Goal: Information Seeking & Learning: Learn about a topic

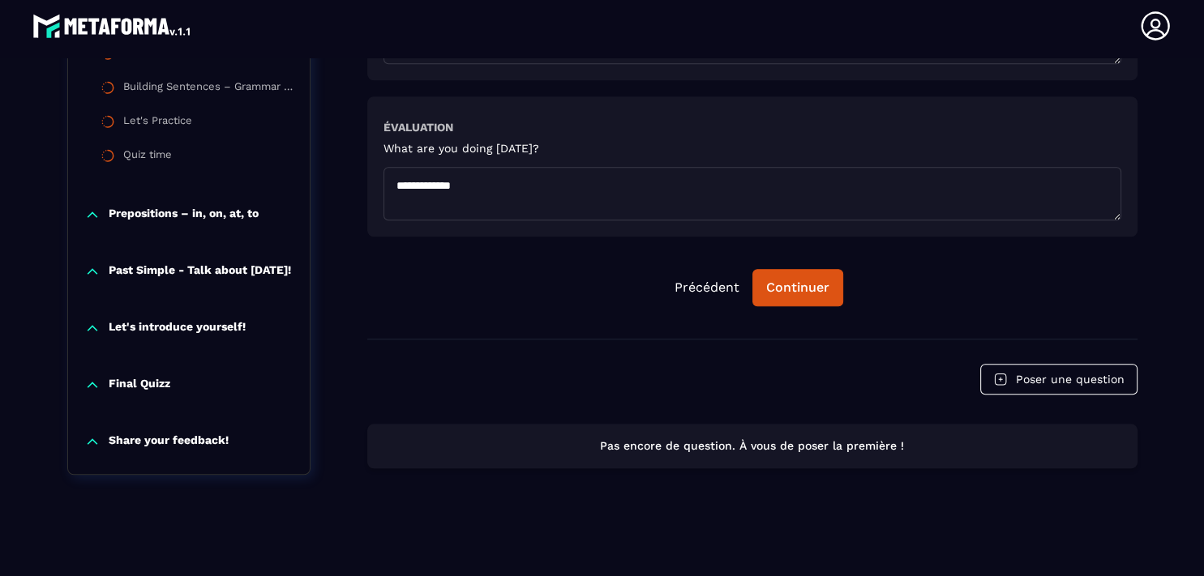
scroll to position [1491, 0]
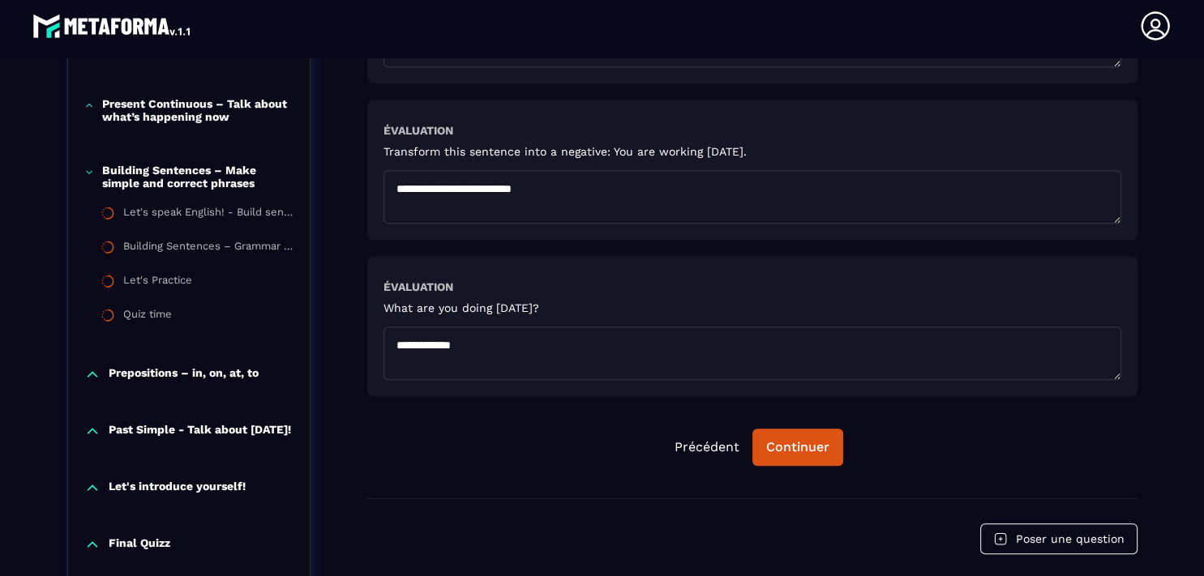
click at [84, 97] on icon at bounding box center [89, 105] width 10 height 16
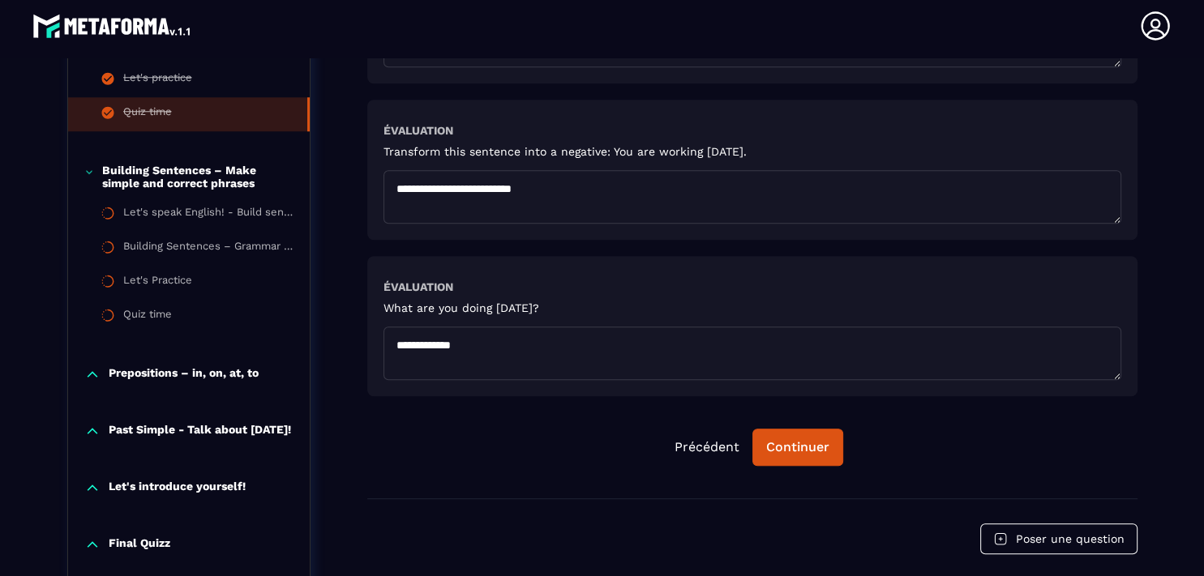
click at [148, 174] on p "Building Sentences – Make simple and correct phrases" at bounding box center [197, 177] width 191 height 26
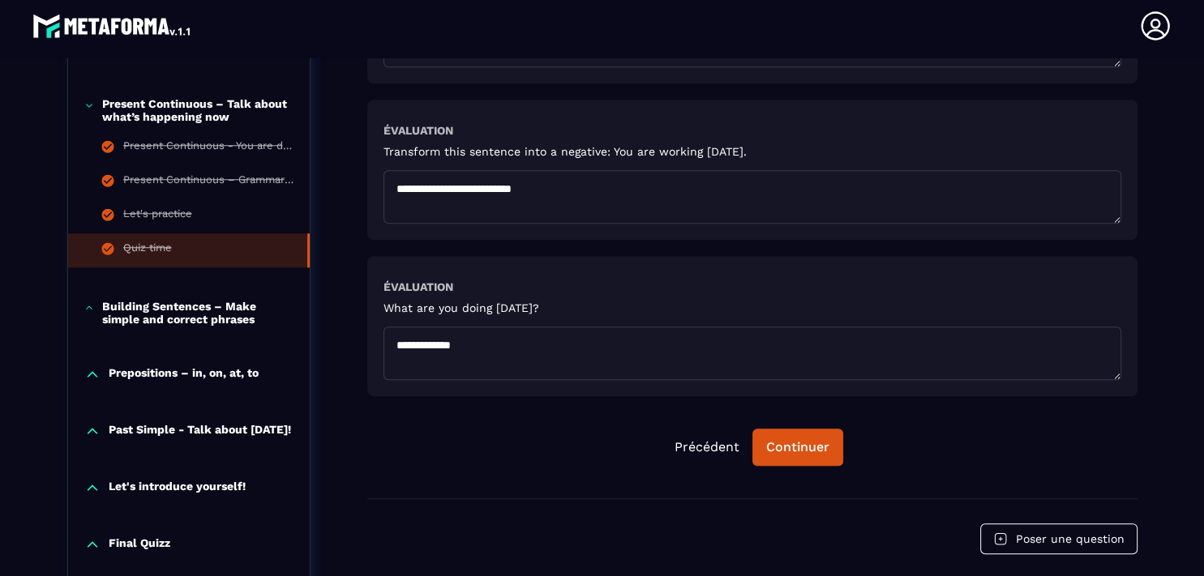
click at [84, 300] on icon at bounding box center [89, 308] width 10 height 16
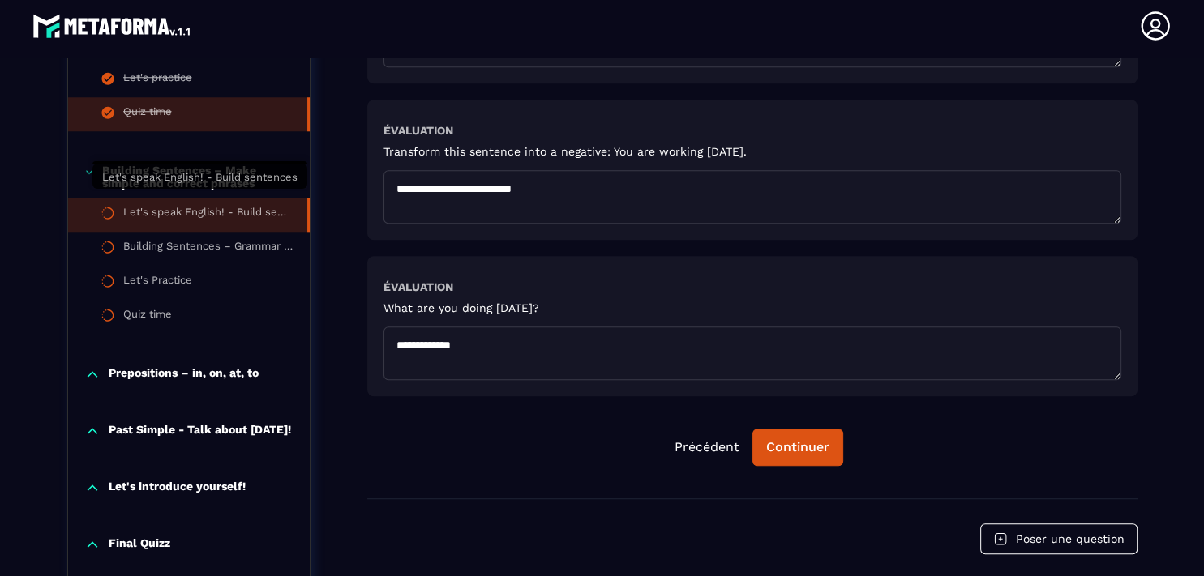
click at [171, 206] on div "Let's speak English! - Build sentences" at bounding box center [207, 215] width 168 height 18
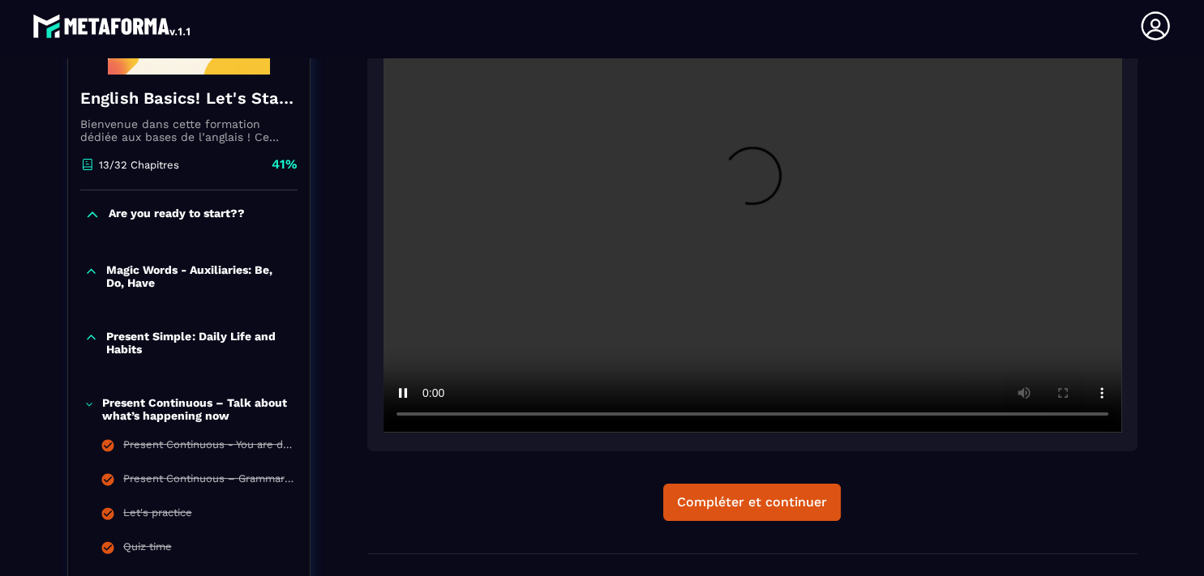
scroll to position [330, 0]
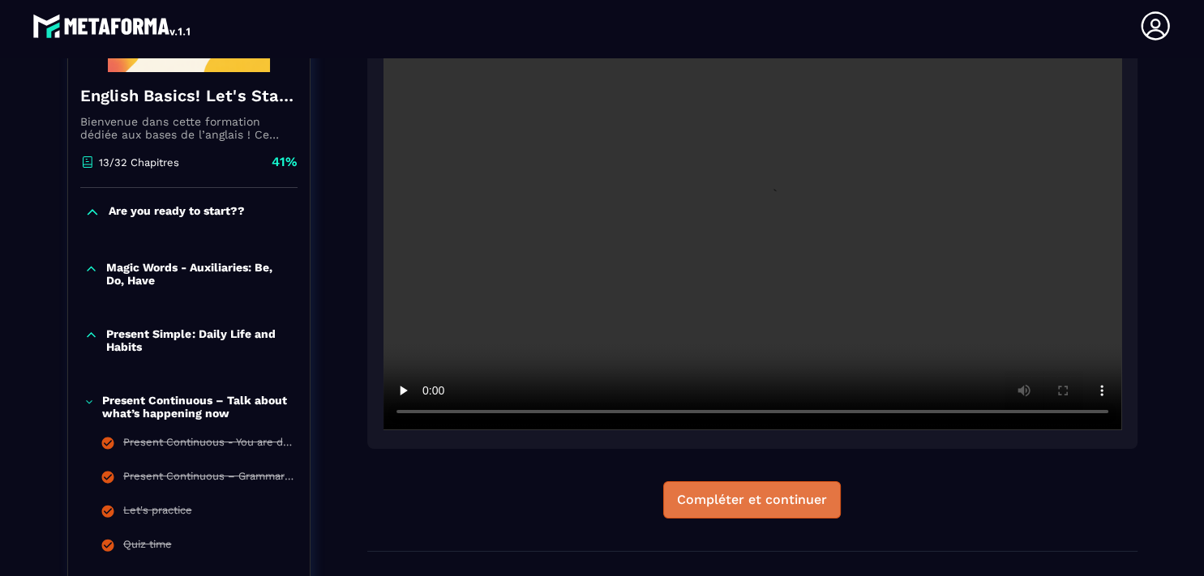
click at [747, 487] on button "Compléter et continuer" at bounding box center [752, 499] width 178 height 37
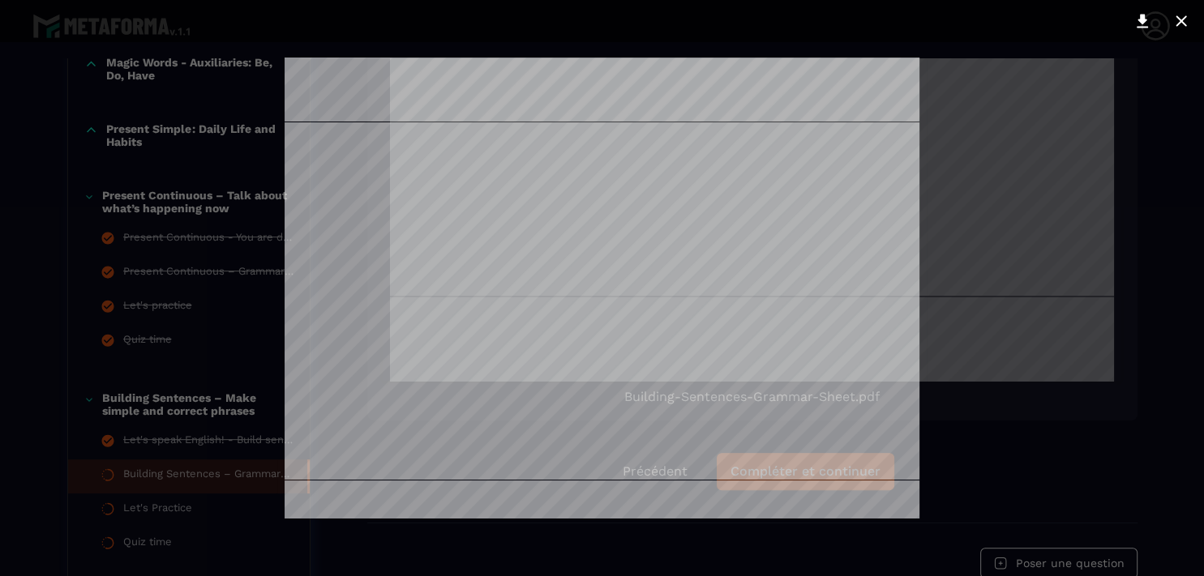
scroll to position [1045, 0]
click at [1033, 250] on div at bounding box center [602, 288] width 1204 height 576
drag, startPoint x: 1108, startPoint y: 233, endPoint x: 1110, endPoint y: 250, distance: 16.4
click at [1110, 250] on div at bounding box center [602, 288] width 1204 height 576
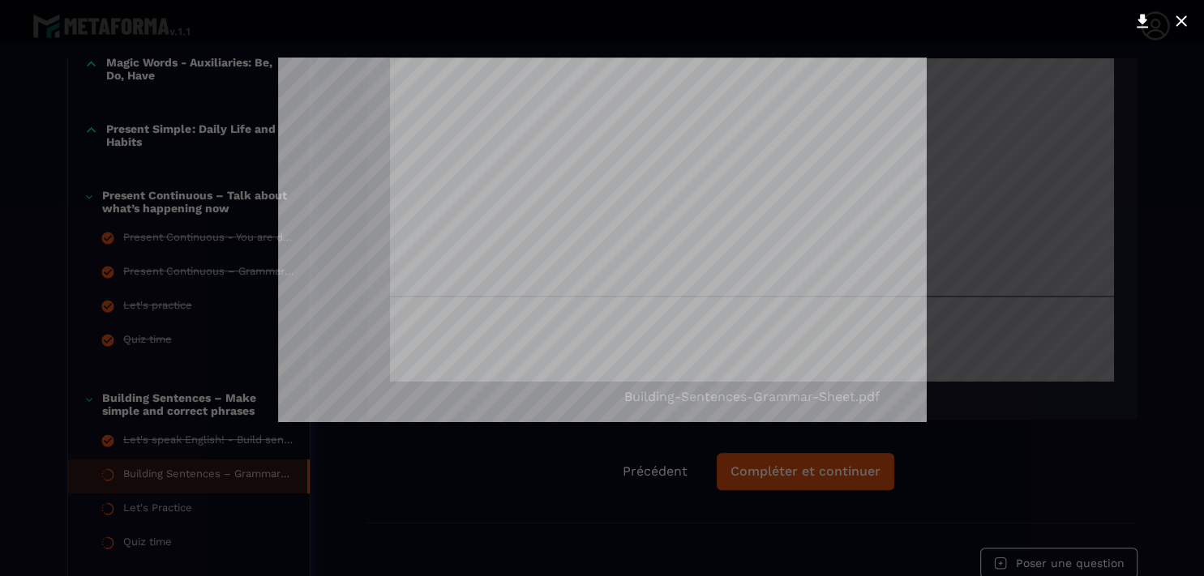
click at [1109, 246] on div at bounding box center [602, 288] width 1204 height 576
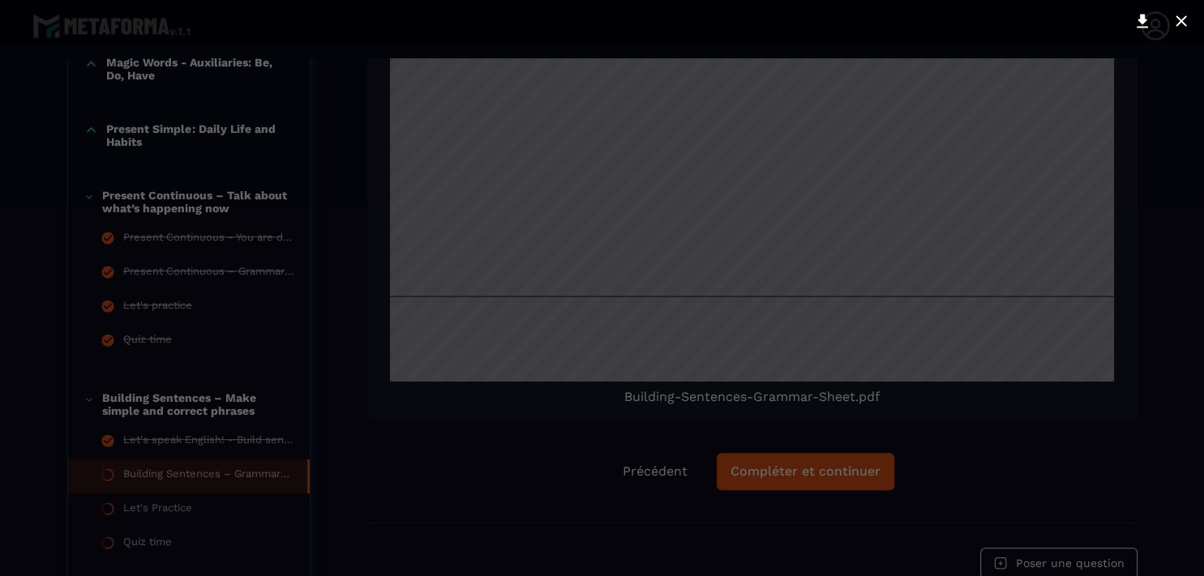
drag, startPoint x: 1109, startPoint y: 246, endPoint x: 1110, endPoint y: 266, distance: 19.5
click at [1110, 266] on div at bounding box center [602, 288] width 1204 height 576
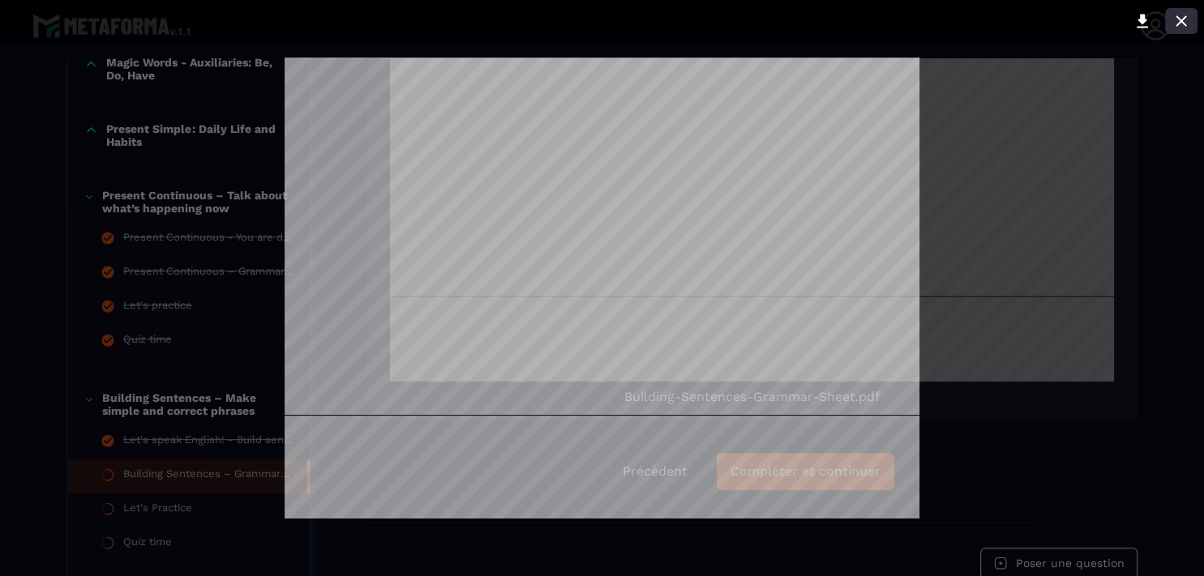
click at [1176, 22] on icon at bounding box center [1180, 20] width 19 height 19
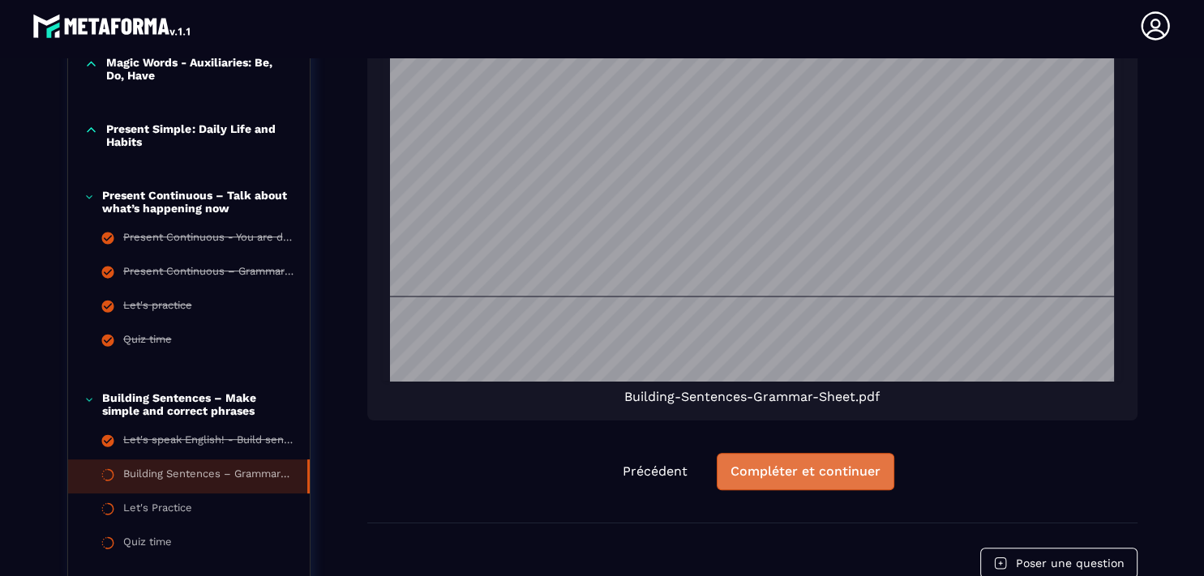
click at [797, 471] on div "Compléter et continuer" at bounding box center [805, 472] width 150 height 16
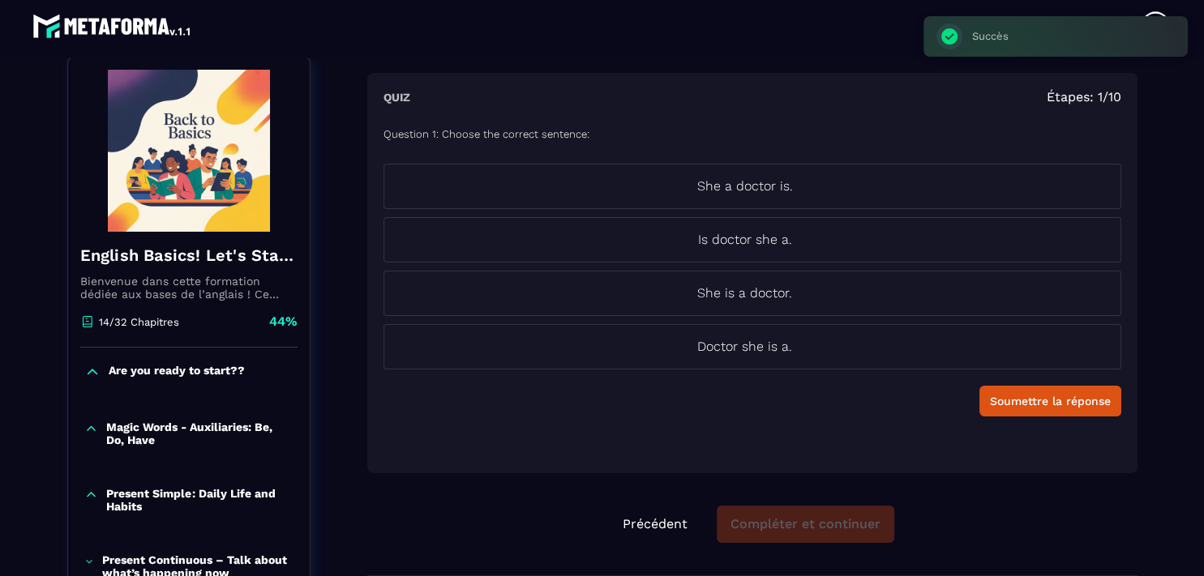
scroll to position [169, 0]
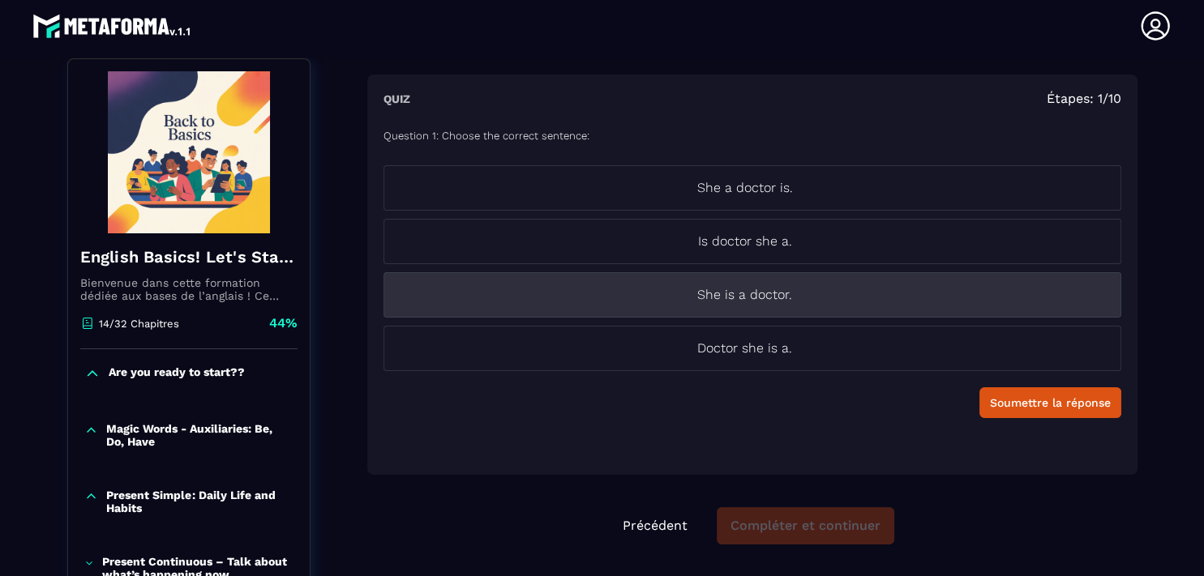
click at [753, 298] on p "She is a doctor." at bounding box center [744, 294] width 721 height 19
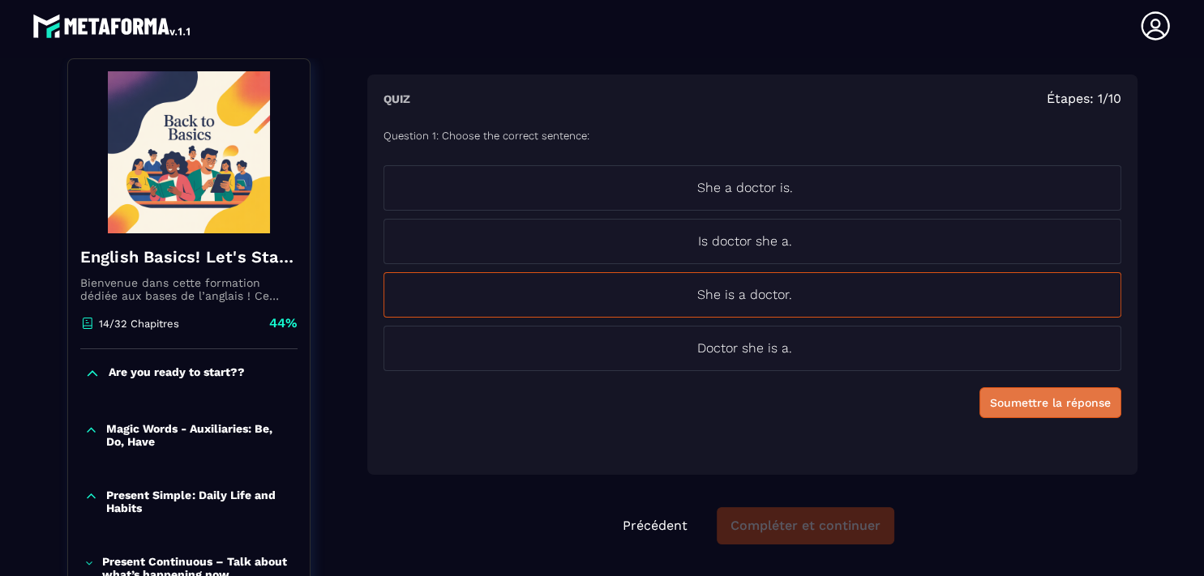
click at [1060, 402] on div "Soumettre la réponse" at bounding box center [1050, 403] width 121 height 16
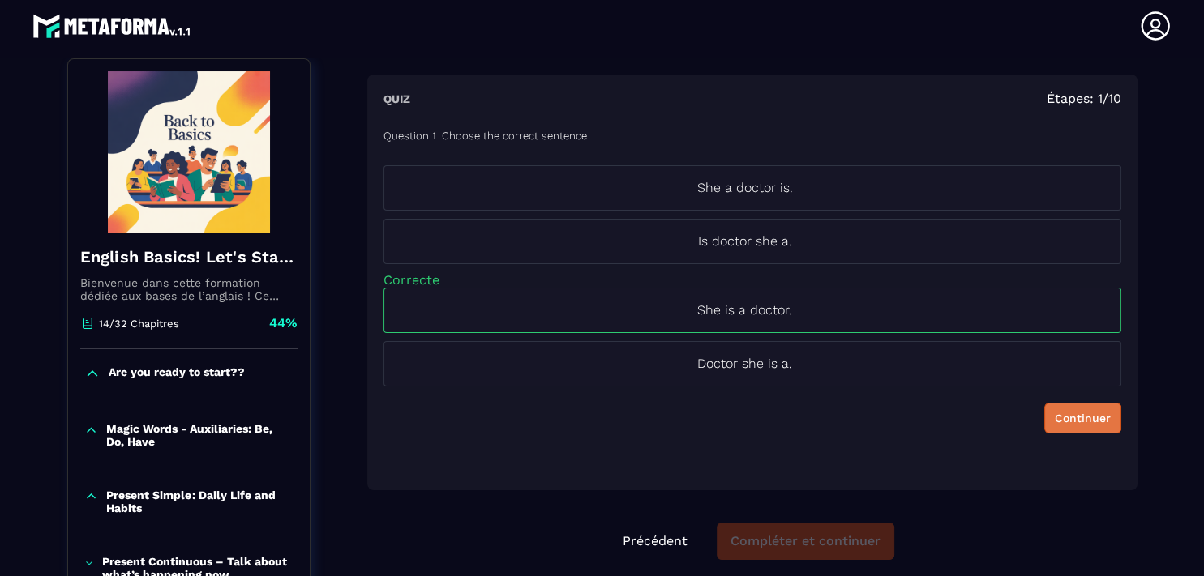
click at [1055, 420] on div "Continuer" at bounding box center [1083, 418] width 56 height 16
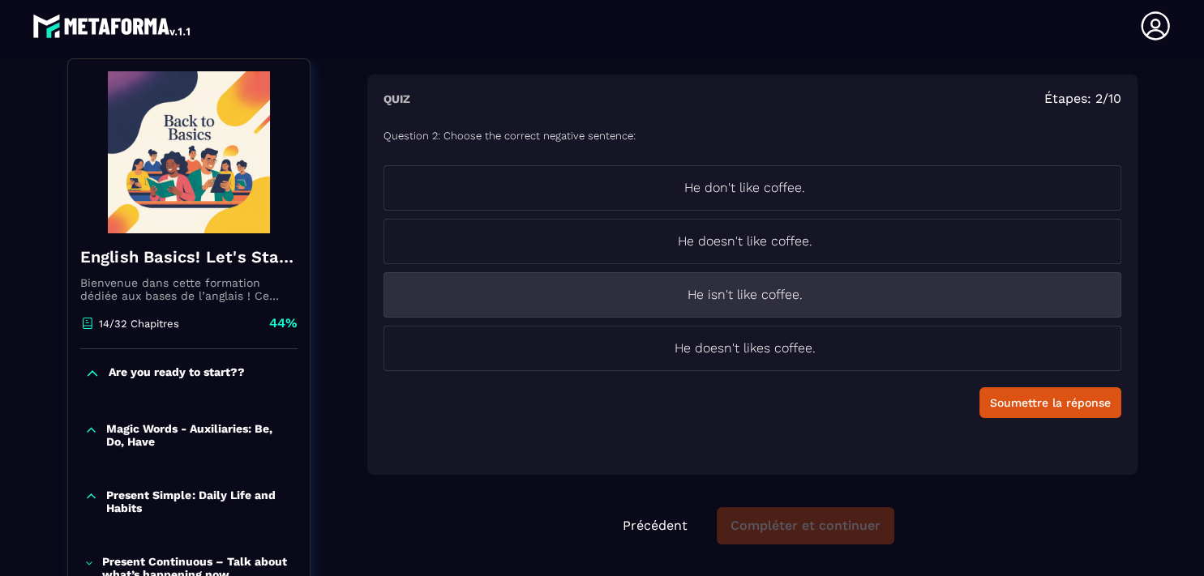
click at [729, 306] on li "He isn't like coffee." at bounding box center [752, 294] width 738 height 45
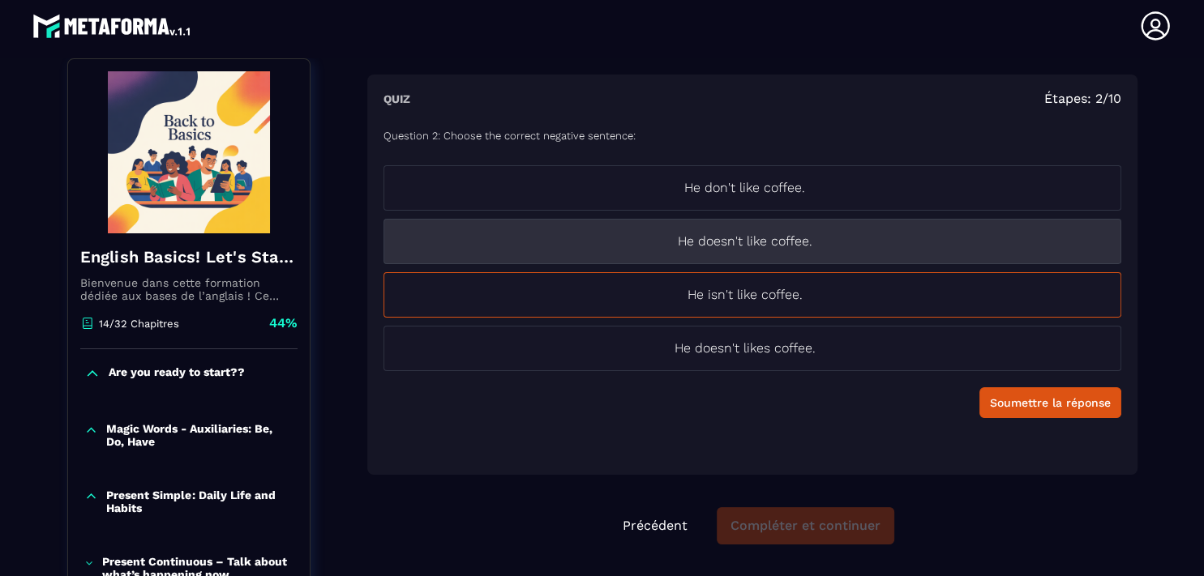
click at [751, 248] on p "He doesn't like coffee." at bounding box center [744, 241] width 721 height 19
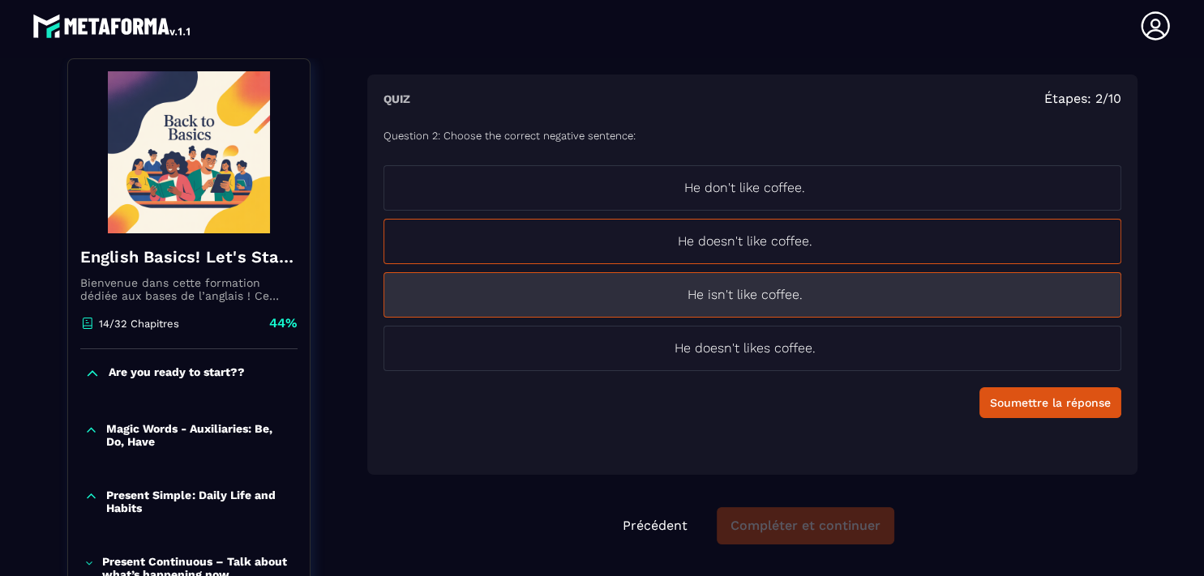
click at [904, 289] on p "He isn't like coffee." at bounding box center [744, 294] width 721 height 19
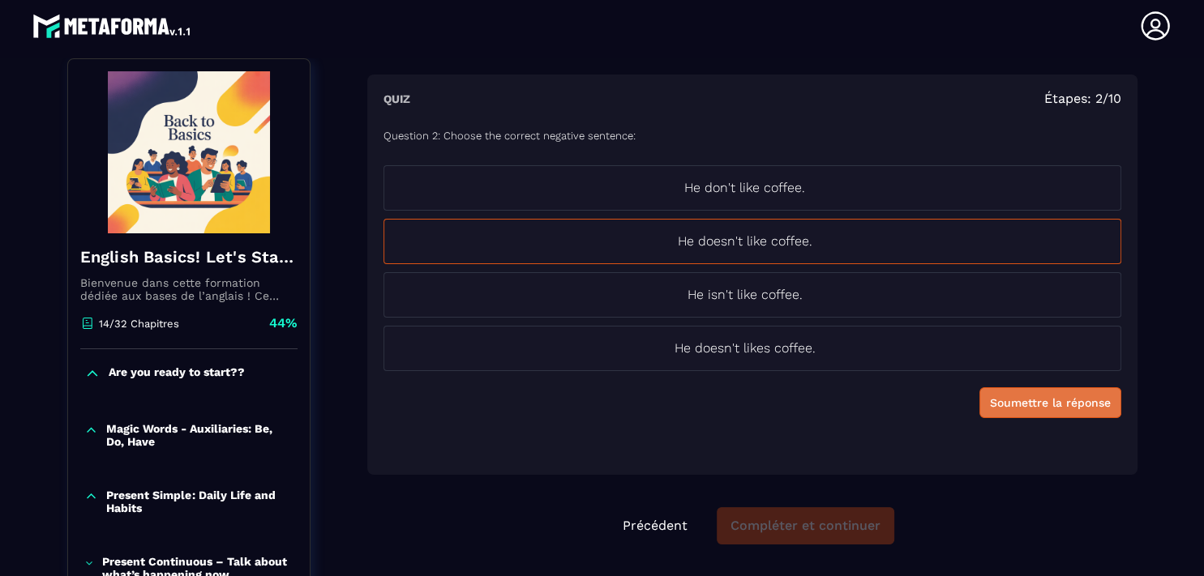
click at [1010, 406] on div "Soumettre la réponse" at bounding box center [1050, 403] width 121 height 16
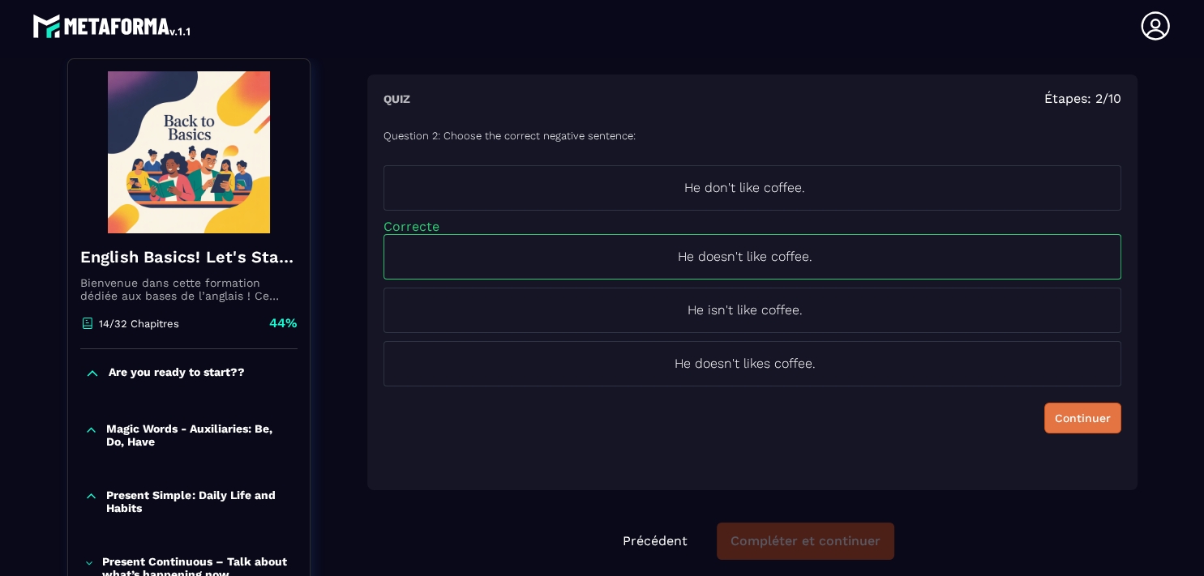
click at [1055, 420] on div "Continuer" at bounding box center [1083, 418] width 56 height 16
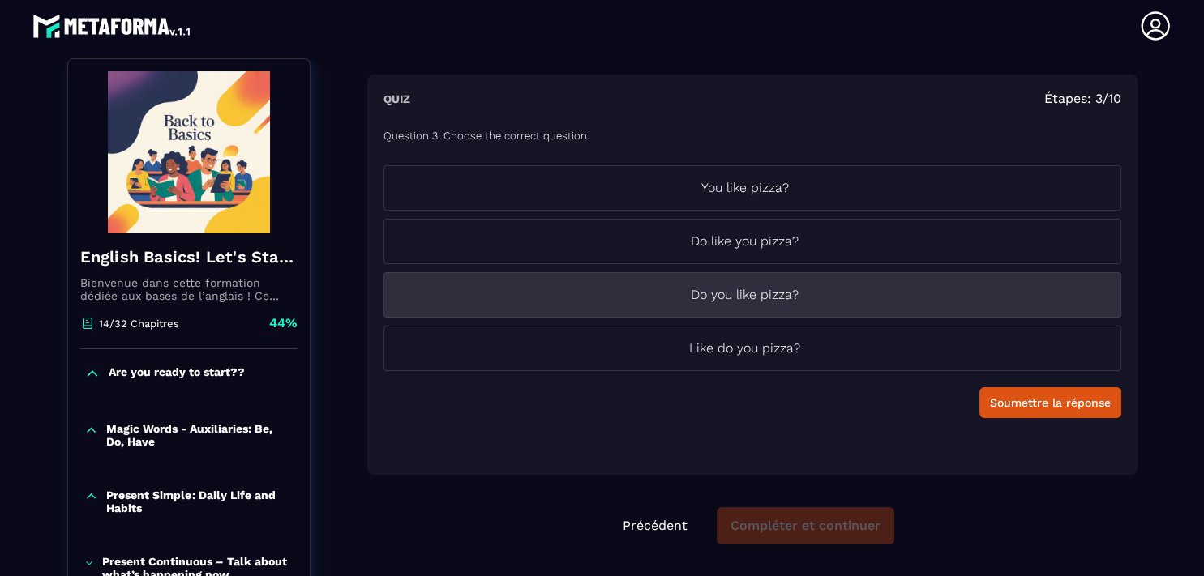
click at [718, 301] on p "Do you like pizza?" at bounding box center [744, 294] width 721 height 19
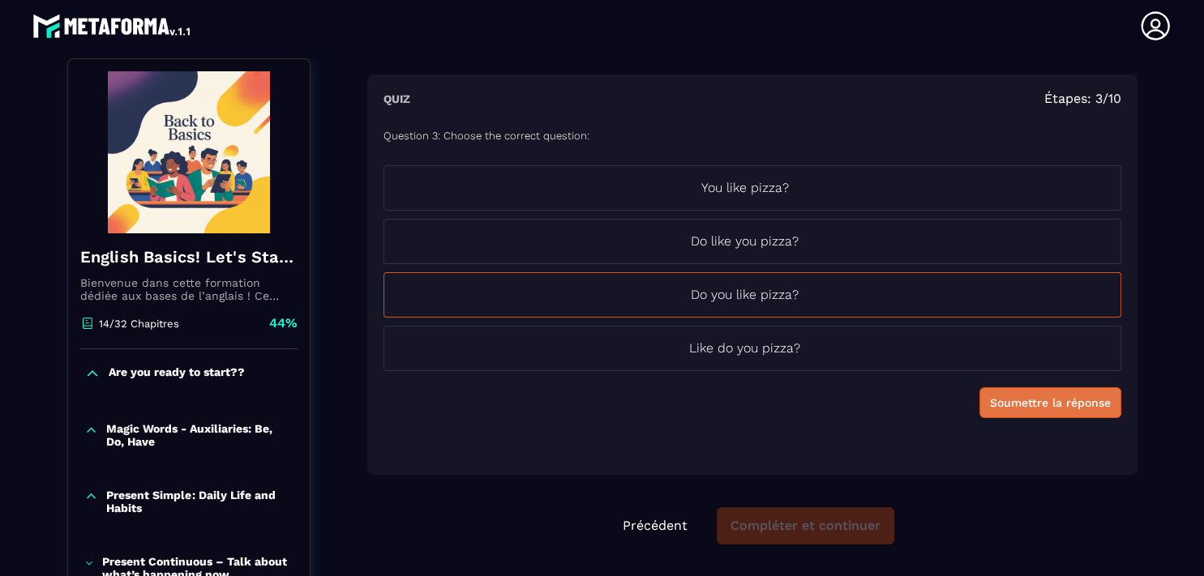
click at [1016, 404] on div "Soumettre la réponse" at bounding box center [1050, 403] width 121 height 16
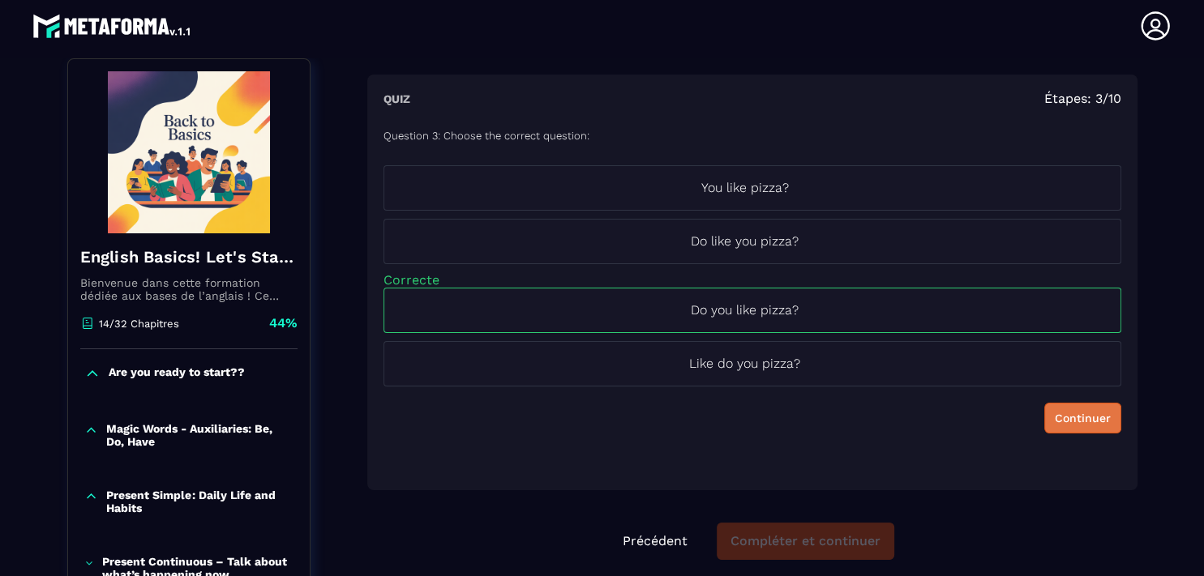
click at [1067, 417] on div "Continuer" at bounding box center [1083, 418] width 56 height 16
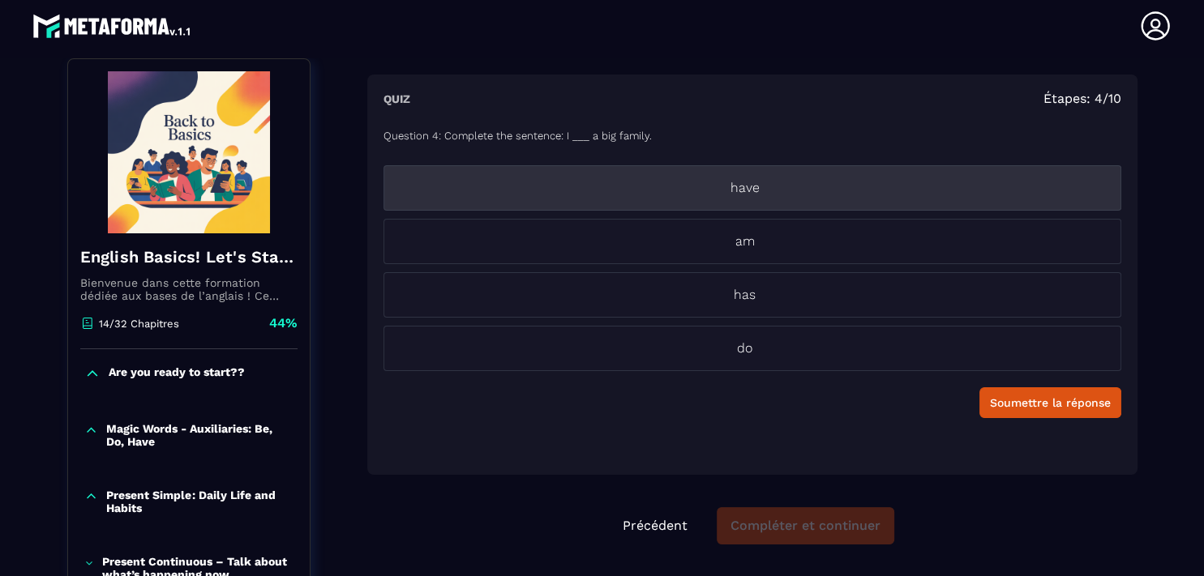
click at [760, 193] on p "have" at bounding box center [744, 187] width 721 height 19
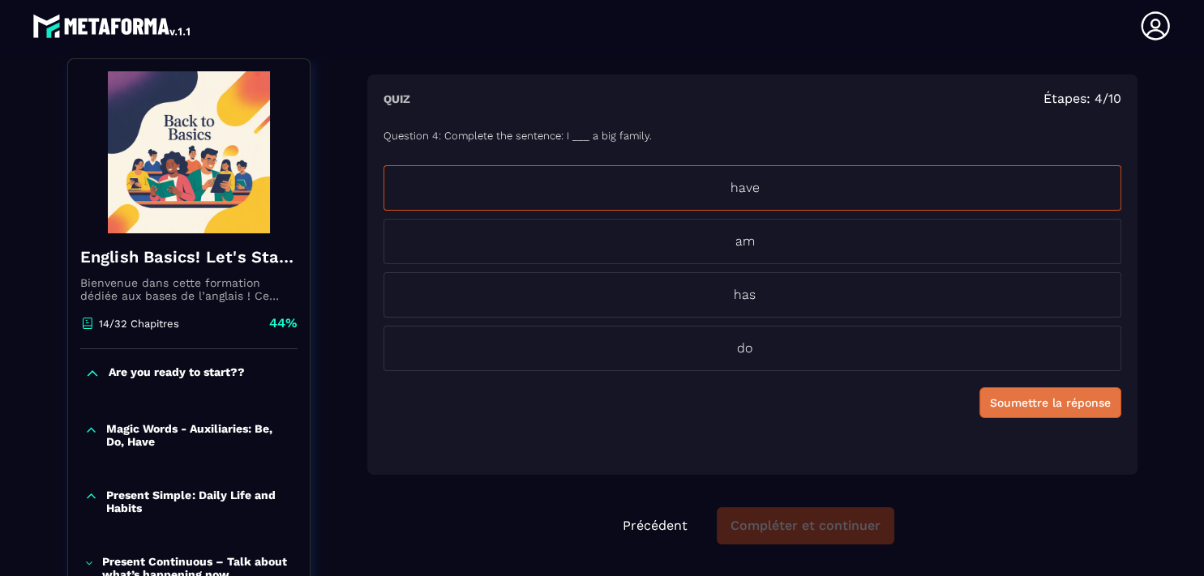
click at [1046, 411] on button "Soumettre la réponse" at bounding box center [1050, 402] width 142 height 31
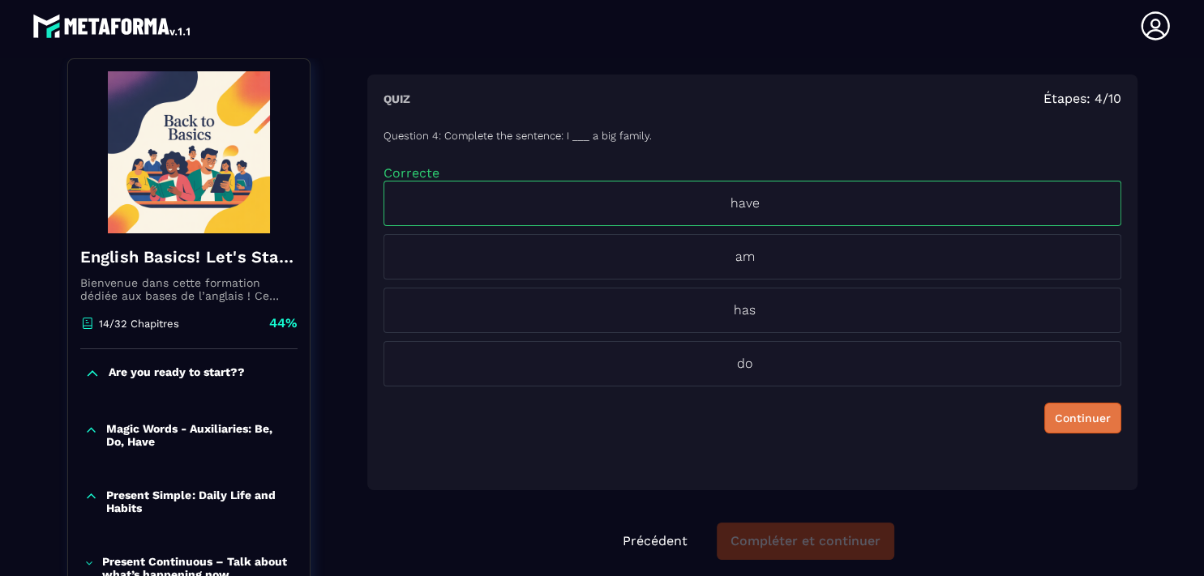
click at [1059, 419] on div "Continuer" at bounding box center [1083, 418] width 56 height 16
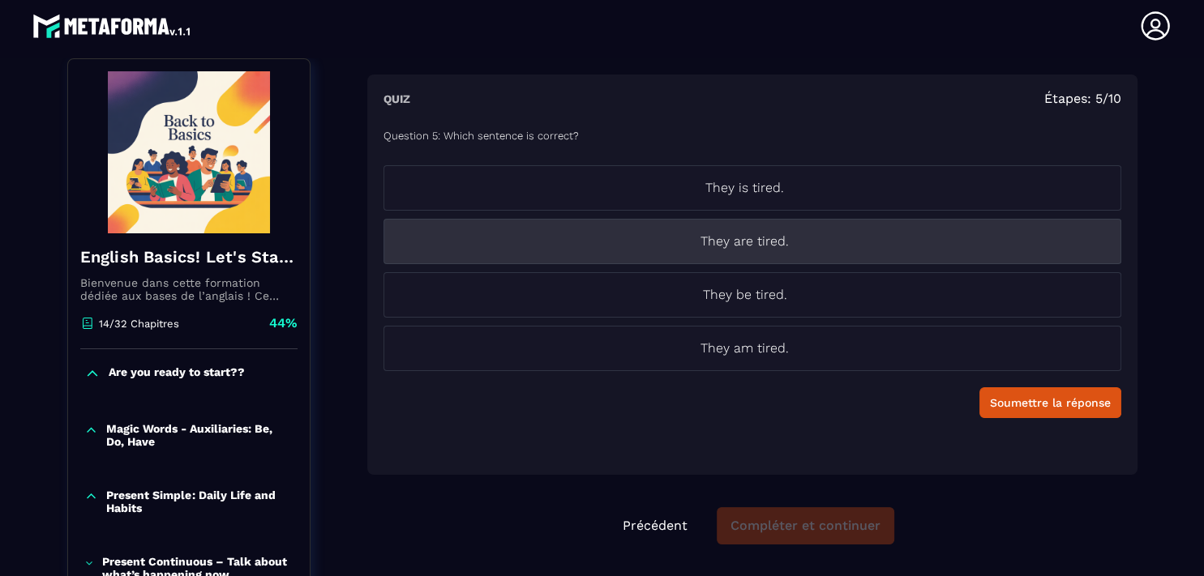
click at [806, 243] on p "They are tired." at bounding box center [744, 241] width 721 height 19
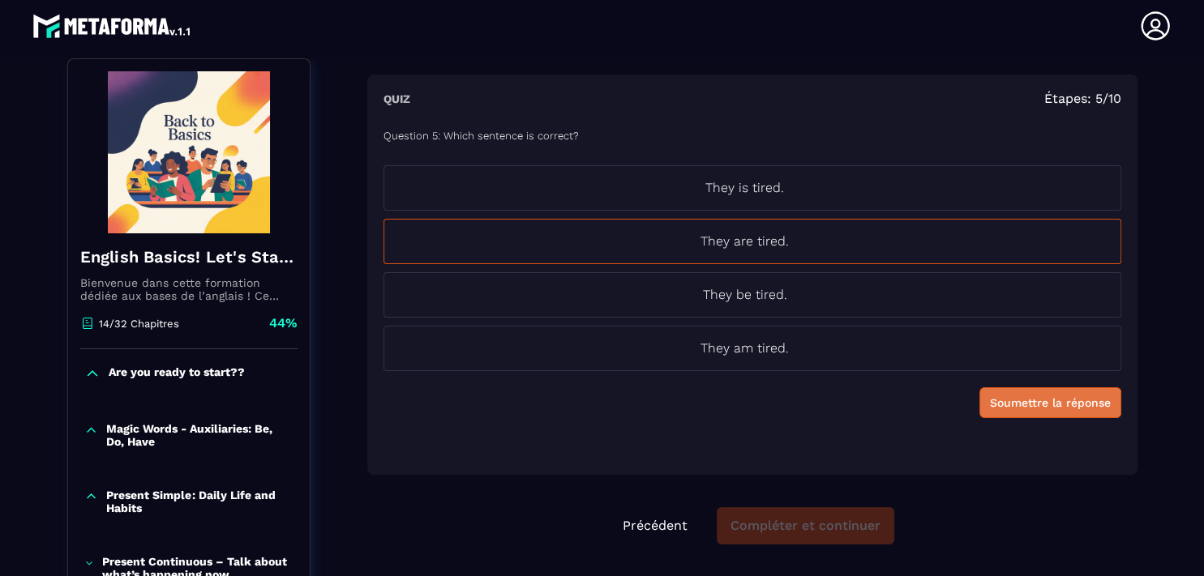
click at [1080, 402] on div "Soumettre la réponse" at bounding box center [1050, 403] width 121 height 16
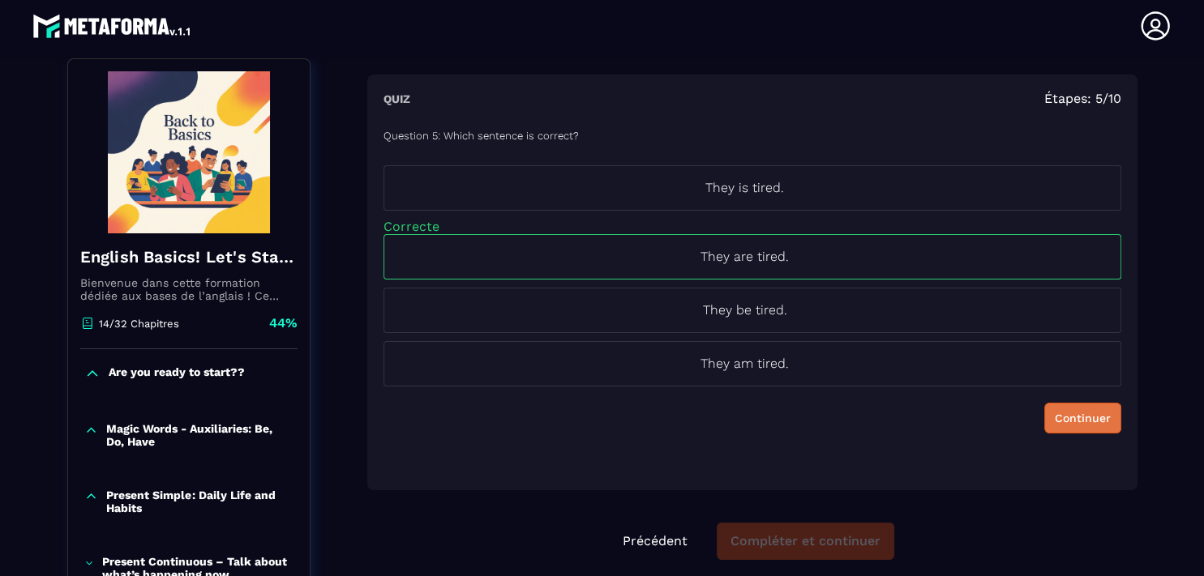
click at [1061, 425] on div "Continuer" at bounding box center [1083, 418] width 56 height 16
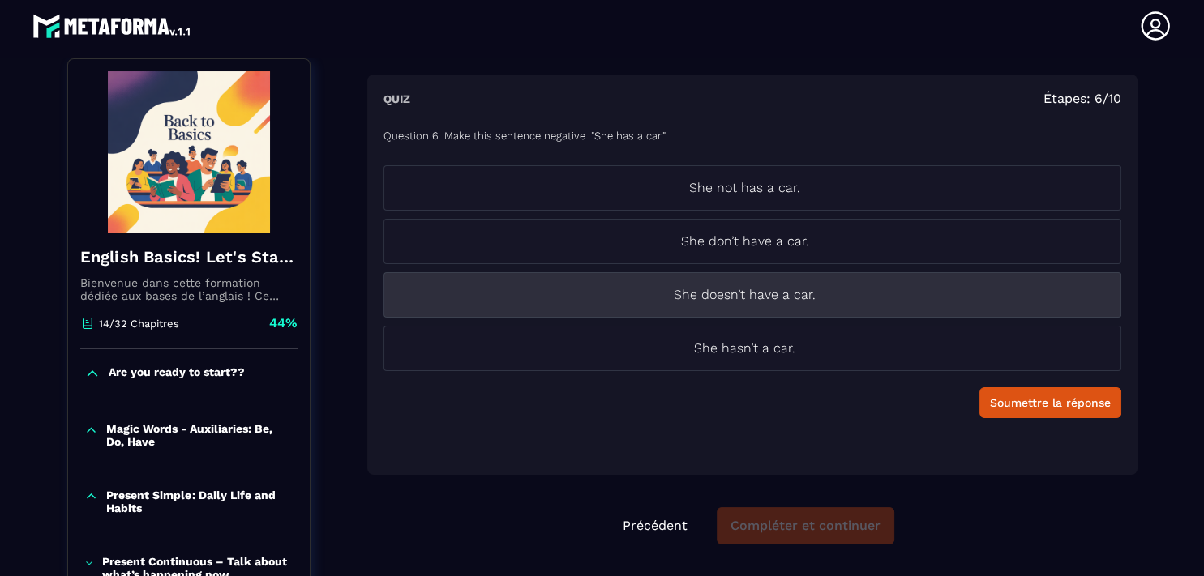
click at [741, 291] on p "She doesn’t have a car." at bounding box center [744, 294] width 721 height 19
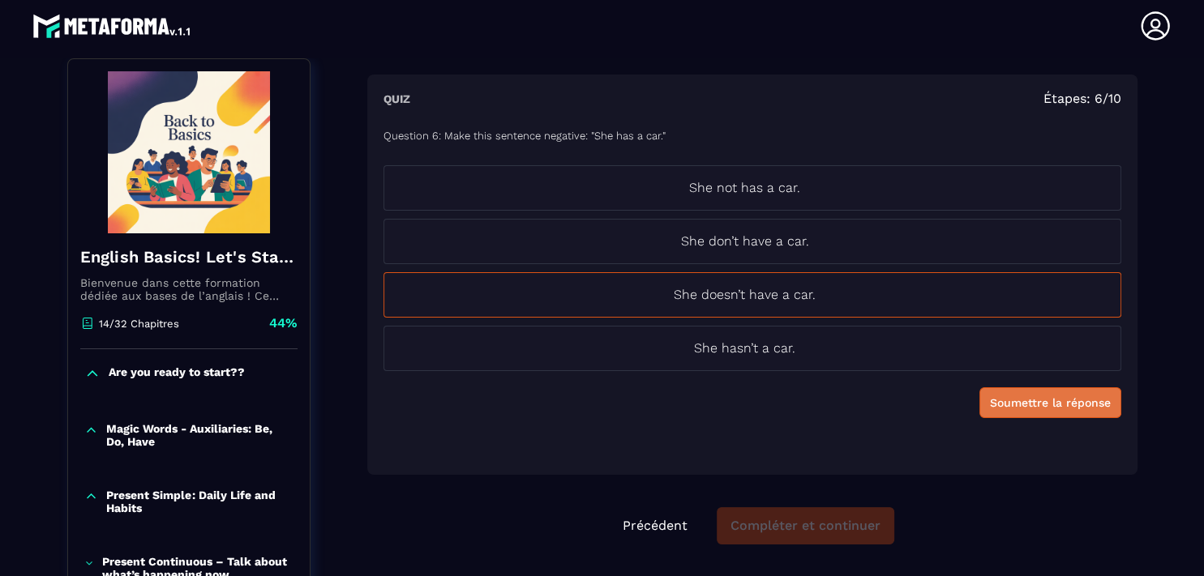
click at [1024, 400] on div "Soumettre la réponse" at bounding box center [1050, 403] width 121 height 16
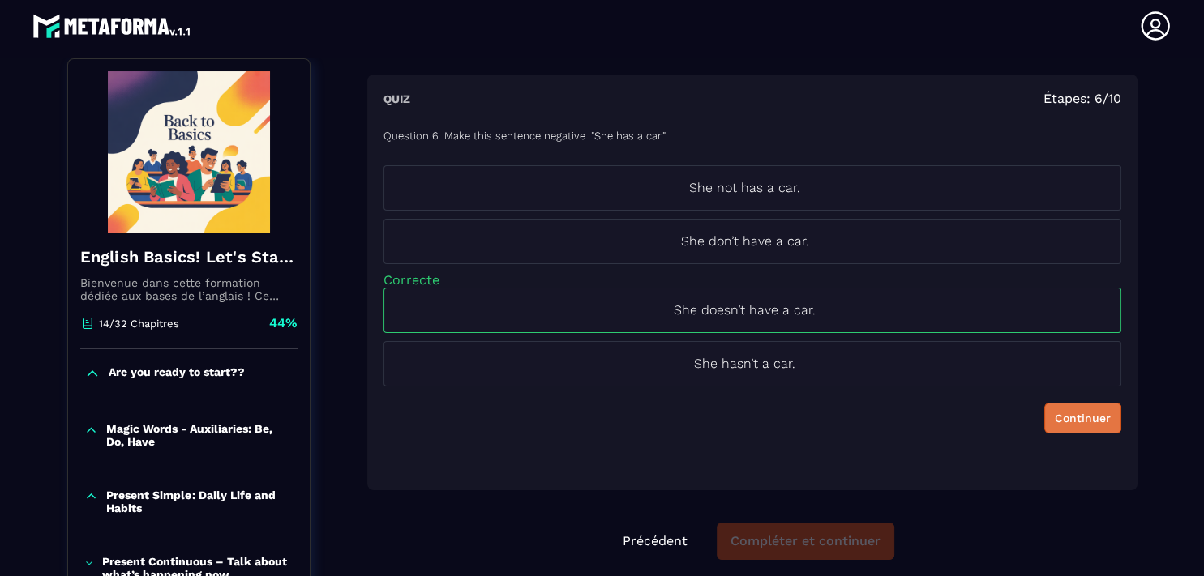
click at [1055, 420] on div "Continuer" at bounding box center [1083, 418] width 56 height 16
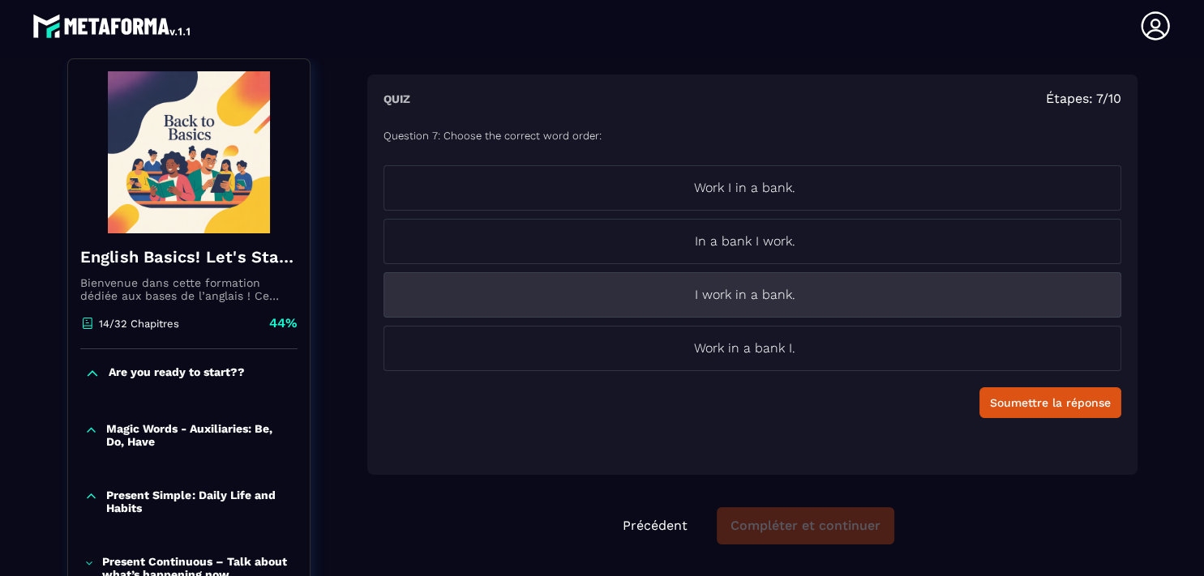
click at [696, 292] on p "I work in a bank." at bounding box center [744, 294] width 721 height 19
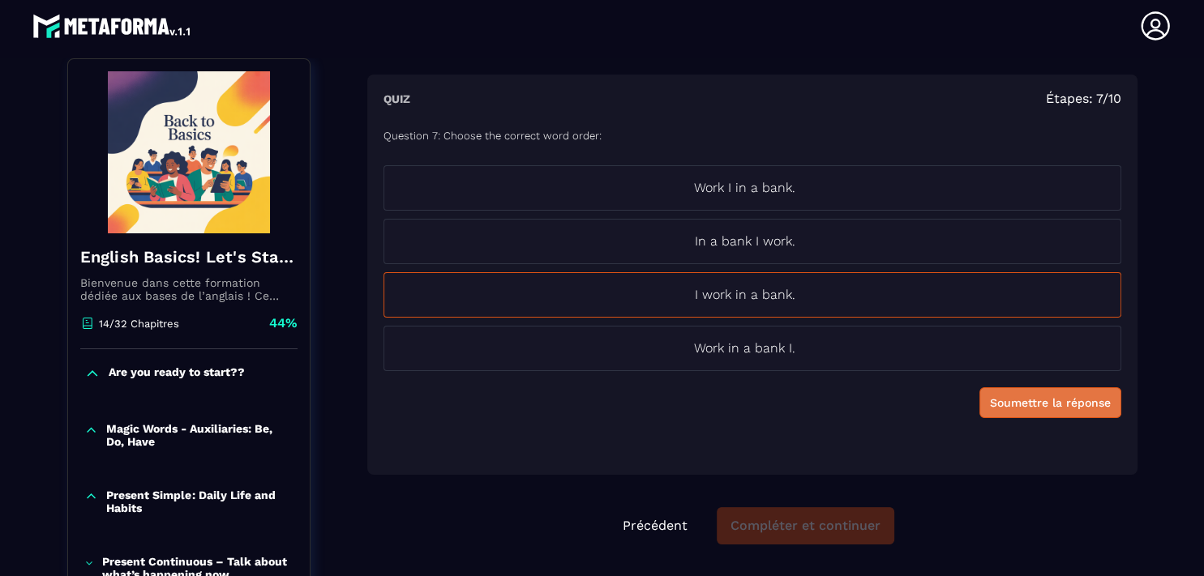
click at [1032, 410] on button "Soumettre la réponse" at bounding box center [1050, 402] width 142 height 31
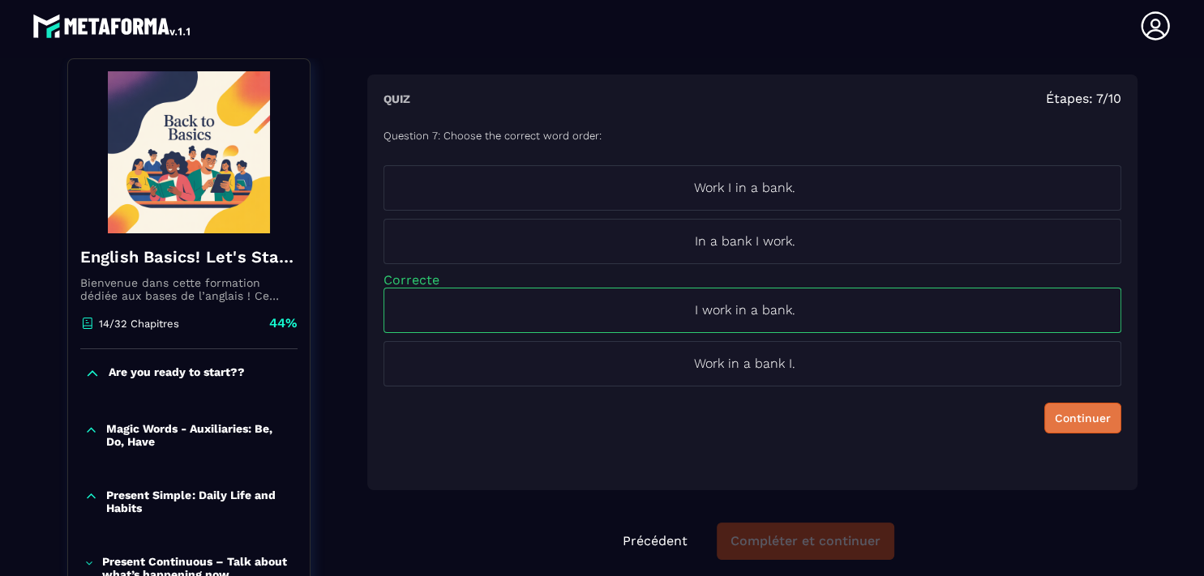
click at [1055, 413] on div "Continuer" at bounding box center [1083, 418] width 56 height 16
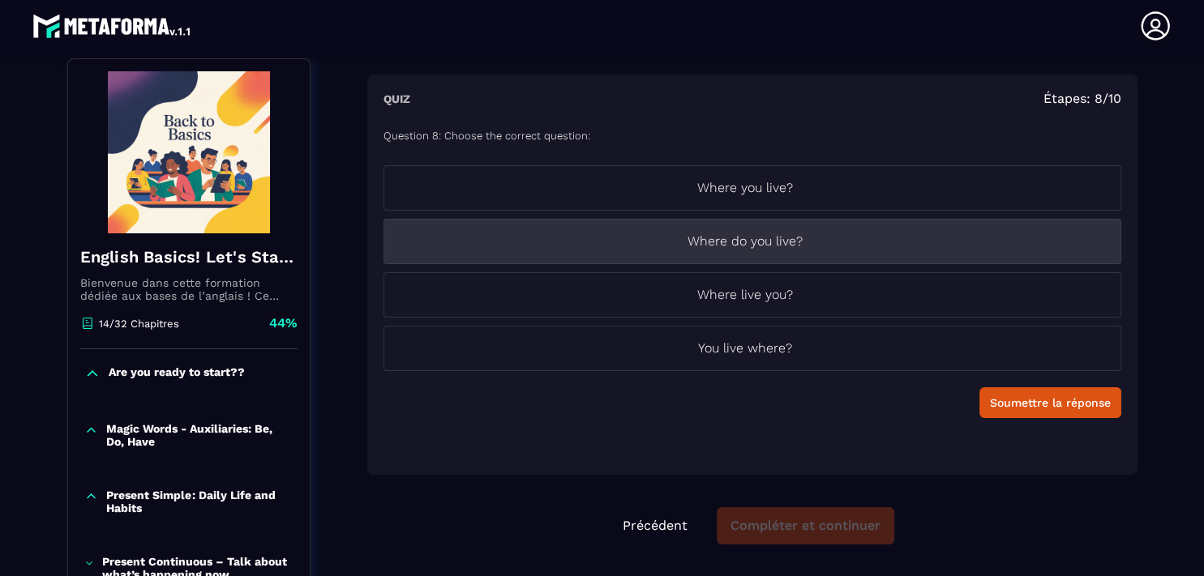
click at [755, 234] on p "Where do you live?" at bounding box center [744, 241] width 721 height 19
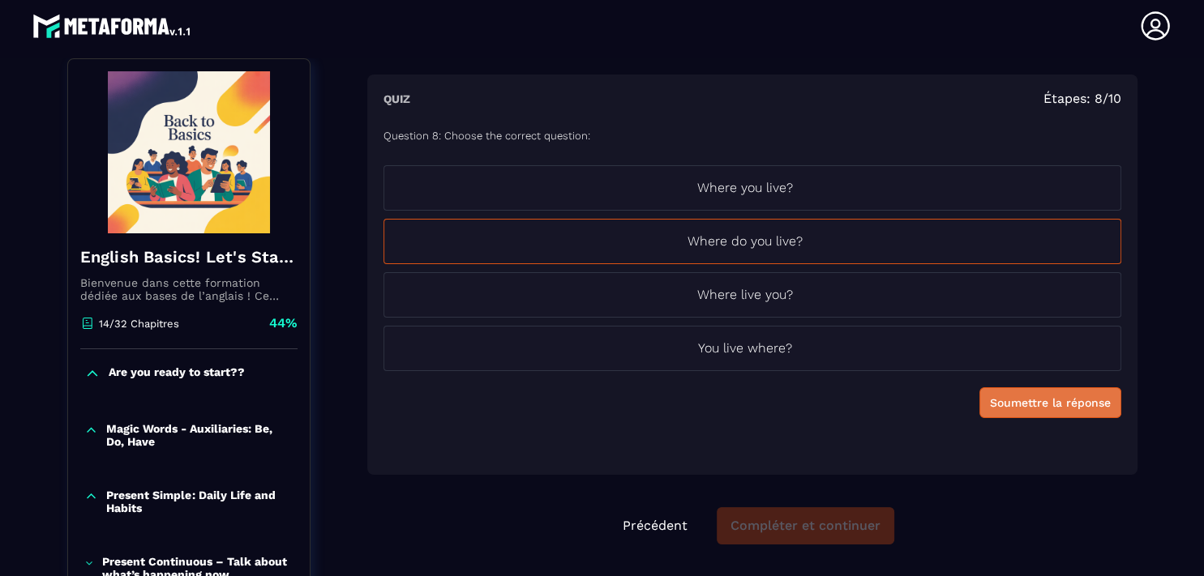
click at [1029, 403] on div "Soumettre la réponse" at bounding box center [1050, 403] width 121 height 16
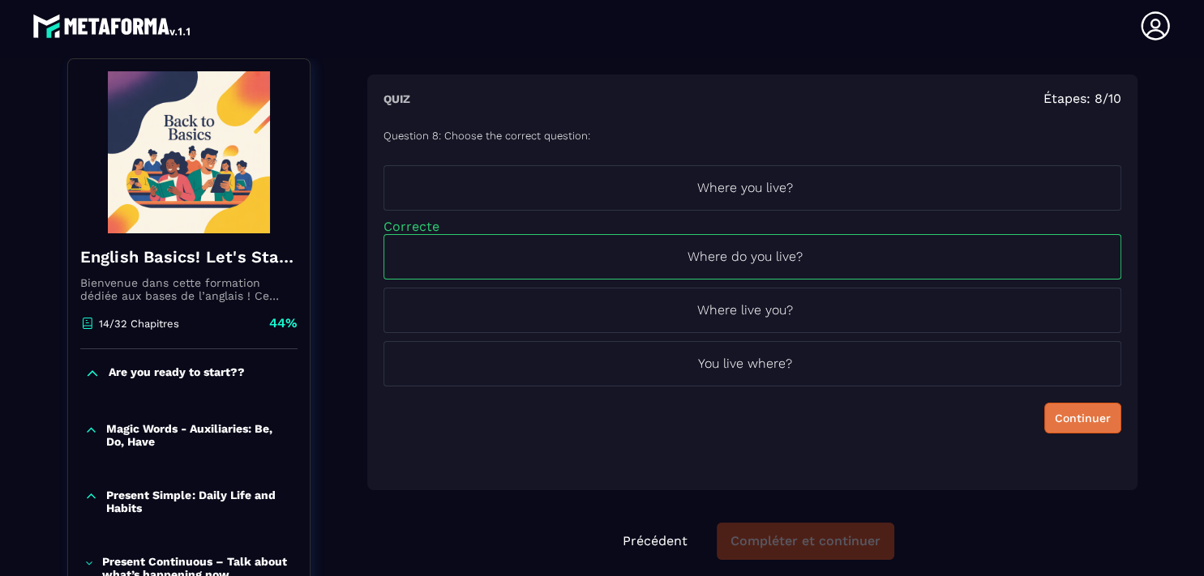
click at [1055, 421] on div "Continuer" at bounding box center [1083, 418] width 56 height 16
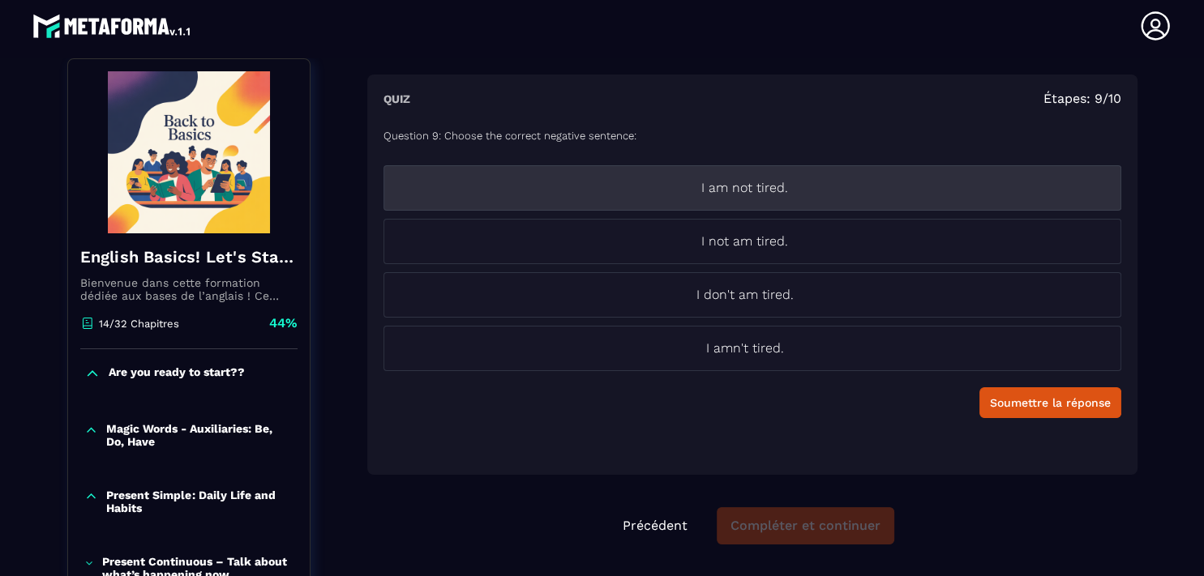
click at [738, 191] on p "I am not tired." at bounding box center [744, 187] width 721 height 19
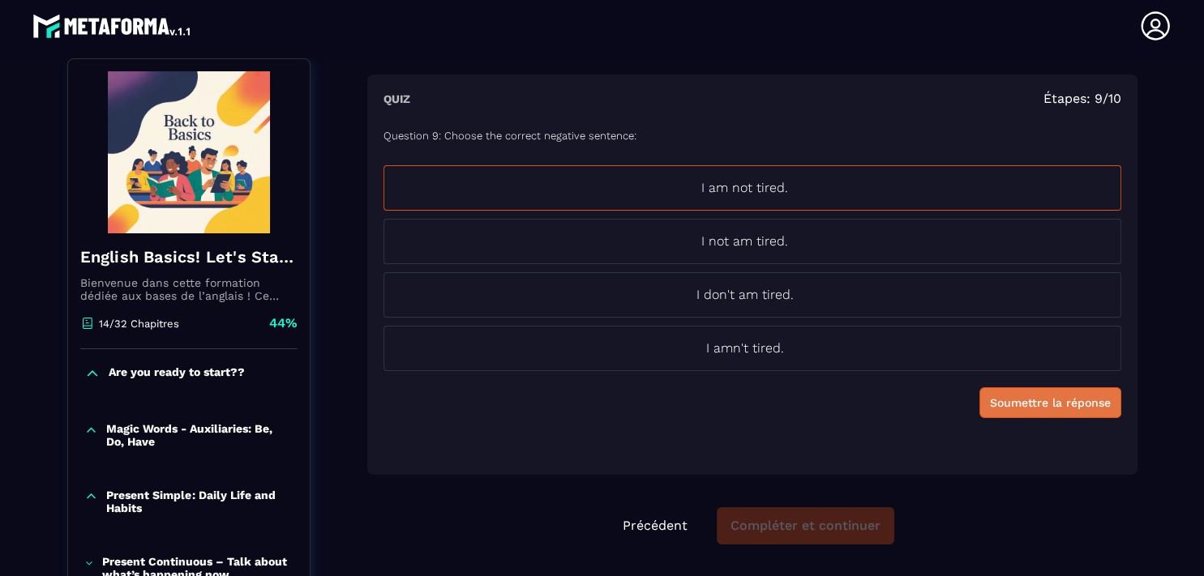
click at [1054, 402] on div "Soumettre la réponse" at bounding box center [1050, 403] width 121 height 16
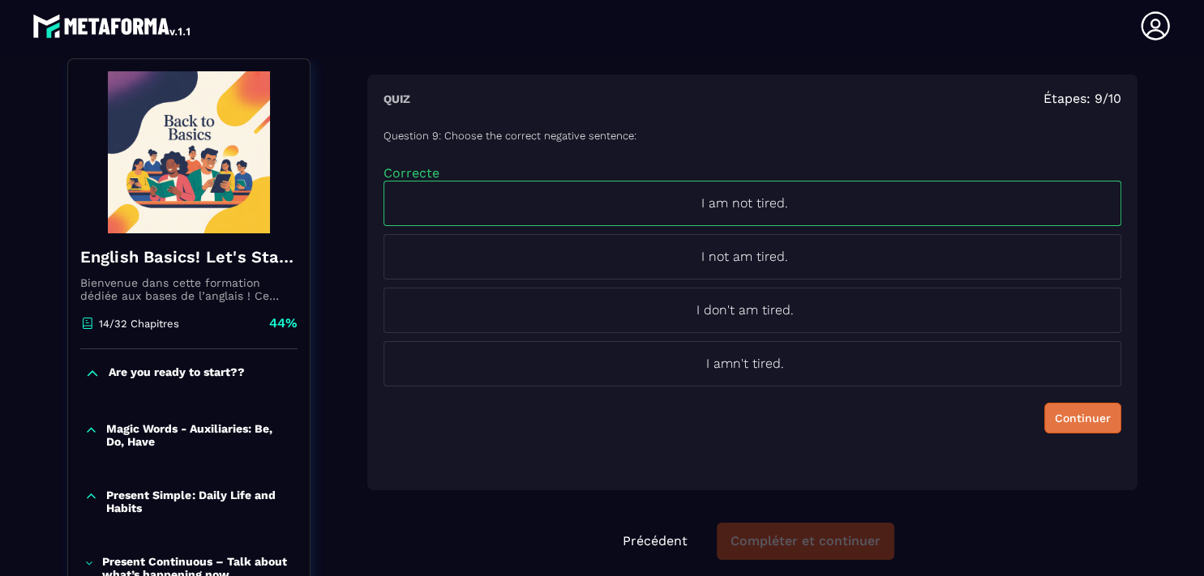
click at [1055, 422] on div "Continuer" at bounding box center [1083, 418] width 56 height 16
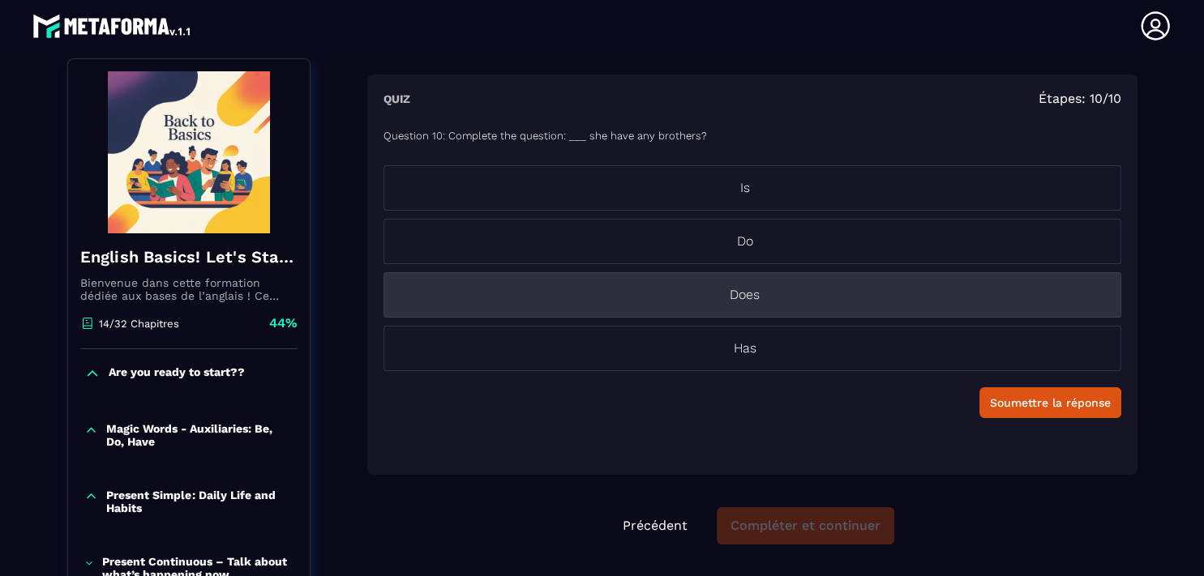
click at [746, 284] on li "Does" at bounding box center [752, 294] width 738 height 45
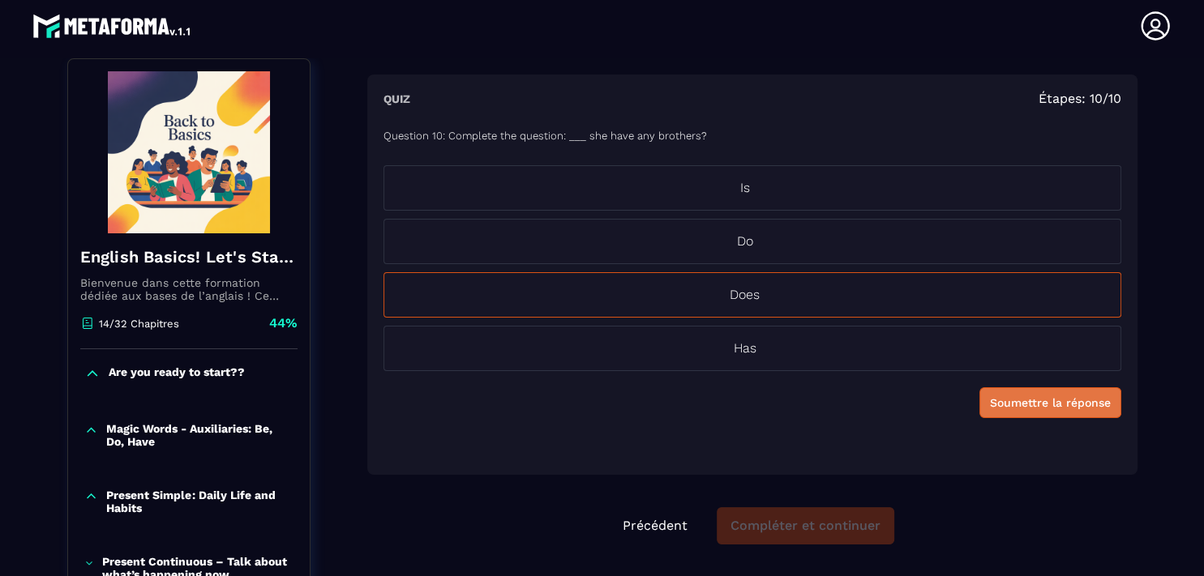
click at [1016, 400] on div "Soumettre la réponse" at bounding box center [1050, 403] width 121 height 16
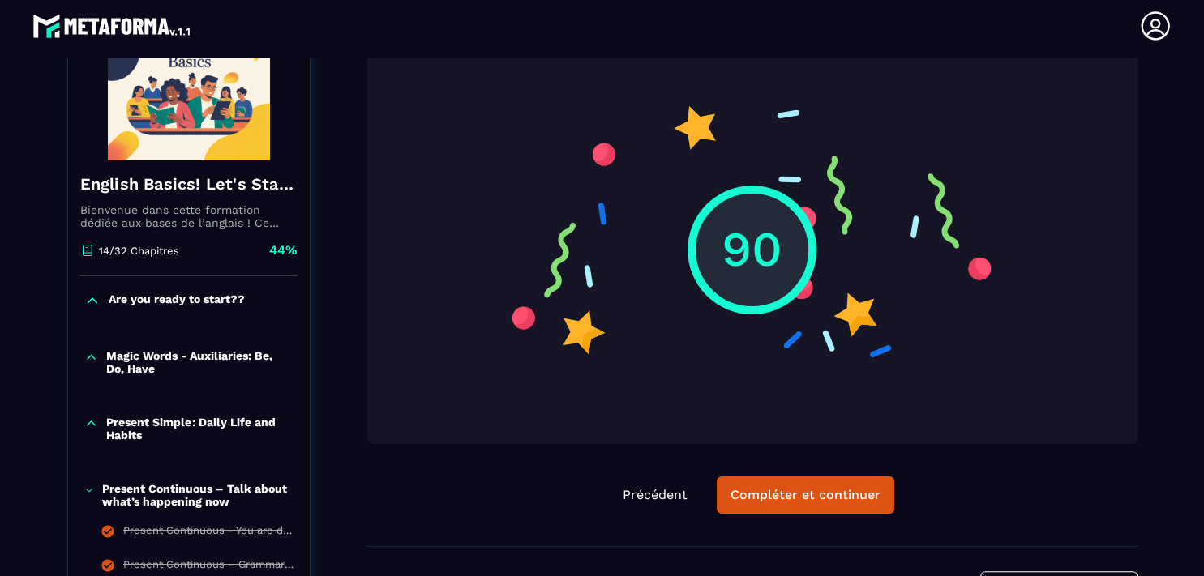
scroll to position [282, 0]
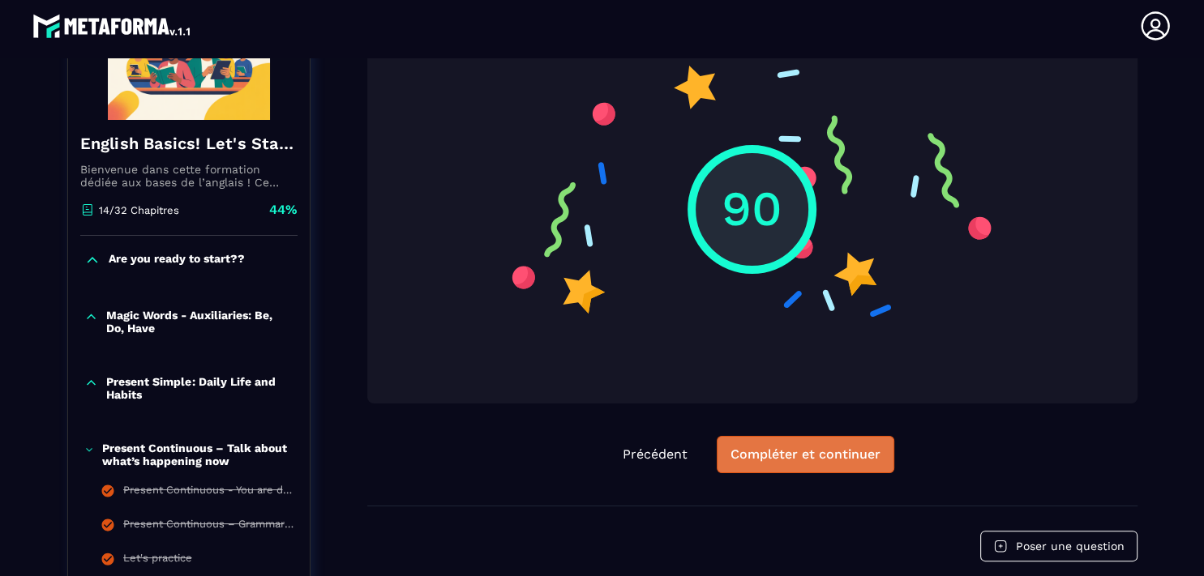
click at [768, 452] on div "Compléter et continuer" at bounding box center [805, 455] width 150 height 16
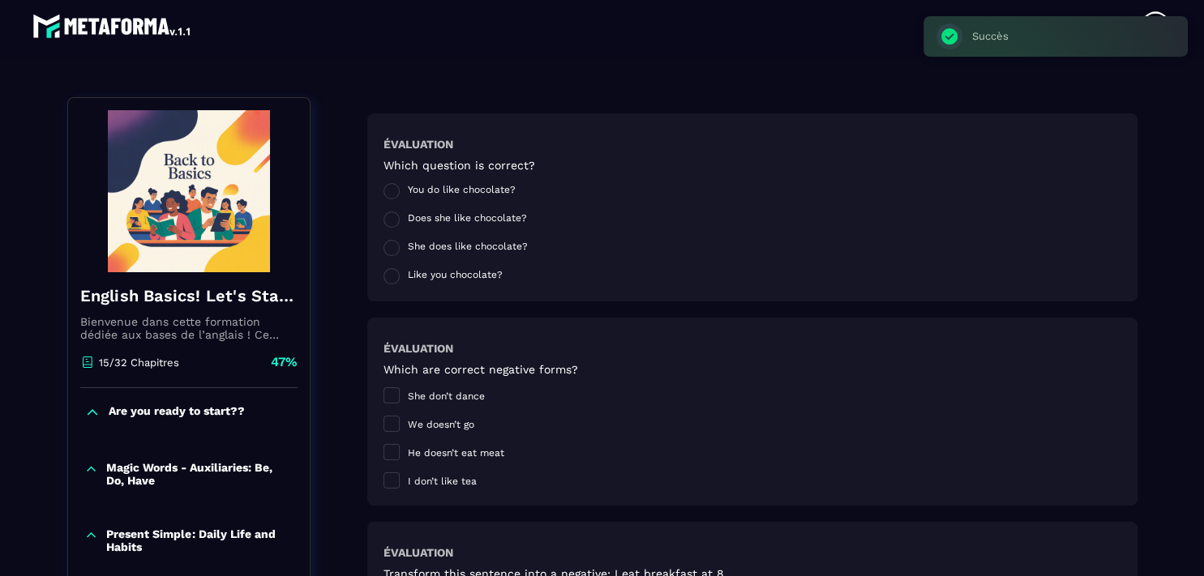
scroll to position [135, 0]
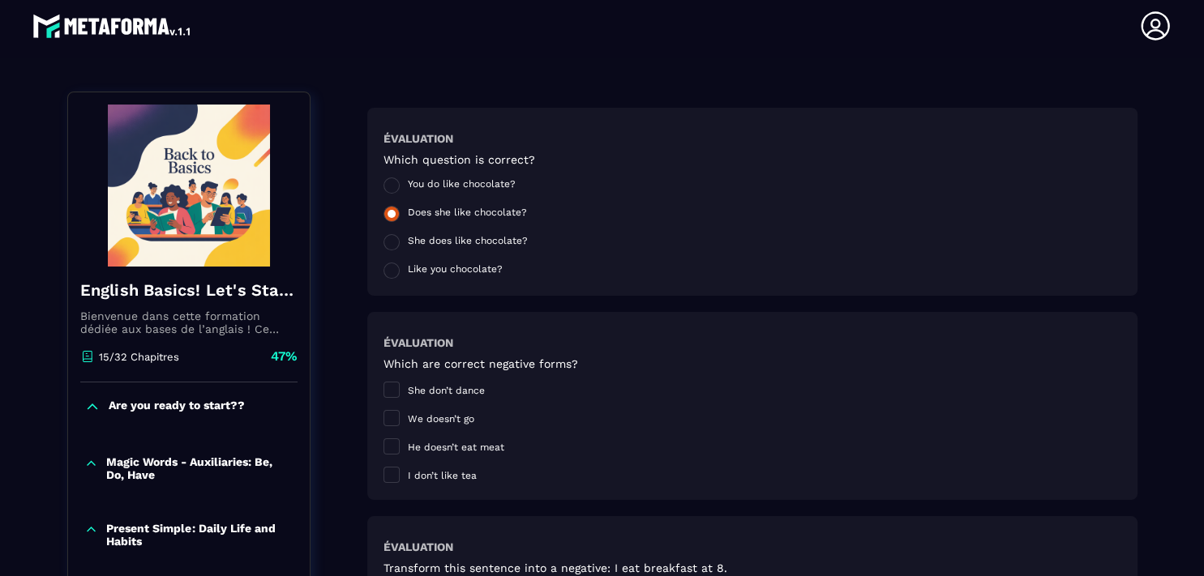
click at [386, 213] on span at bounding box center [391, 214] width 16 height 16
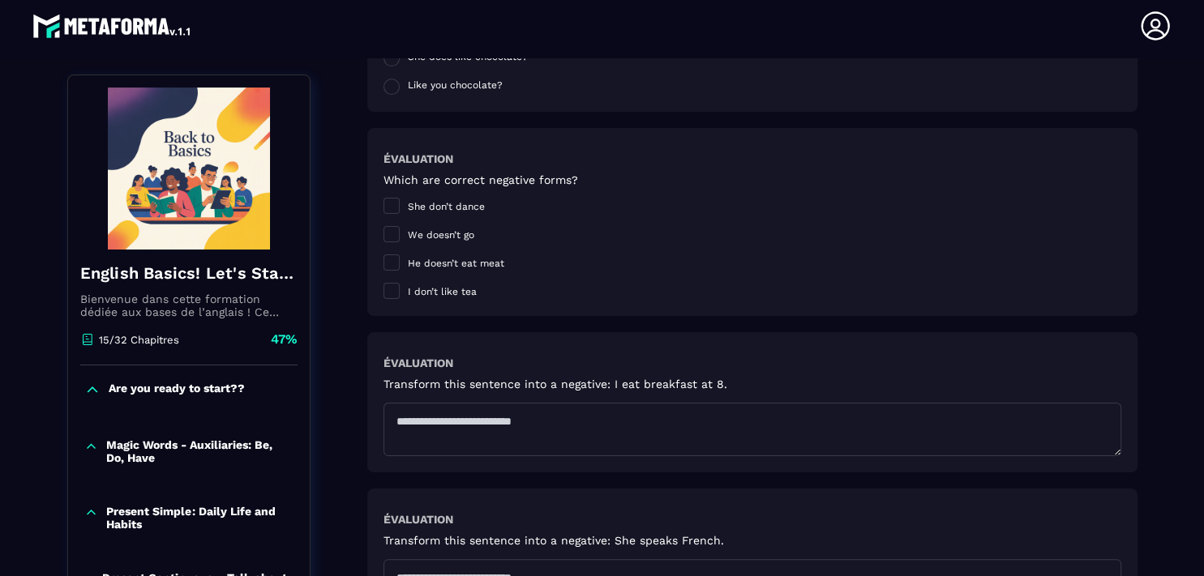
scroll to position [345, 0]
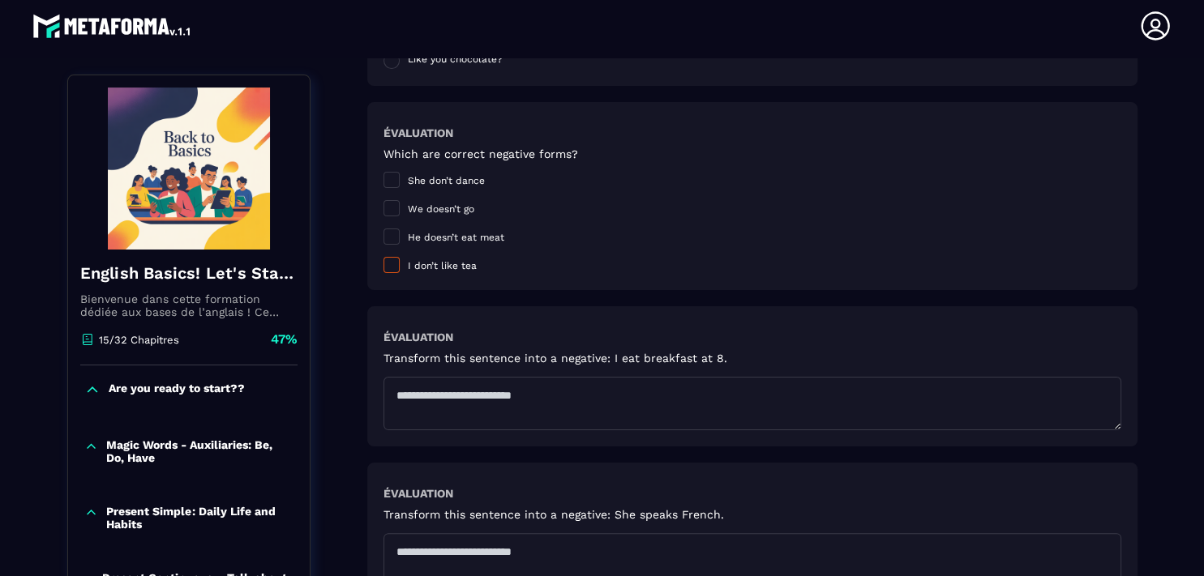
click at [387, 267] on span at bounding box center [391, 265] width 16 height 16
click at [383, 237] on span at bounding box center [391, 237] width 16 height 16
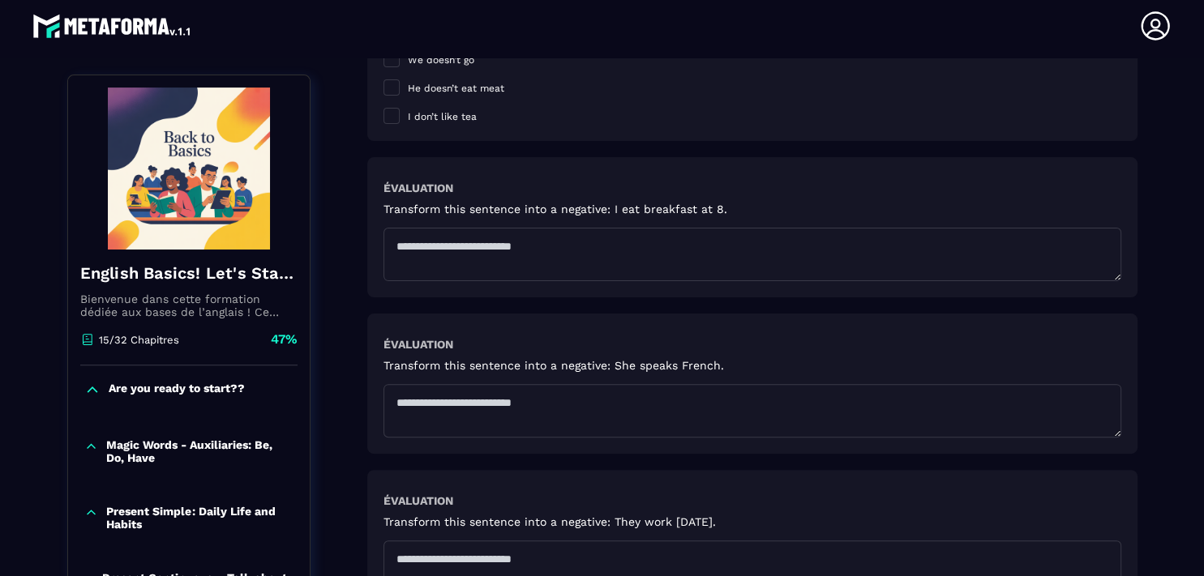
scroll to position [498, 0]
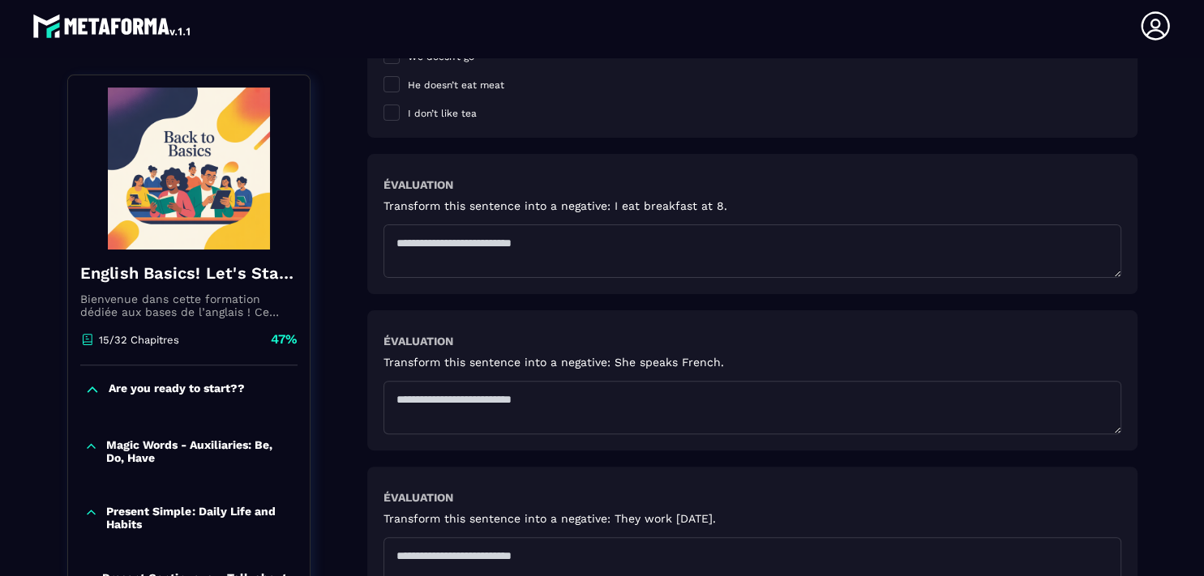
click at [477, 246] on textarea at bounding box center [752, 251] width 738 height 53
click at [392, 243] on textarea "*****" at bounding box center [752, 251] width 738 height 53
click at [443, 242] on textarea "********" at bounding box center [752, 251] width 738 height 53
click at [437, 244] on textarea "**********" at bounding box center [752, 251] width 738 height 53
click at [468, 247] on textarea "**********" at bounding box center [752, 251] width 738 height 53
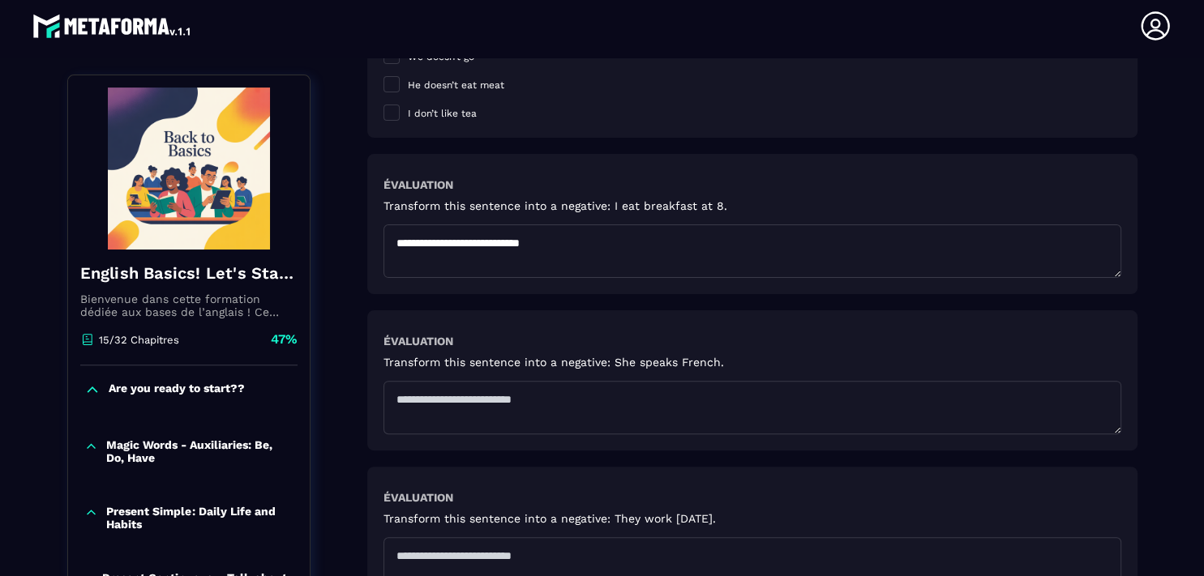
type textarea "**********"
click at [392, 396] on textarea at bounding box center [752, 407] width 738 height 53
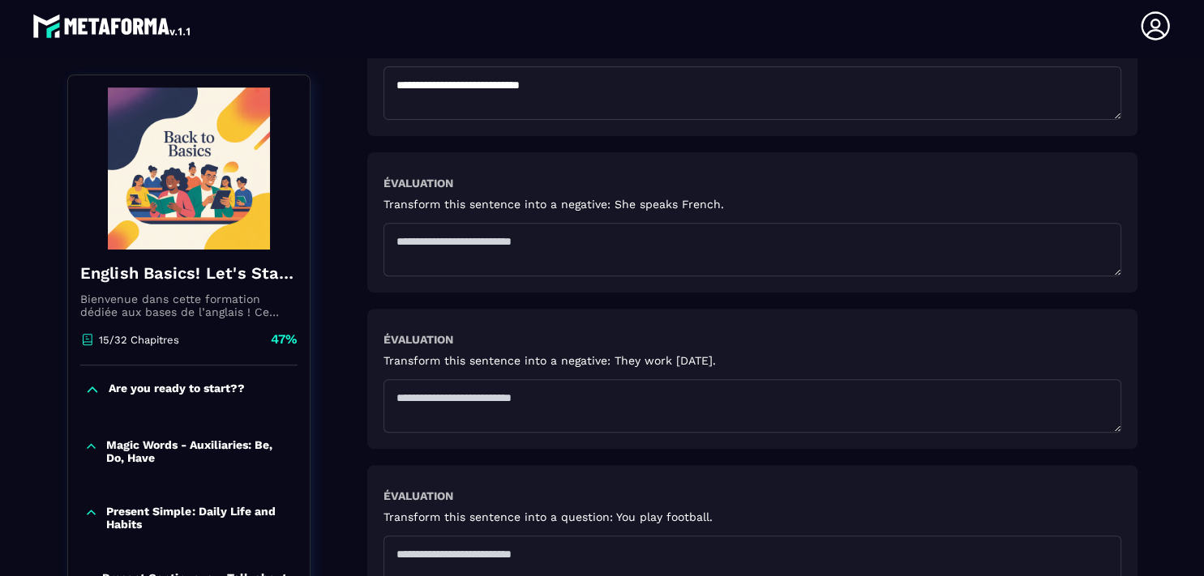
scroll to position [661, 0]
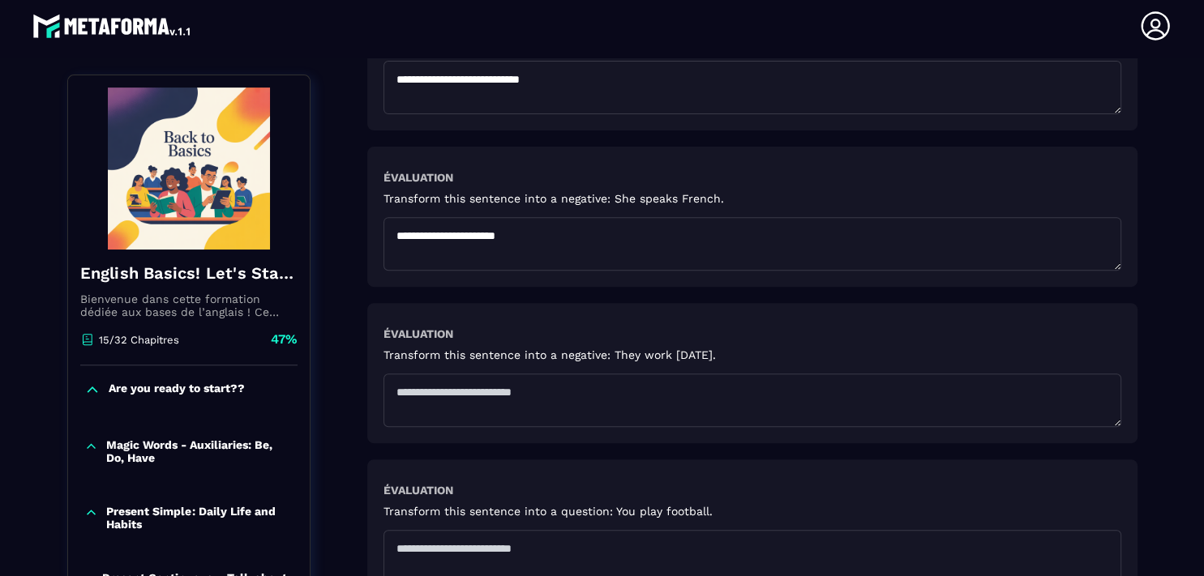
click at [404, 387] on textarea at bounding box center [752, 400] width 738 height 53
click at [550, 237] on textarea "**********" at bounding box center [752, 243] width 738 height 53
click at [389, 236] on textarea "**********" at bounding box center [752, 243] width 738 height 53
drag, startPoint x: 534, startPoint y: 233, endPoint x: 378, endPoint y: 239, distance: 156.6
click at [383, 239] on textarea "**********" at bounding box center [752, 243] width 738 height 53
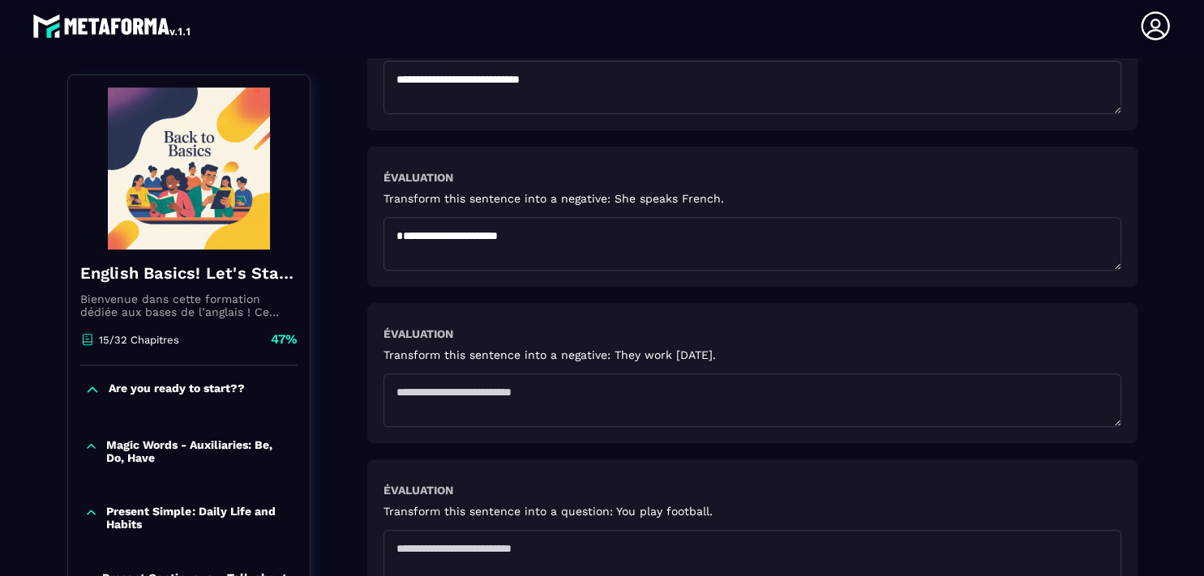
type textarea "**********"
click at [397, 397] on textarea at bounding box center [752, 400] width 738 height 53
click at [397, 397] on textarea "**********" at bounding box center [752, 400] width 738 height 53
click at [559, 392] on textarea "**********" at bounding box center [752, 400] width 738 height 53
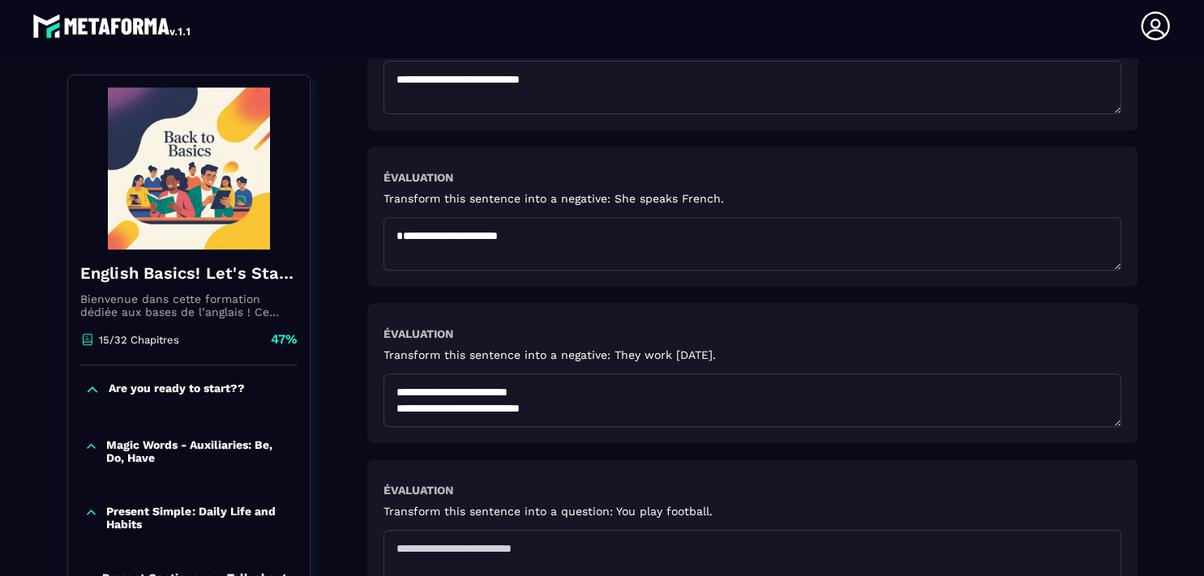
click at [575, 407] on textarea "**********" at bounding box center [752, 400] width 738 height 53
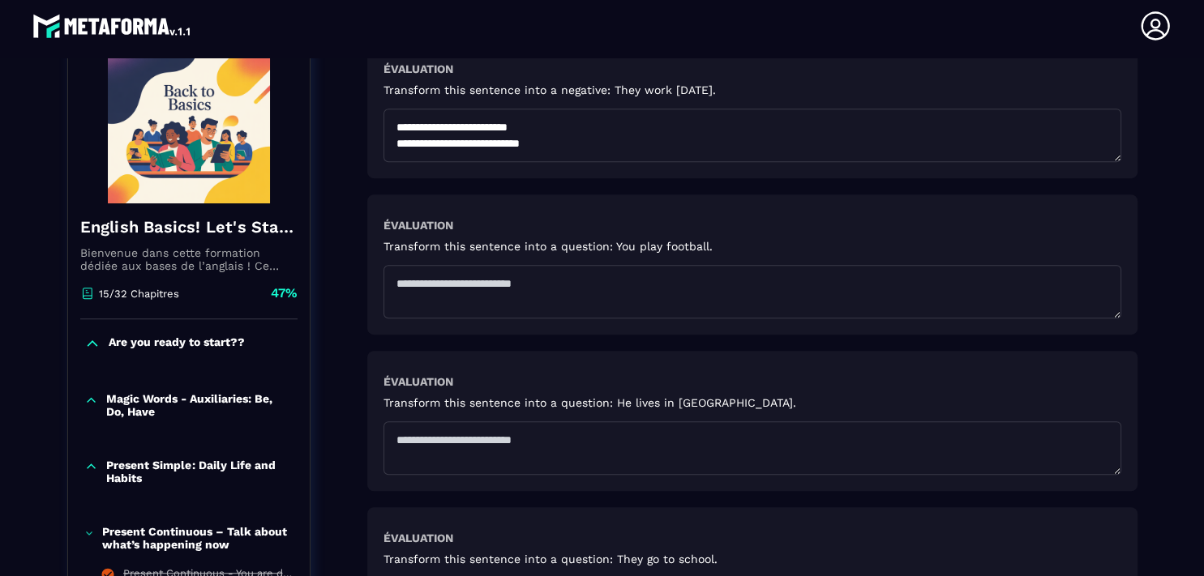
scroll to position [943, 0]
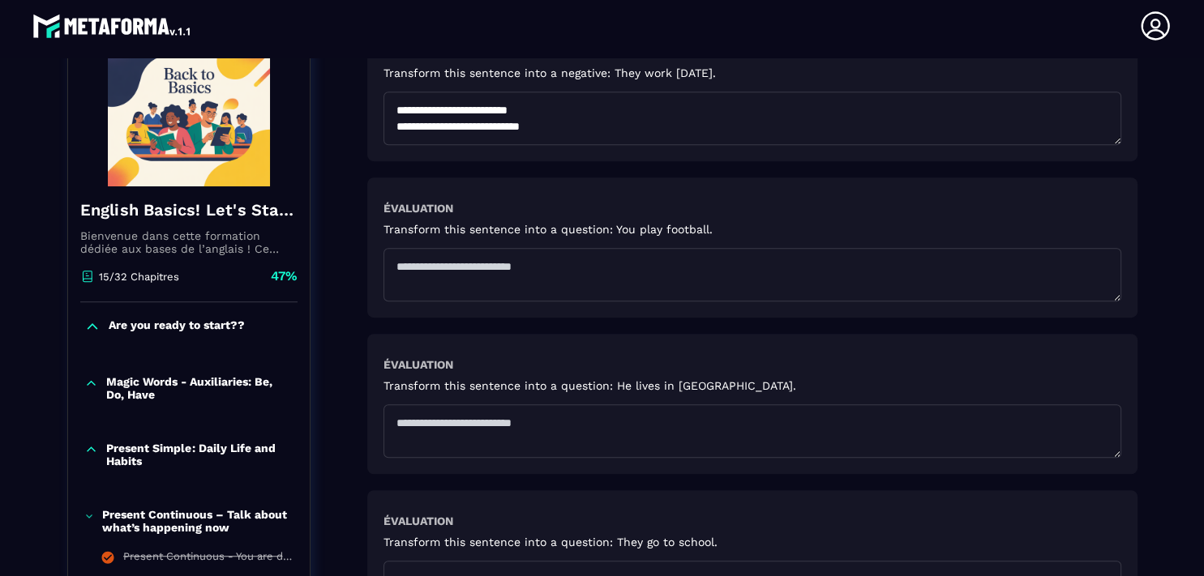
click at [465, 273] on textarea at bounding box center [752, 274] width 738 height 53
drag, startPoint x: 564, startPoint y: 126, endPoint x: 381, endPoint y: 143, distance: 184.0
click at [383, 143] on textarea "**********" at bounding box center [752, 118] width 738 height 53
type textarea "**********"
click at [429, 265] on textarea at bounding box center [752, 274] width 738 height 53
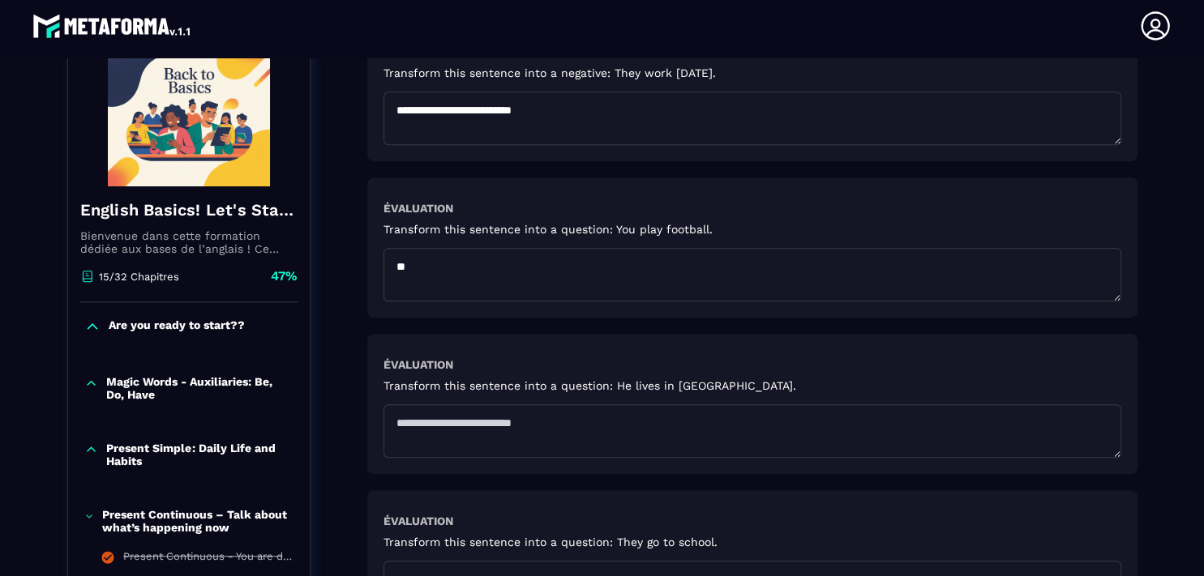
type textarea "*"
type textarea "**********"
click at [414, 417] on textarea at bounding box center [752, 430] width 738 height 53
type textarea "*"
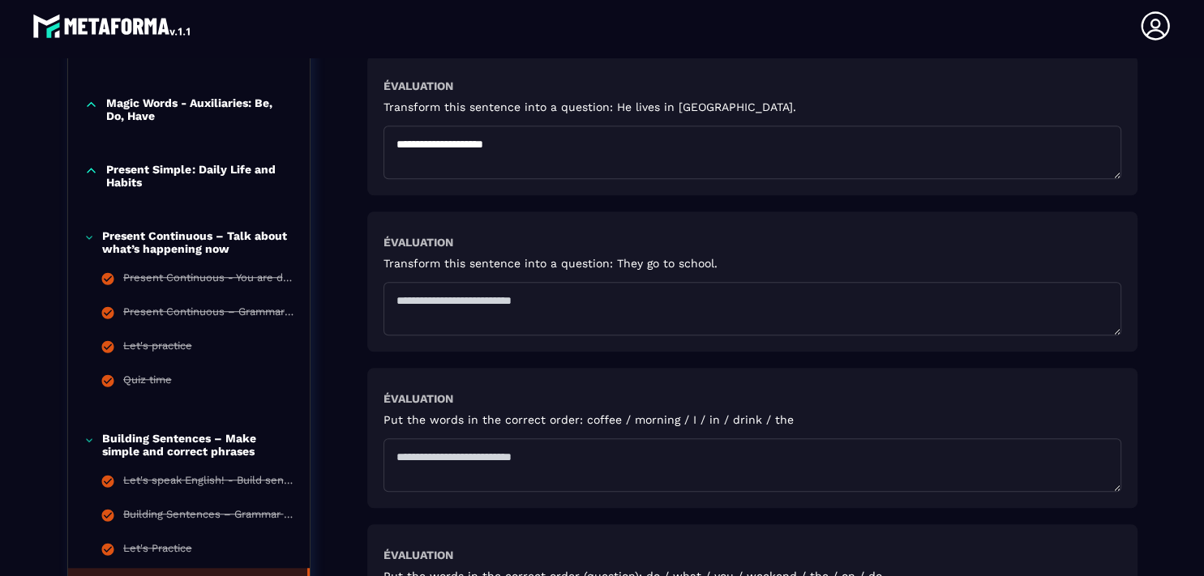
scroll to position [1229, 0]
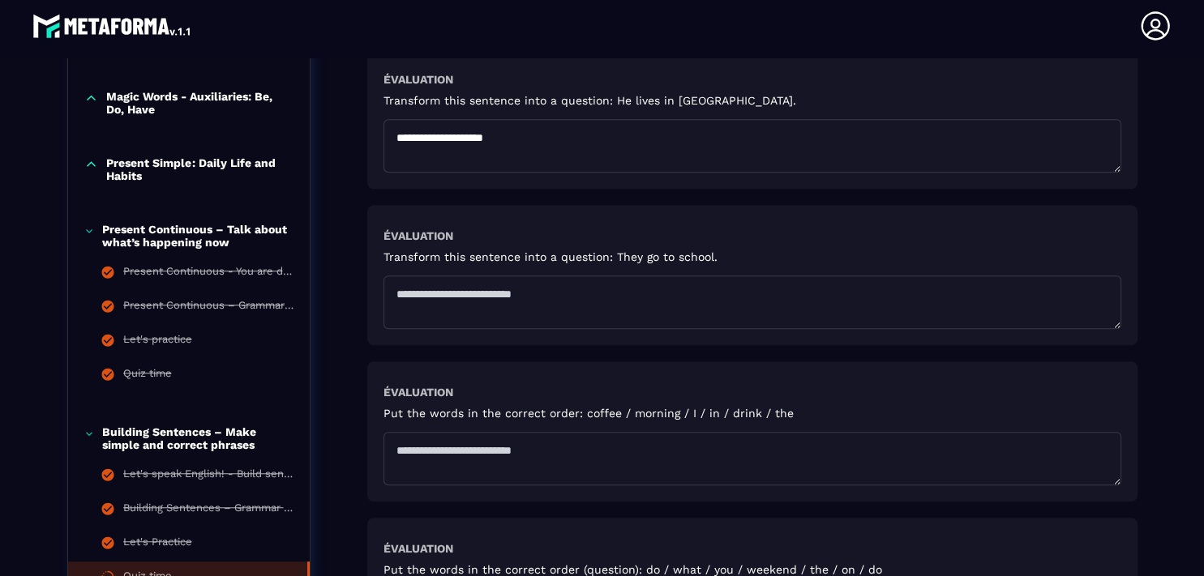
type textarea "**********"
click at [409, 310] on textarea at bounding box center [752, 302] width 738 height 53
type textarea "**********"
click at [394, 452] on textarea at bounding box center [752, 458] width 738 height 53
click at [670, 475] on textarea "**********" at bounding box center [752, 458] width 738 height 53
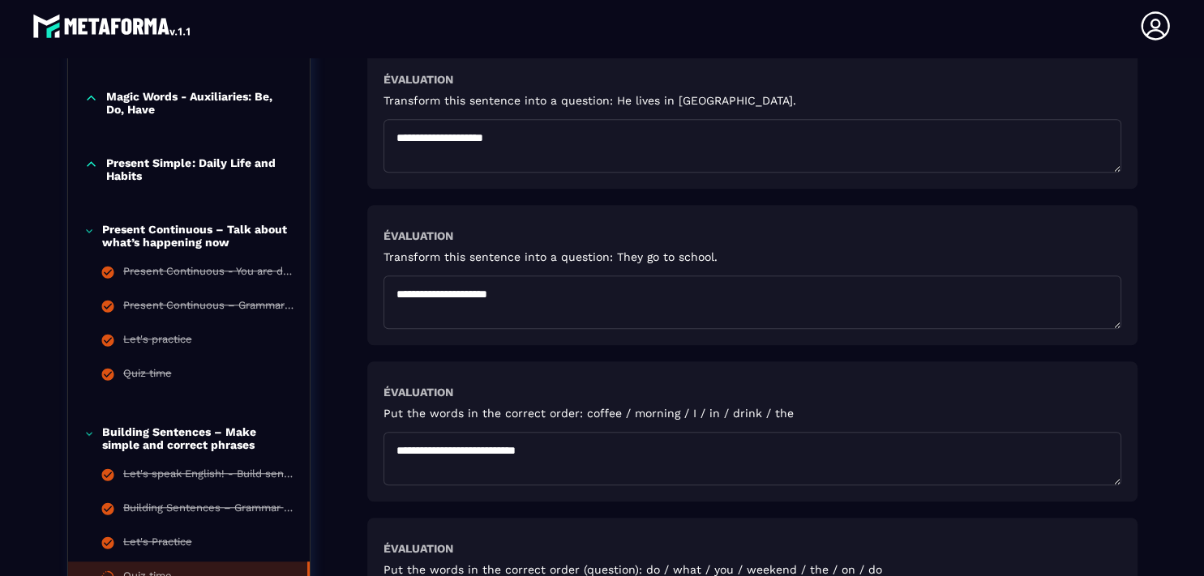
click at [392, 450] on textarea "**********" at bounding box center [752, 458] width 738 height 53
click at [601, 464] on textarea "**********" at bounding box center [752, 458] width 738 height 53
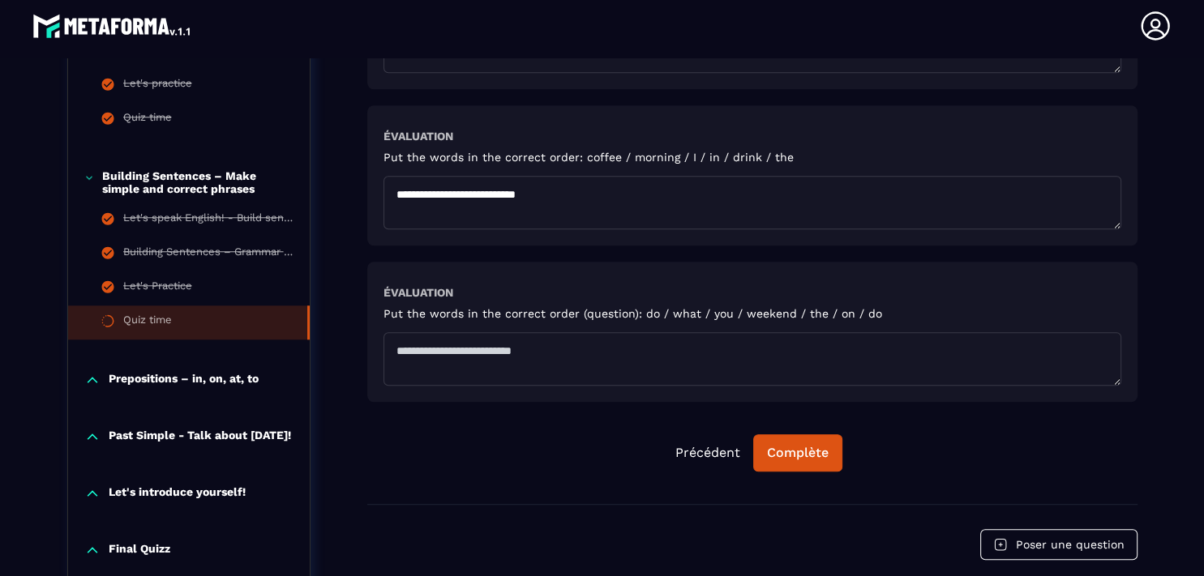
scroll to position [1534, 0]
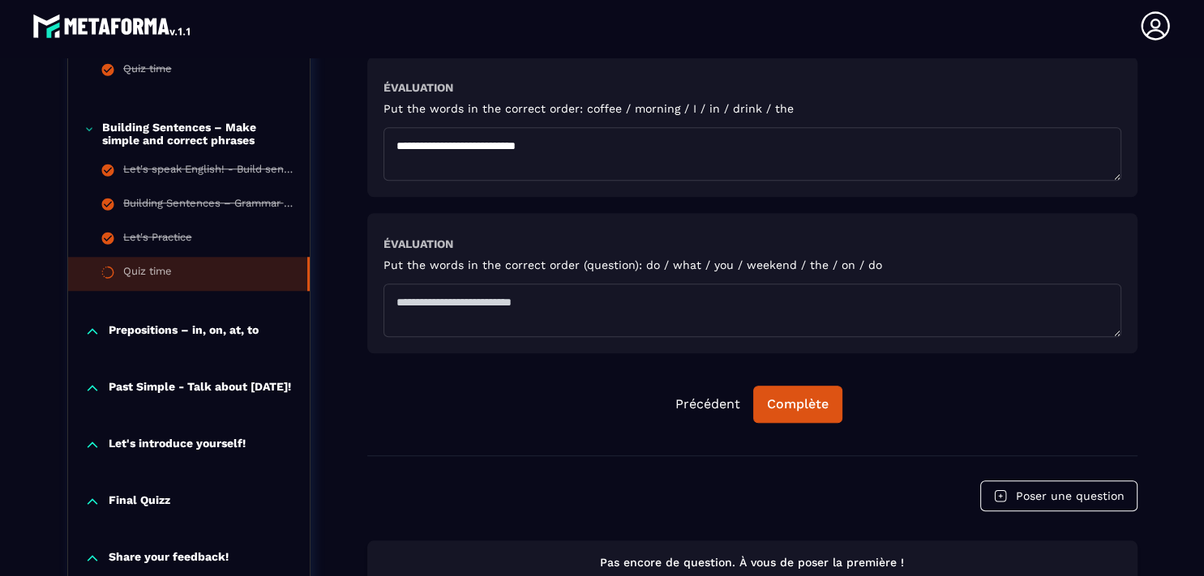
type textarea "**********"
click at [446, 305] on textarea at bounding box center [752, 310] width 738 height 53
click at [388, 299] on textarea "******" at bounding box center [752, 310] width 738 height 53
click at [442, 295] on textarea "******" at bounding box center [752, 310] width 738 height 53
click at [427, 300] on textarea "**********" at bounding box center [752, 310] width 738 height 53
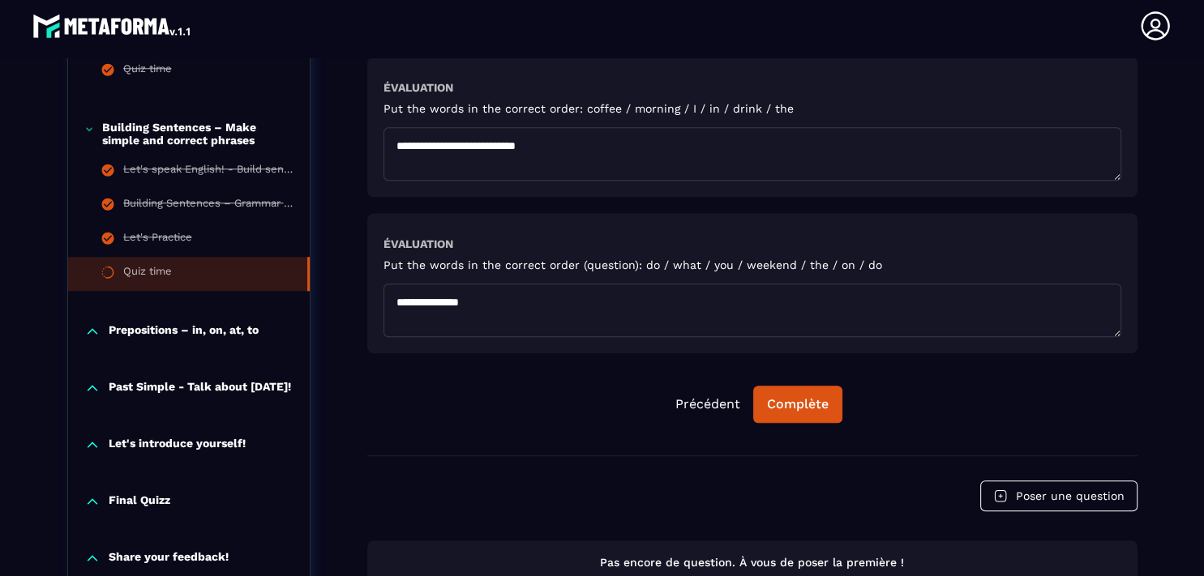
click at [486, 302] on textarea "**********" at bounding box center [752, 310] width 738 height 53
type textarea "**********"
click at [793, 400] on div "Complète" at bounding box center [798, 404] width 62 height 16
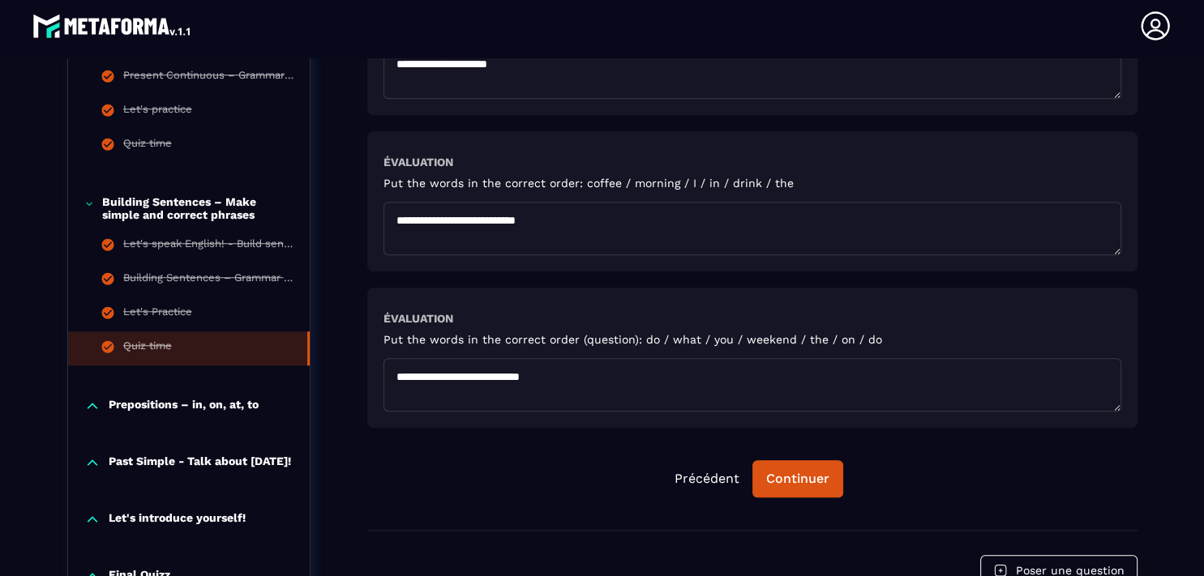
scroll to position [1462, 0]
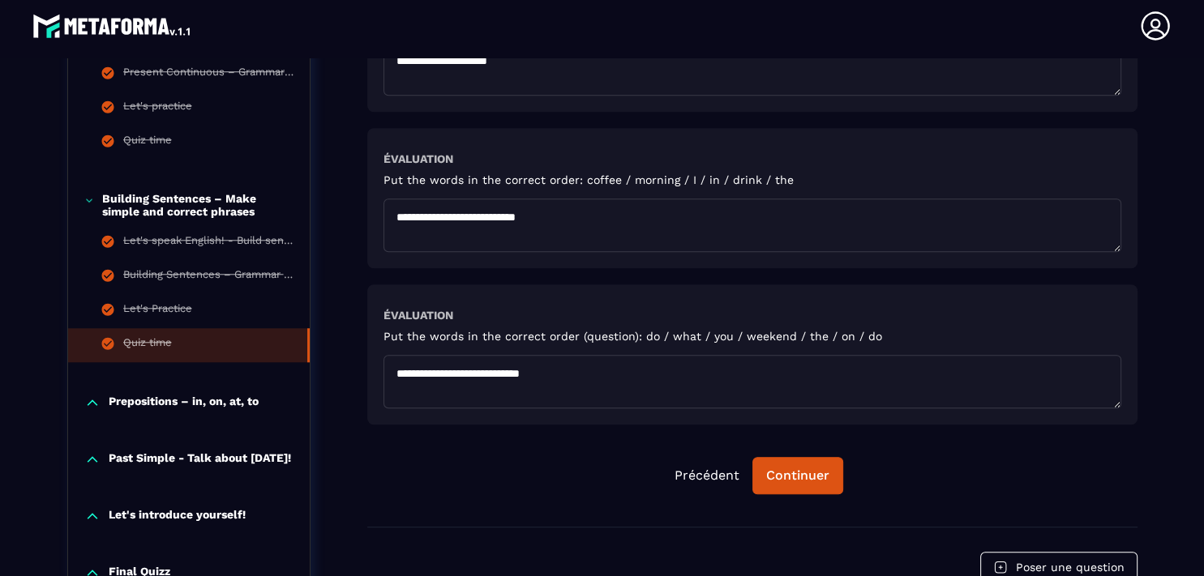
click at [189, 328] on li "Quiz time" at bounding box center [189, 345] width 242 height 34
click at [154, 336] on div "Quiz time" at bounding box center [147, 345] width 49 height 18
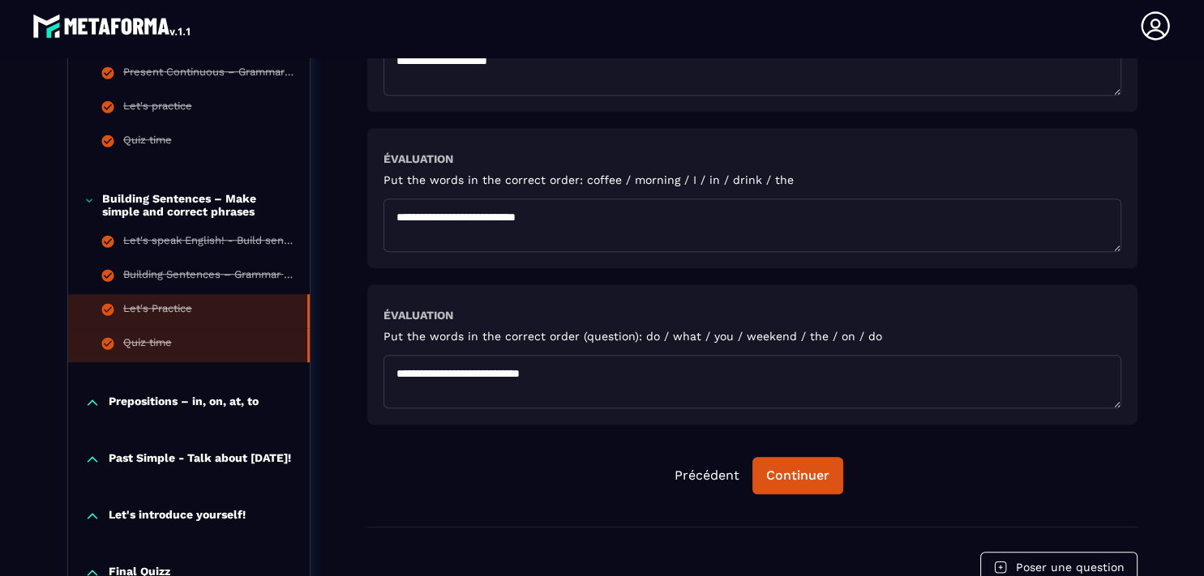
click at [152, 306] on div "Let's Practice" at bounding box center [157, 311] width 69 height 18
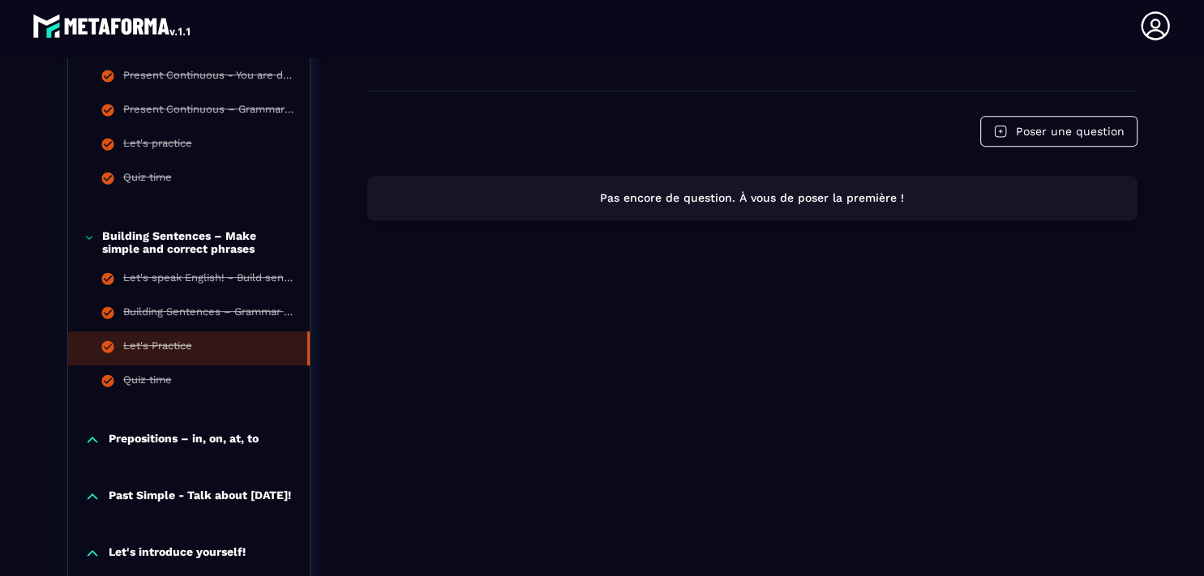
scroll to position [772, 0]
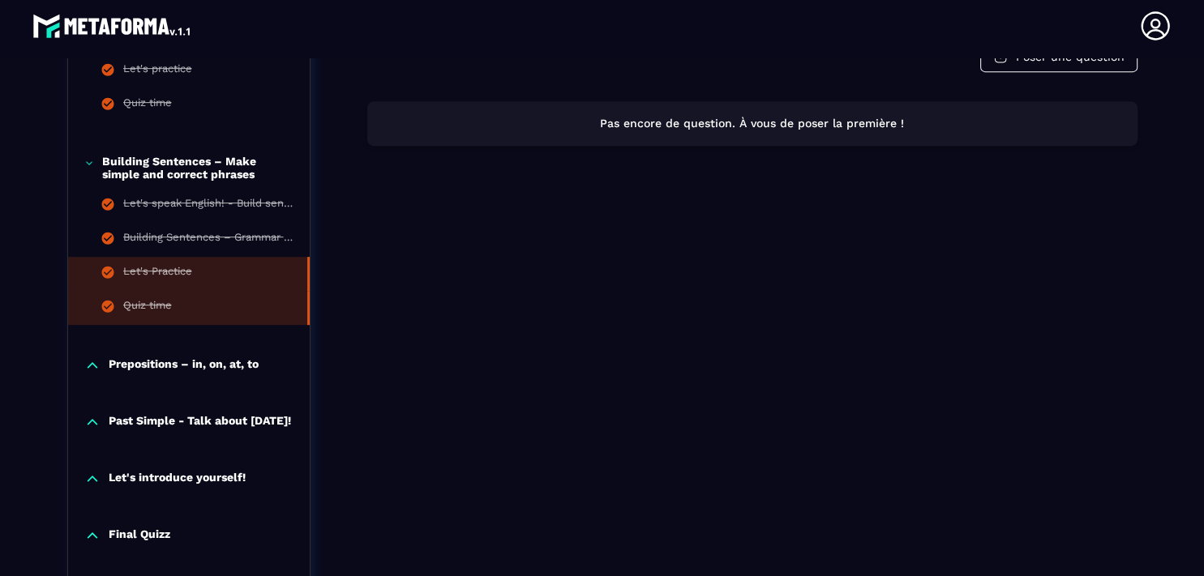
click at [154, 307] on div "Quiz time" at bounding box center [147, 308] width 49 height 18
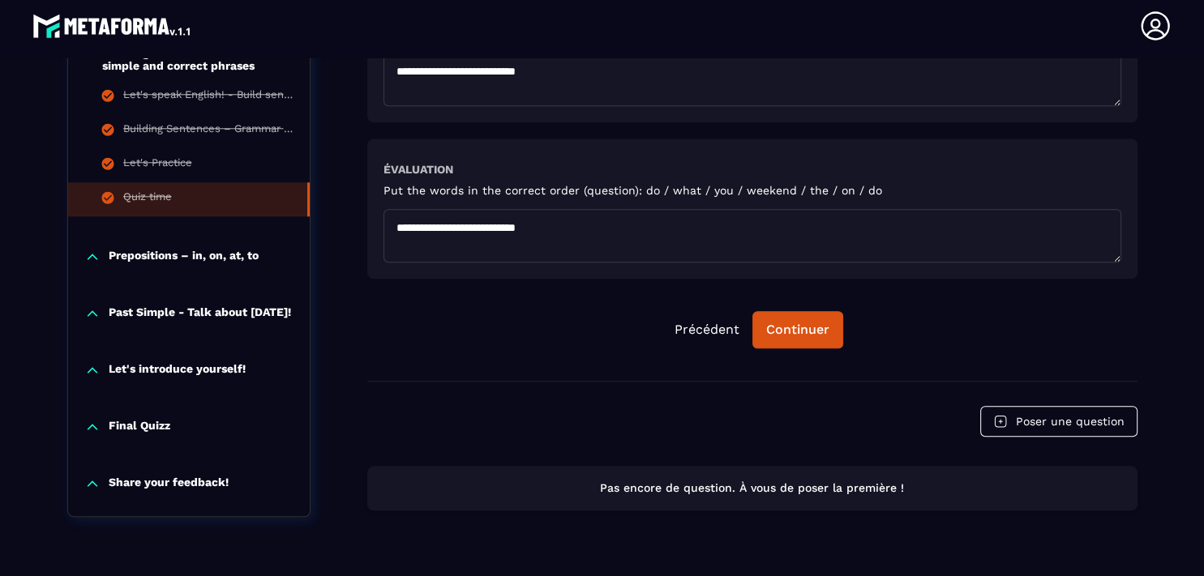
scroll to position [1611, 0]
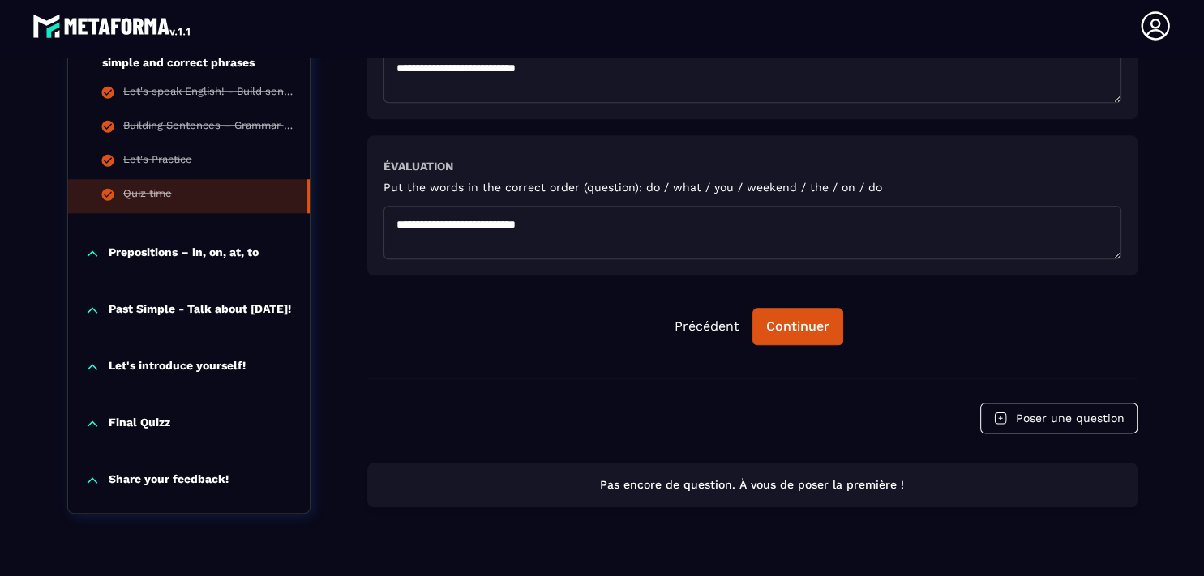
click at [182, 246] on p "Prepositions – in, on, at, to" at bounding box center [184, 254] width 150 height 16
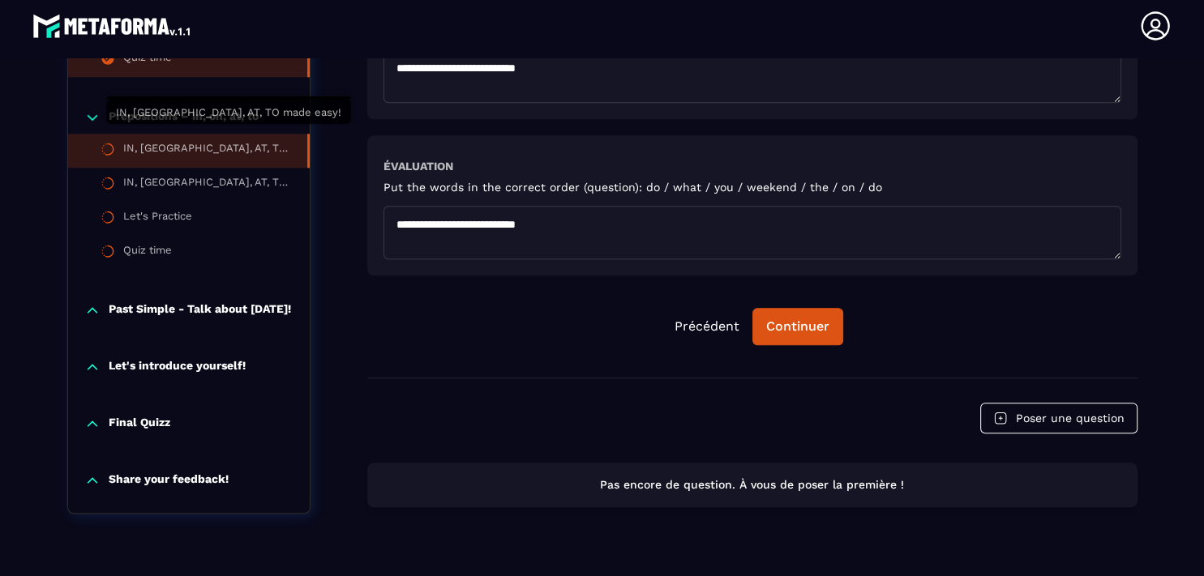
click at [157, 142] on div "IN, [GEOGRAPHIC_DATA], AT, TO made easy!" at bounding box center [207, 151] width 168 height 18
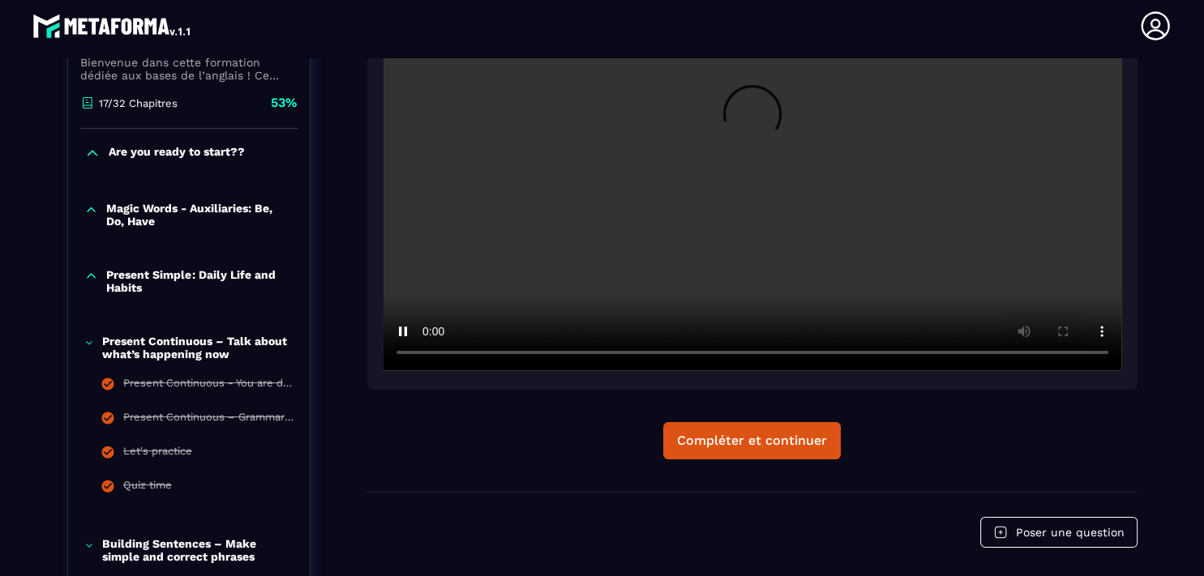
scroll to position [396, 0]
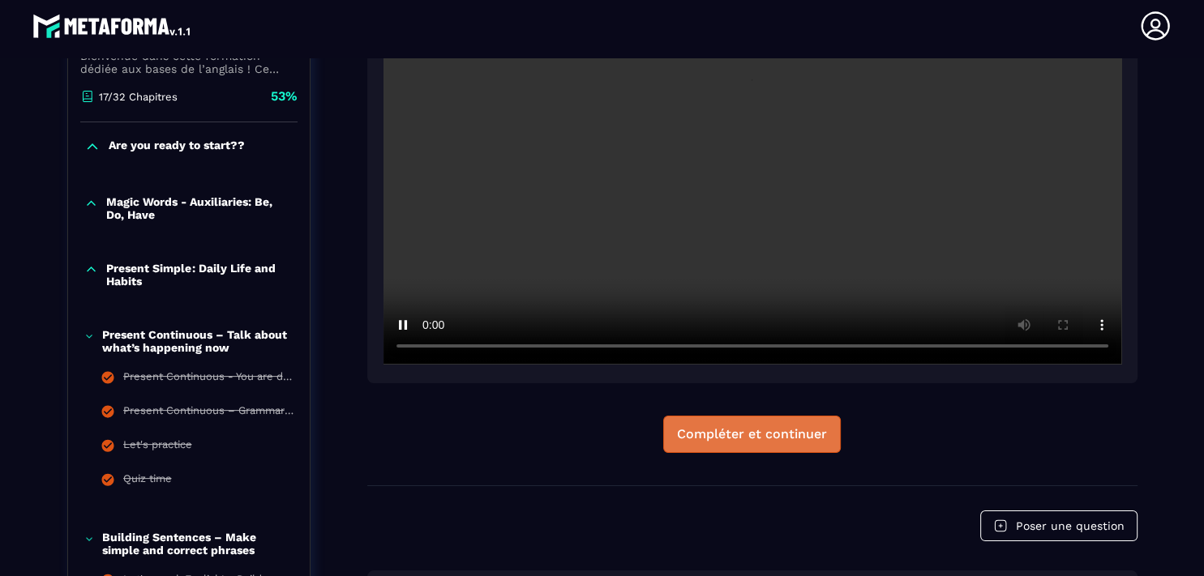
click at [776, 435] on div "Compléter et continuer" at bounding box center [752, 434] width 150 height 16
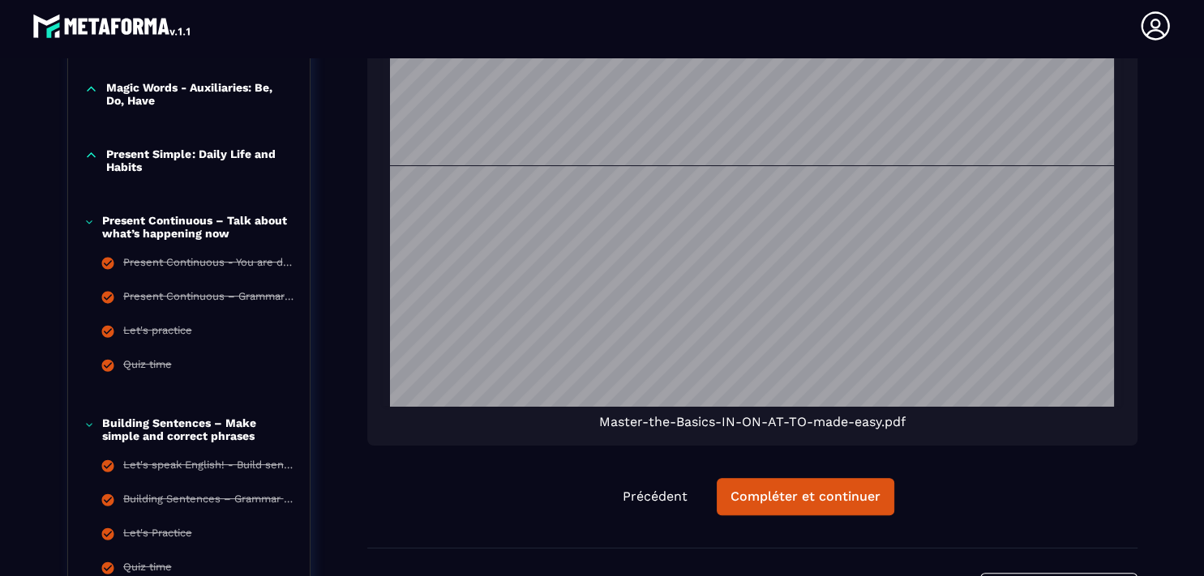
scroll to position [584, 0]
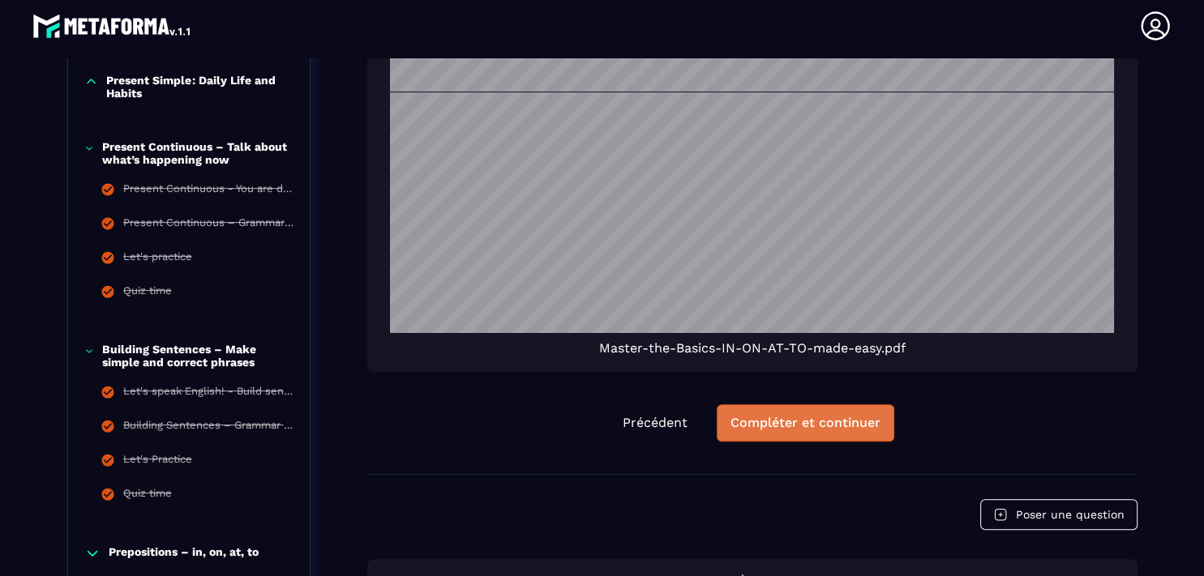
click at [857, 418] on div "Compléter et continuer" at bounding box center [805, 423] width 150 height 16
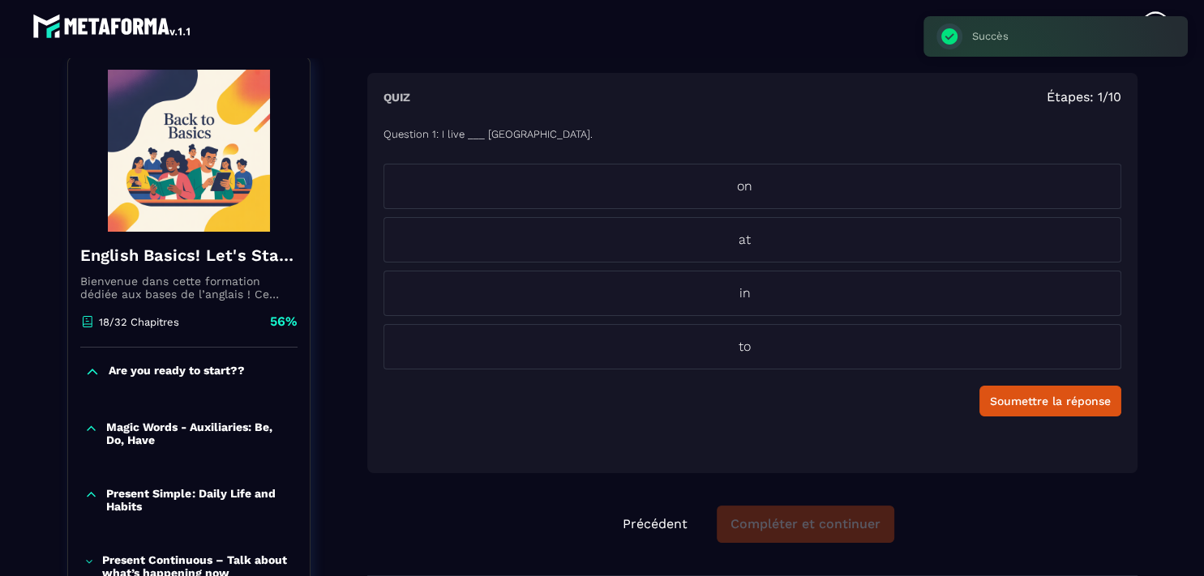
scroll to position [169, 0]
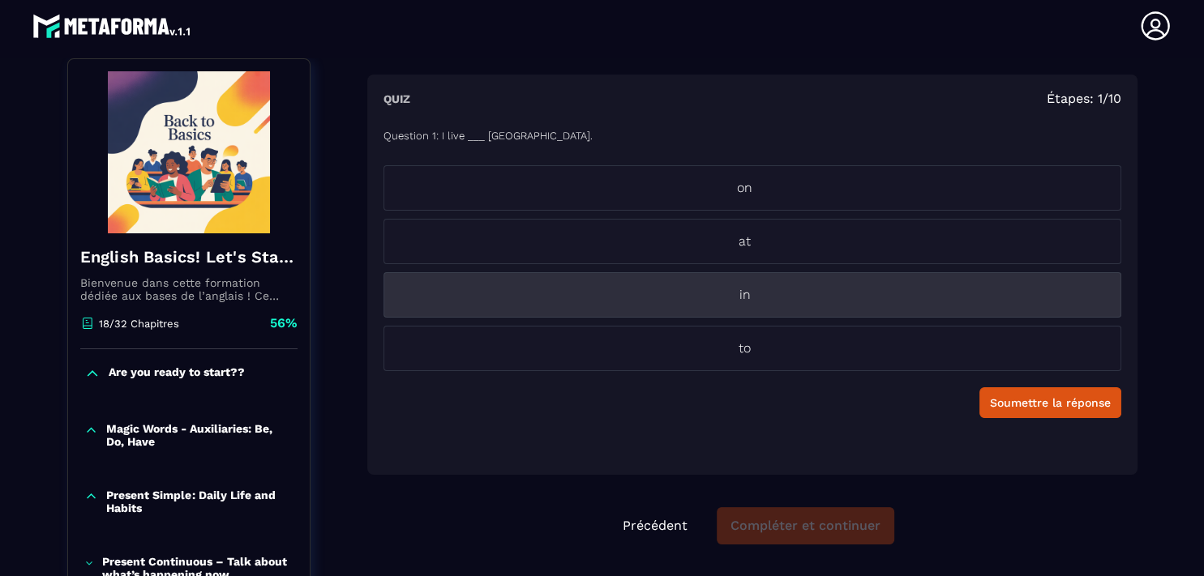
click at [759, 291] on p "in" at bounding box center [744, 294] width 721 height 19
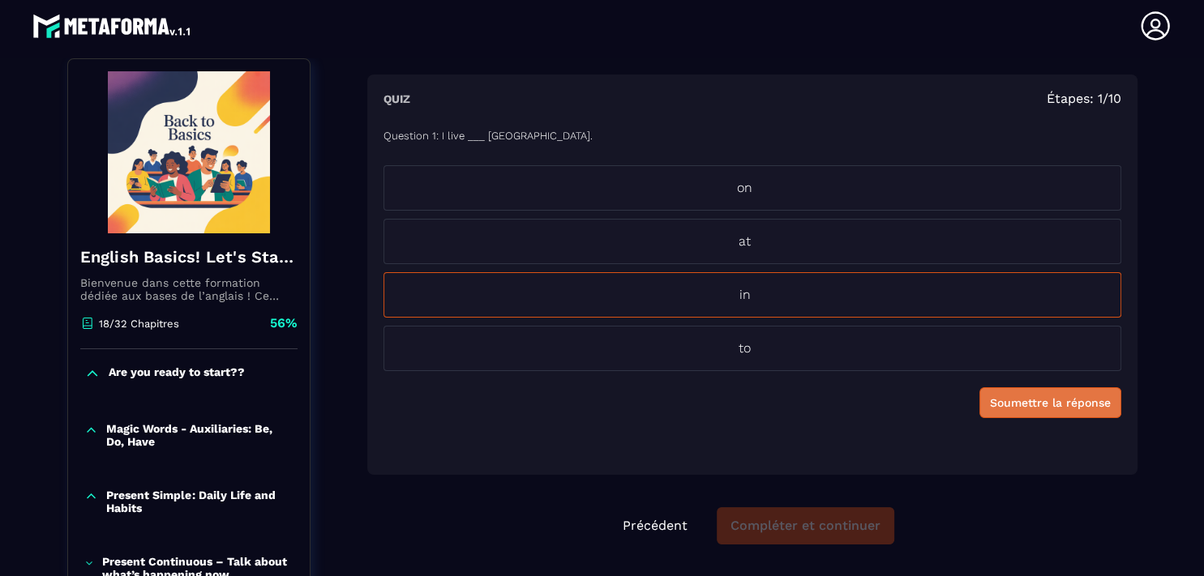
click at [1010, 395] on div "Soumettre la réponse" at bounding box center [1050, 403] width 121 height 16
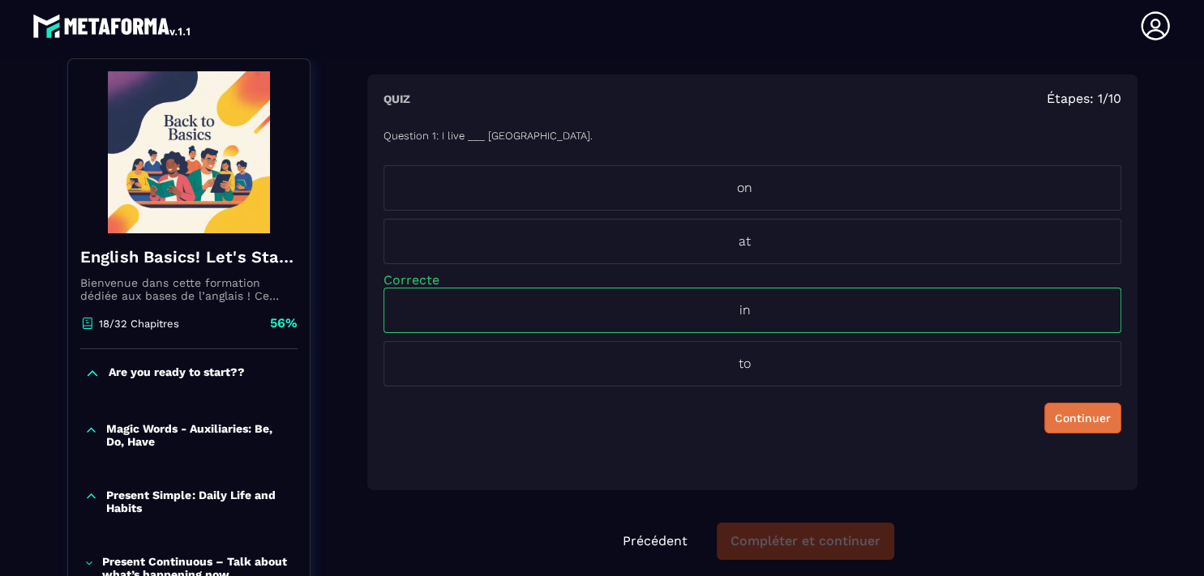
click at [1058, 416] on div "Continuer" at bounding box center [1083, 418] width 56 height 16
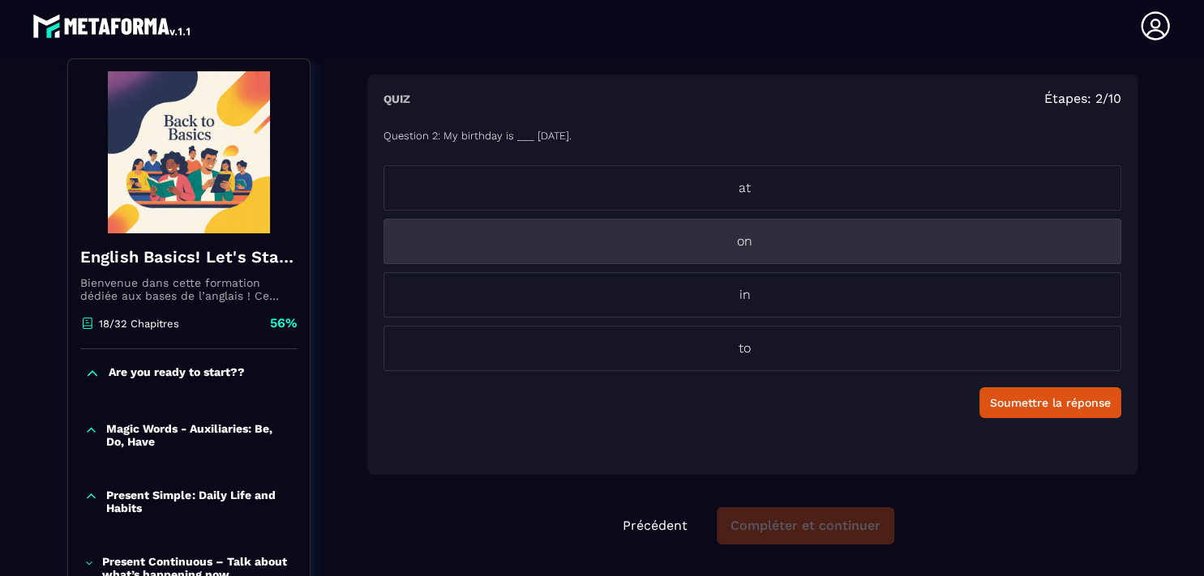
click at [738, 242] on p "on" at bounding box center [744, 241] width 721 height 19
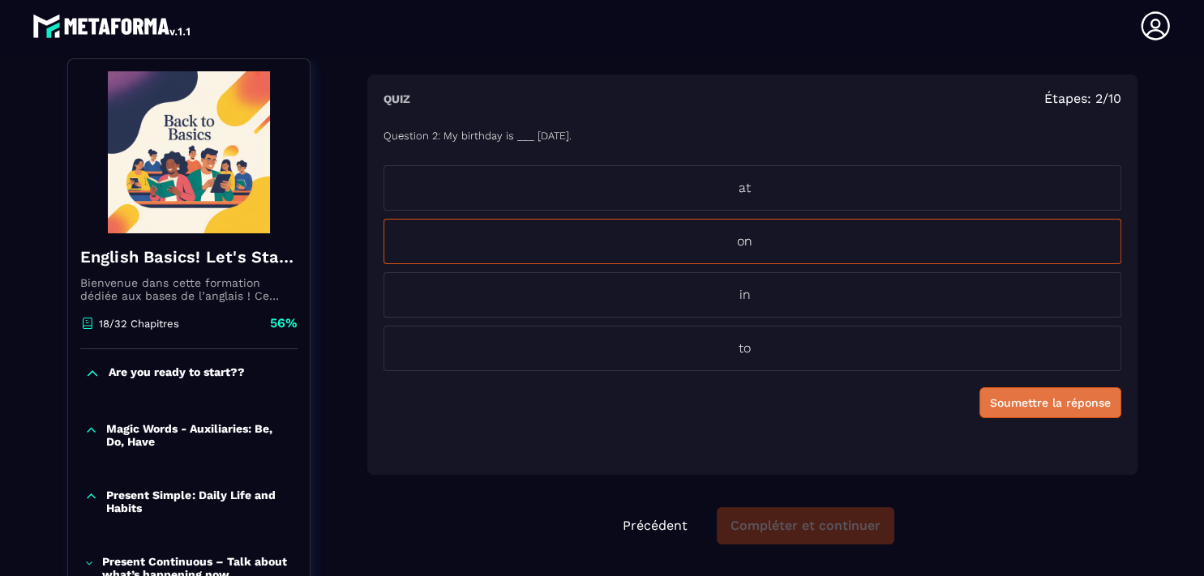
click at [999, 409] on div "Soumettre la réponse" at bounding box center [1050, 403] width 121 height 16
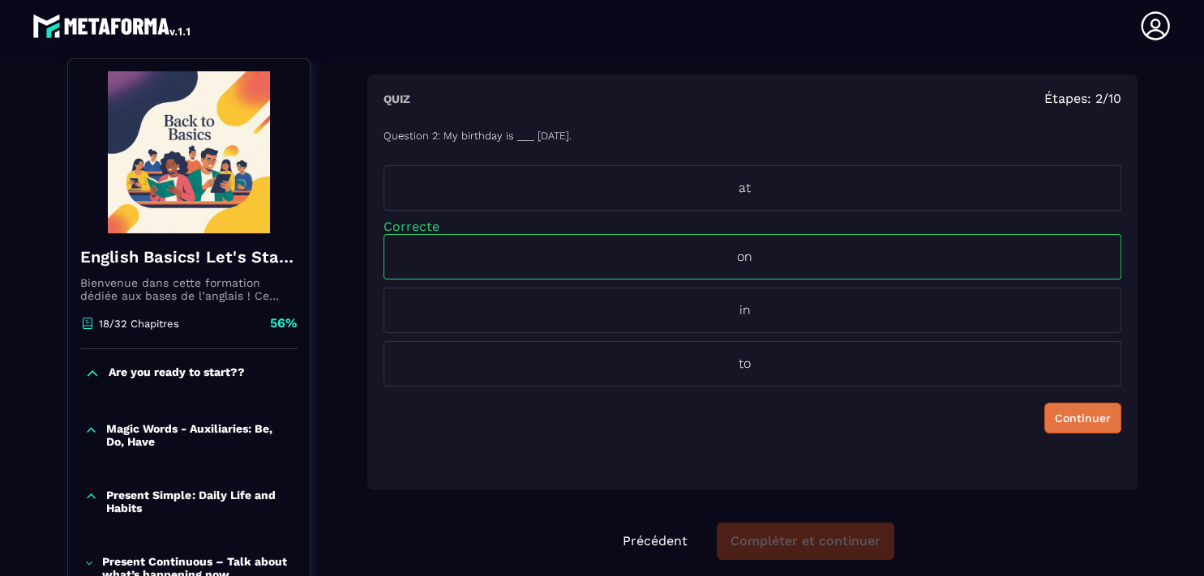
click at [1059, 416] on div "Continuer" at bounding box center [1083, 418] width 56 height 16
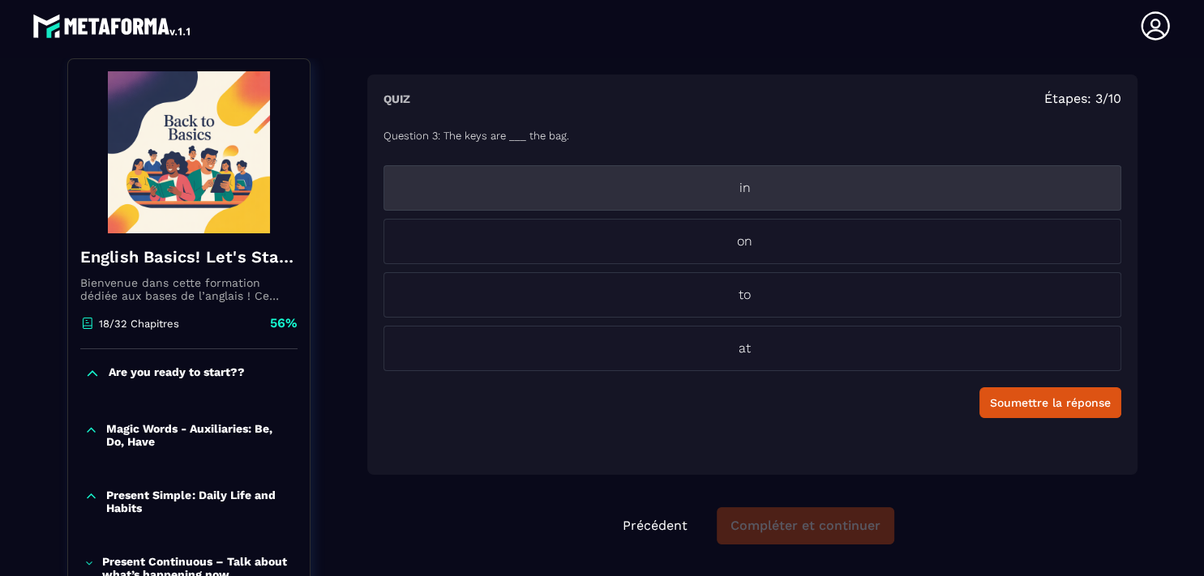
click at [749, 181] on p "in" at bounding box center [744, 187] width 721 height 19
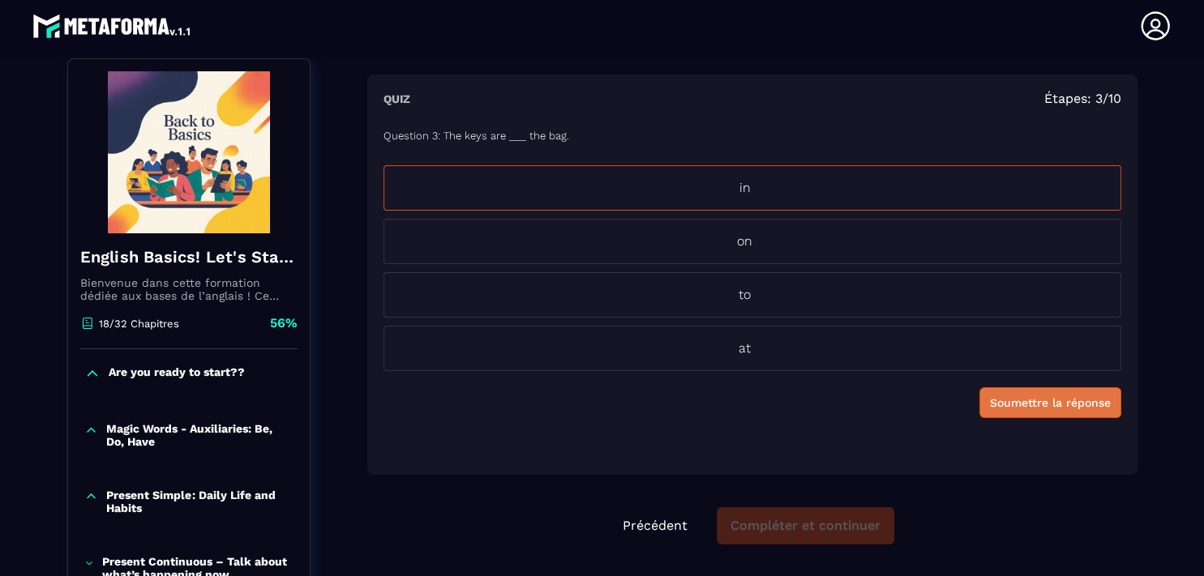
click at [1042, 409] on div "Soumettre la réponse" at bounding box center [1050, 403] width 121 height 16
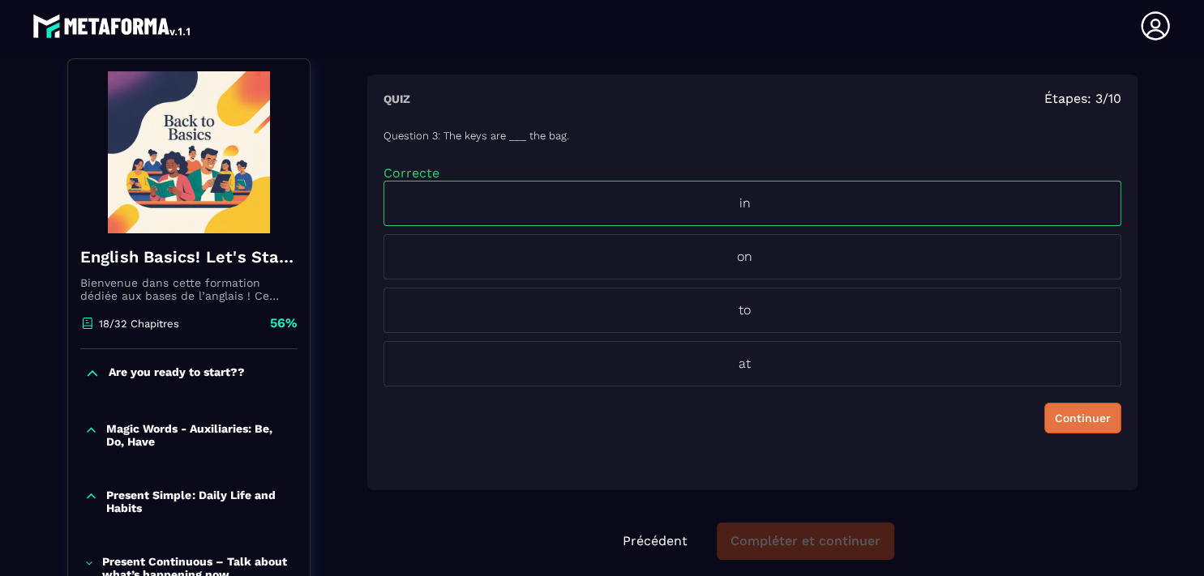
click at [1055, 411] on div "Continuer" at bounding box center [1083, 418] width 56 height 16
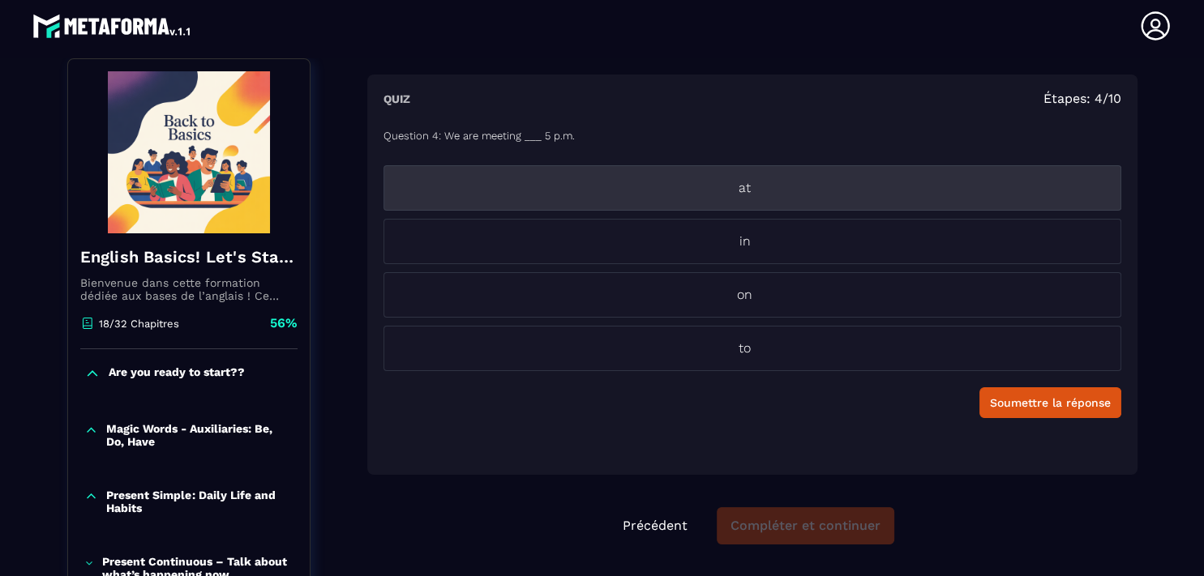
click at [781, 194] on p "at" at bounding box center [744, 187] width 721 height 19
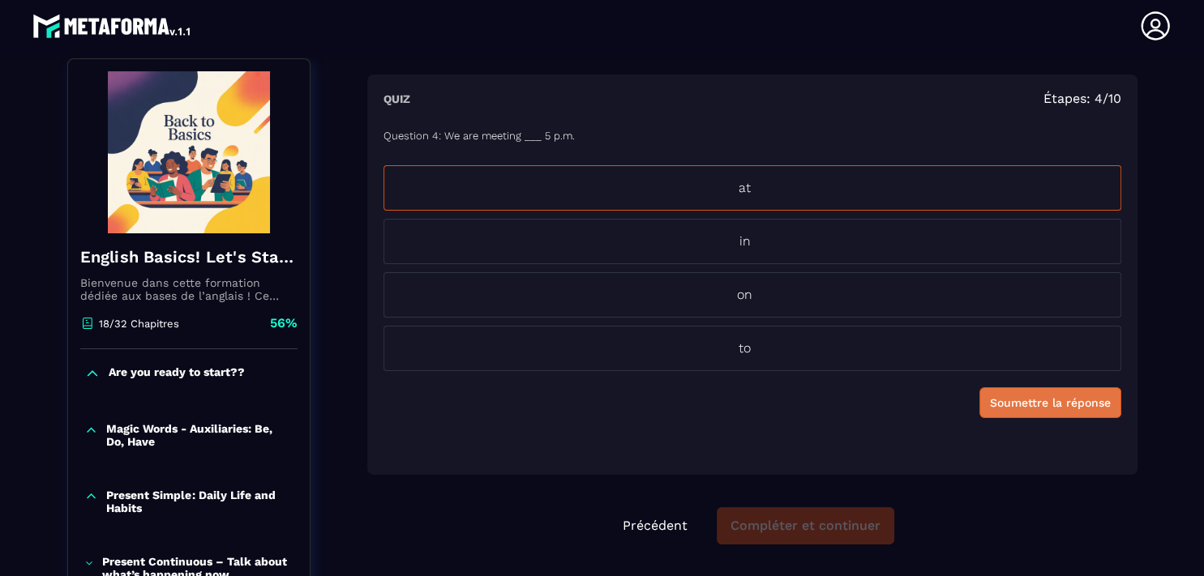
click at [1019, 402] on div "Soumettre la réponse" at bounding box center [1050, 403] width 121 height 16
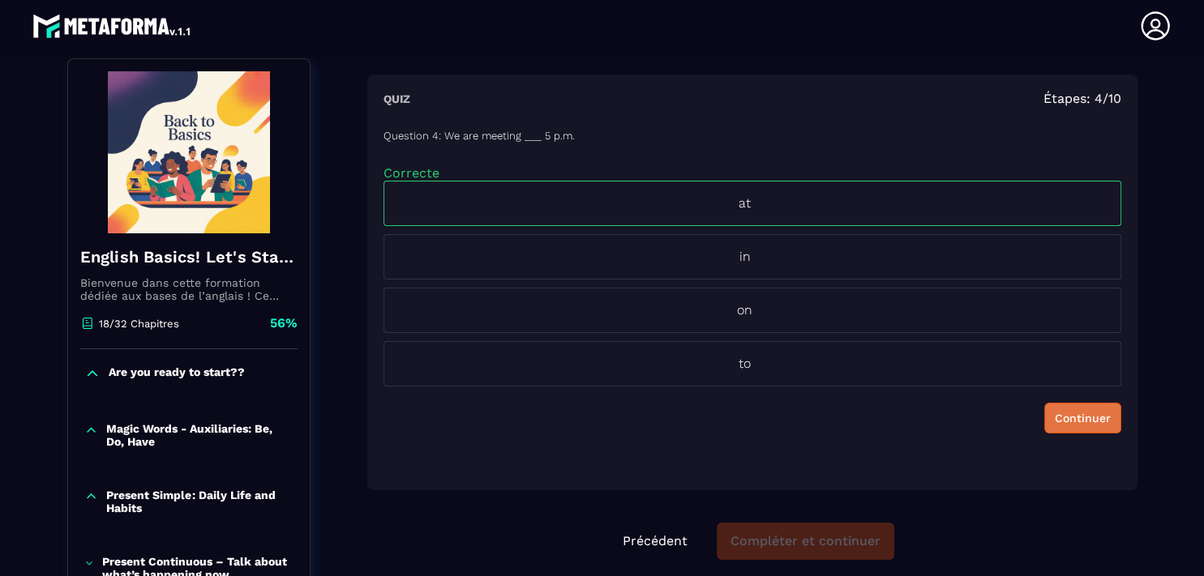
click at [1055, 410] on div "Continuer" at bounding box center [1083, 418] width 56 height 16
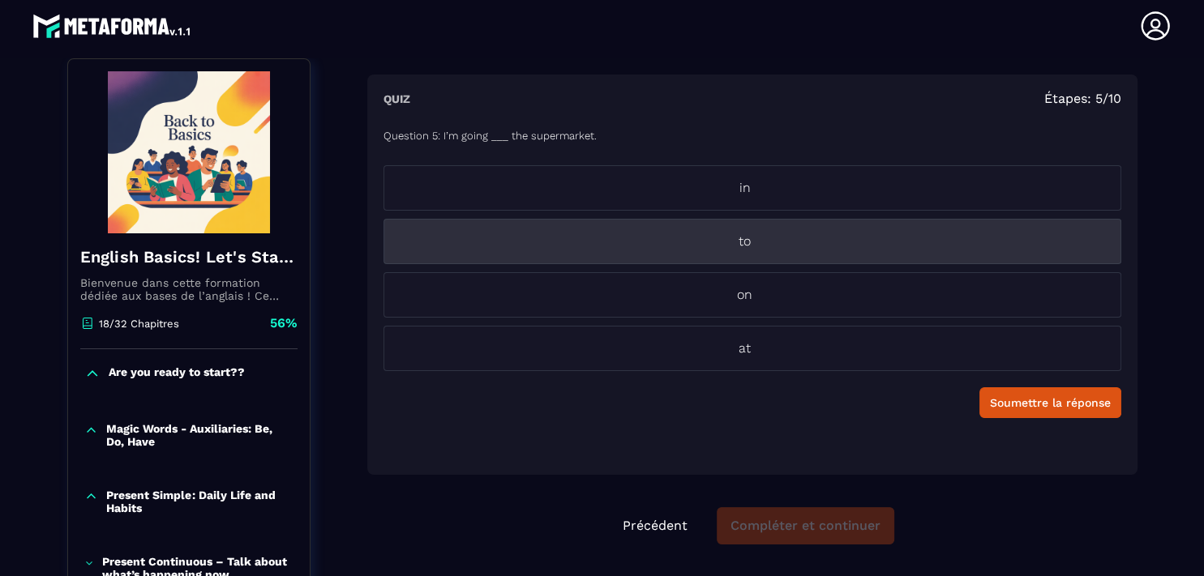
click at [742, 242] on p "to" at bounding box center [744, 241] width 721 height 19
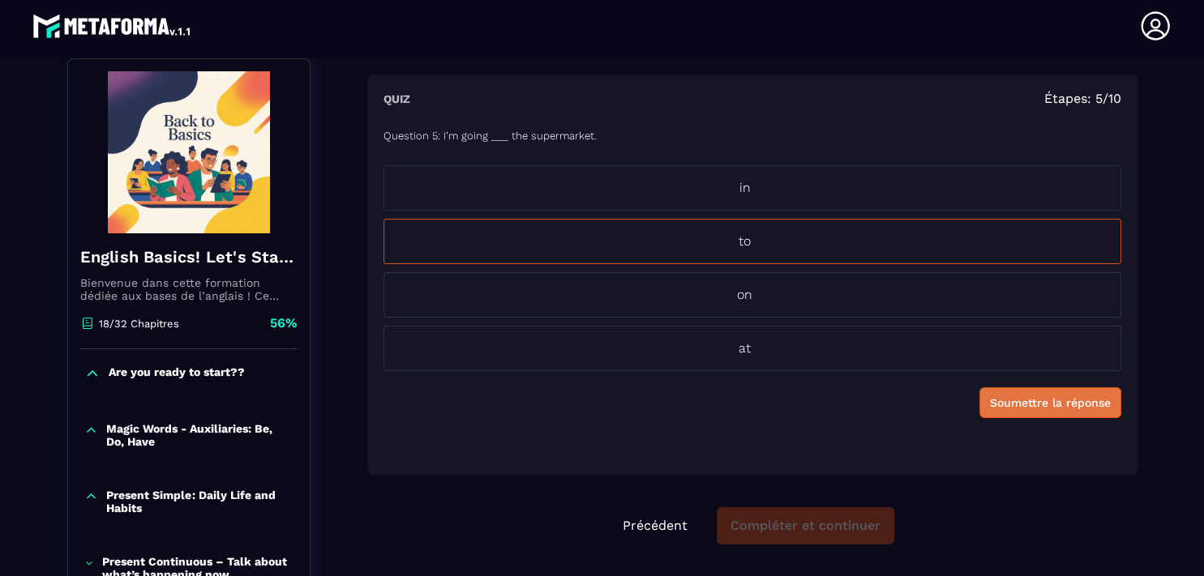
click at [1010, 401] on div "Soumettre la réponse" at bounding box center [1050, 403] width 121 height 16
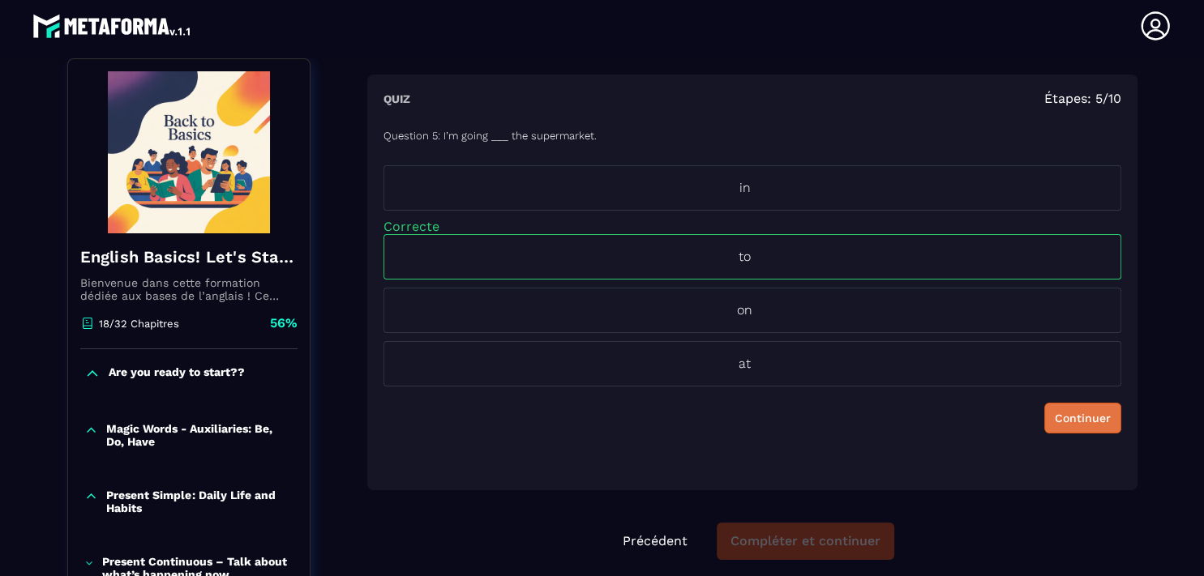
click at [1055, 417] on div "Continuer" at bounding box center [1083, 418] width 56 height 16
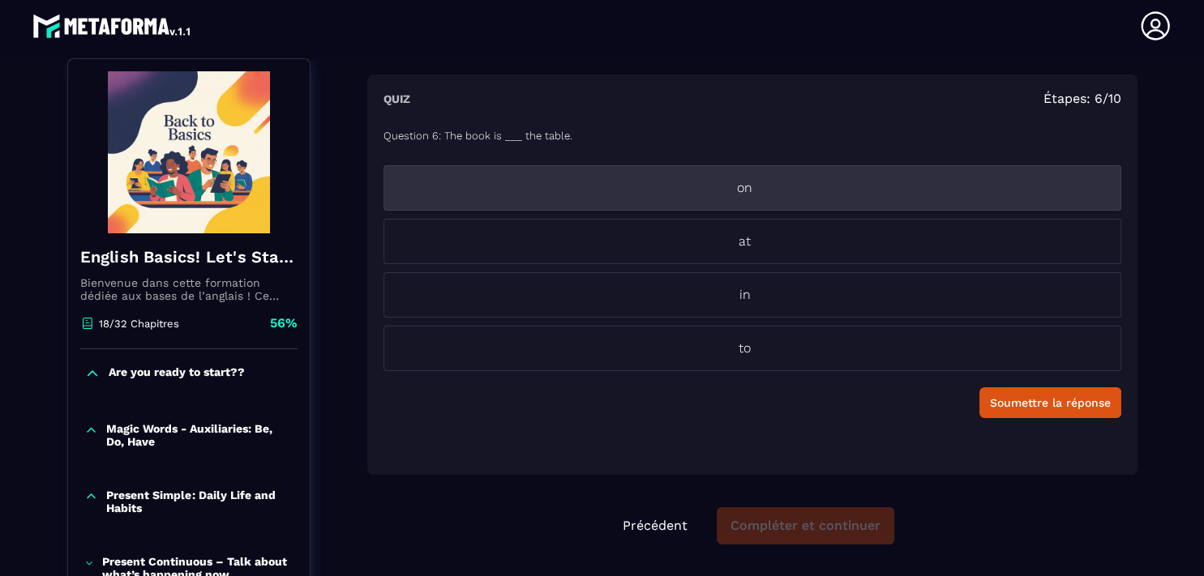
click at [798, 193] on p "on" at bounding box center [744, 187] width 721 height 19
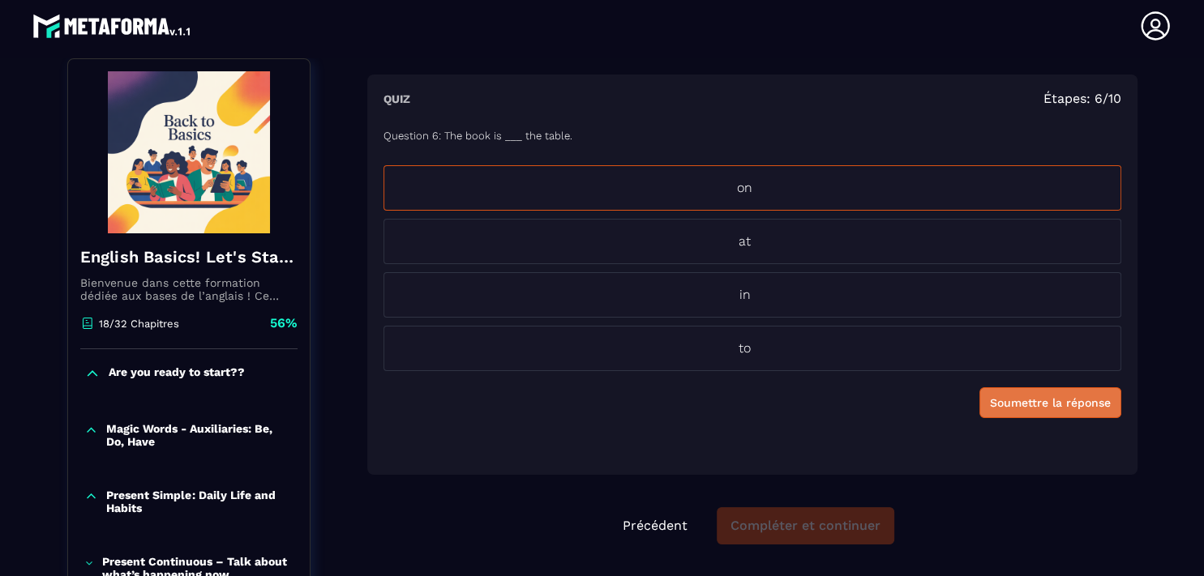
click at [1013, 407] on div "Soumettre la réponse" at bounding box center [1050, 403] width 121 height 16
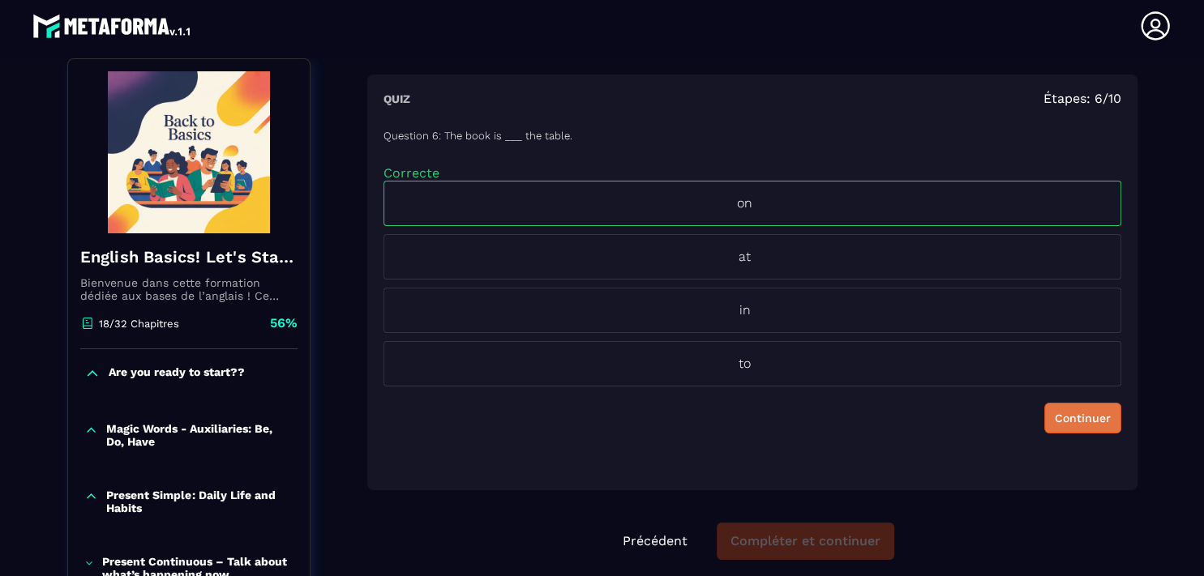
click at [1058, 421] on div "Continuer" at bounding box center [1083, 418] width 56 height 16
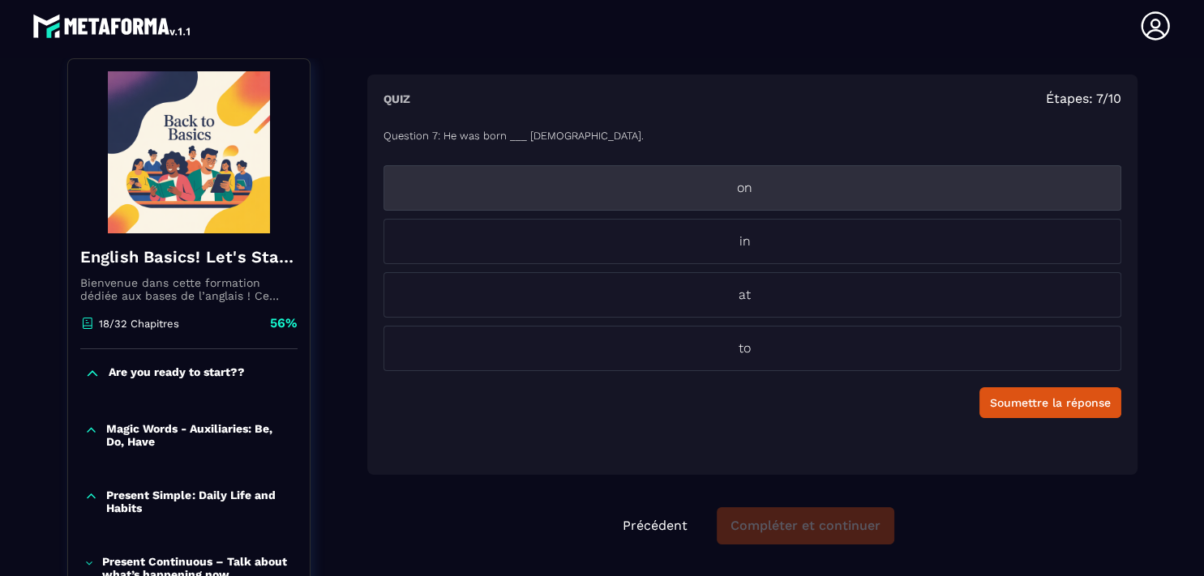
click at [897, 178] on p "on" at bounding box center [744, 187] width 721 height 19
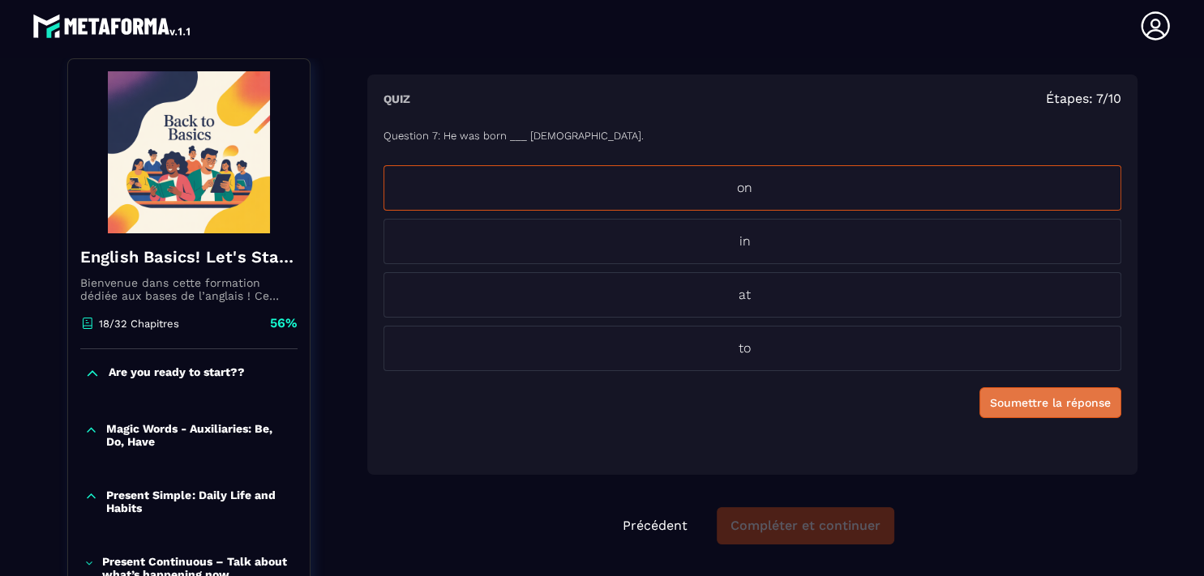
click at [1039, 407] on div "Soumettre la réponse" at bounding box center [1050, 403] width 121 height 16
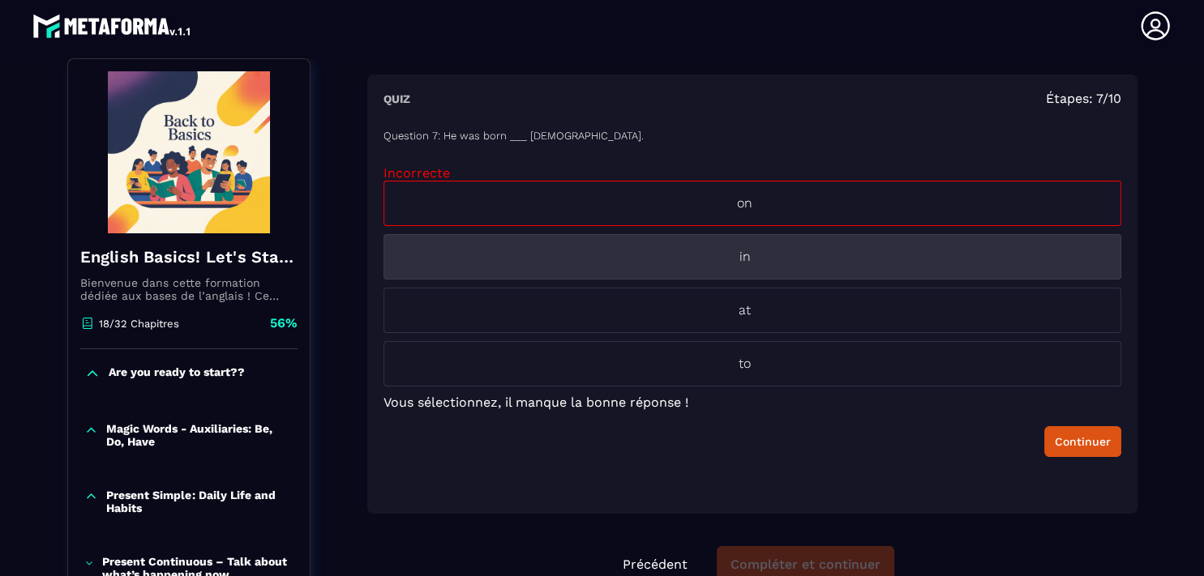
click at [862, 270] on li "in" at bounding box center [752, 256] width 738 height 45
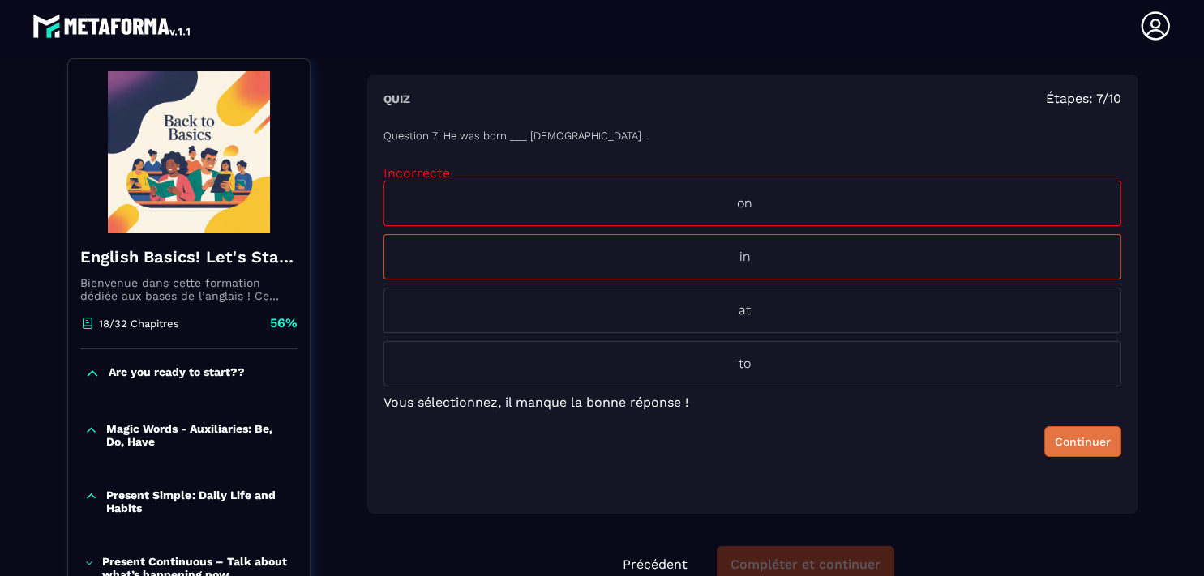
click at [1069, 446] on div "Continuer" at bounding box center [1083, 442] width 56 height 16
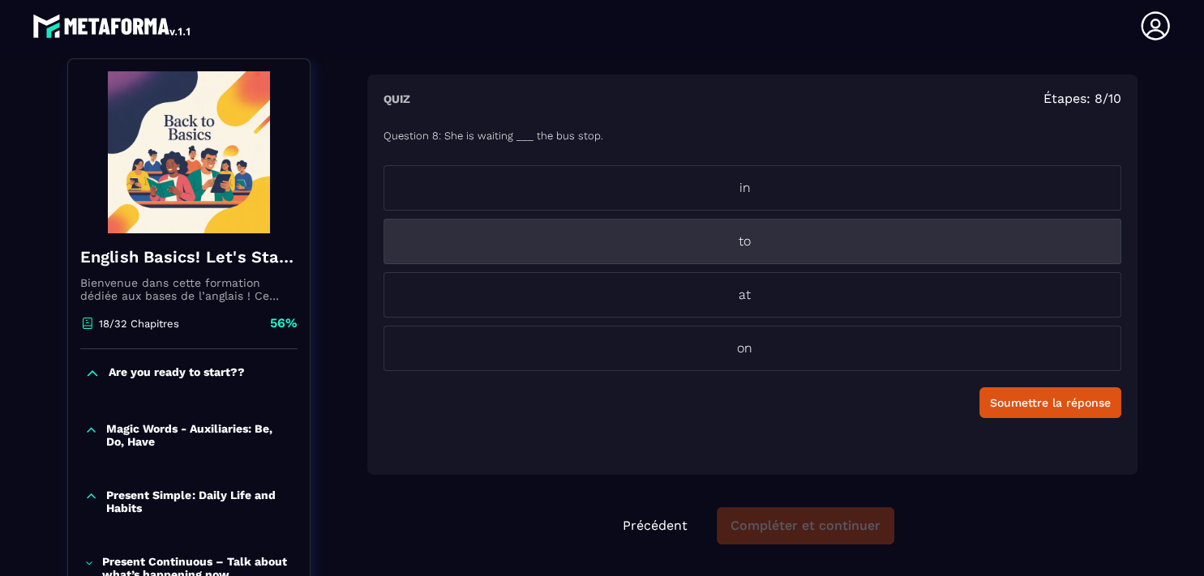
click at [746, 231] on li "to" at bounding box center [752, 241] width 738 height 45
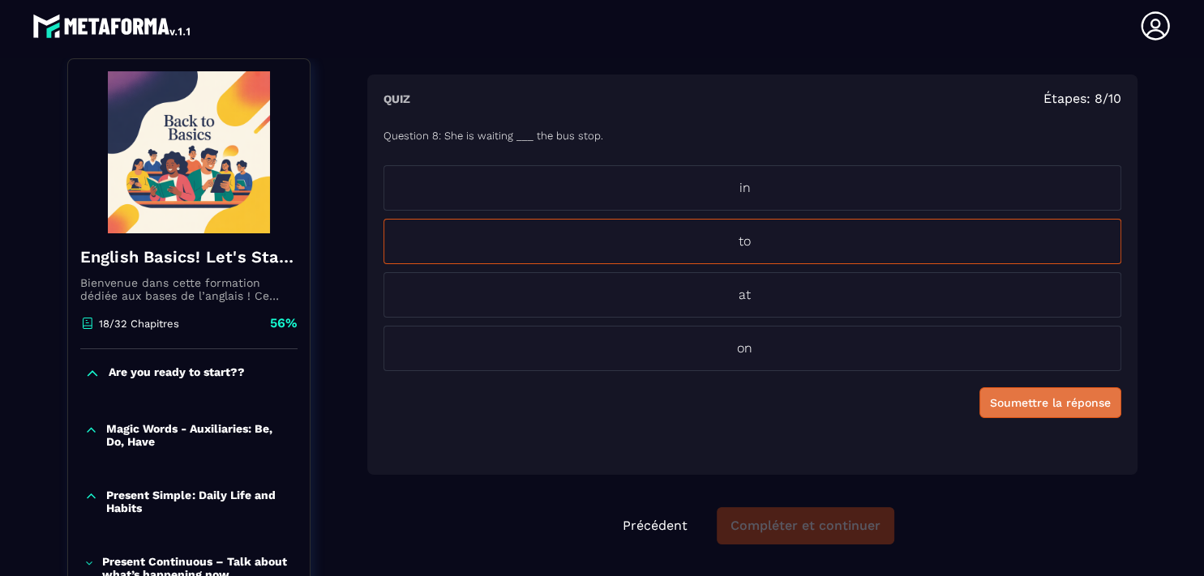
click at [1010, 409] on div "Soumettre la réponse" at bounding box center [1050, 403] width 121 height 16
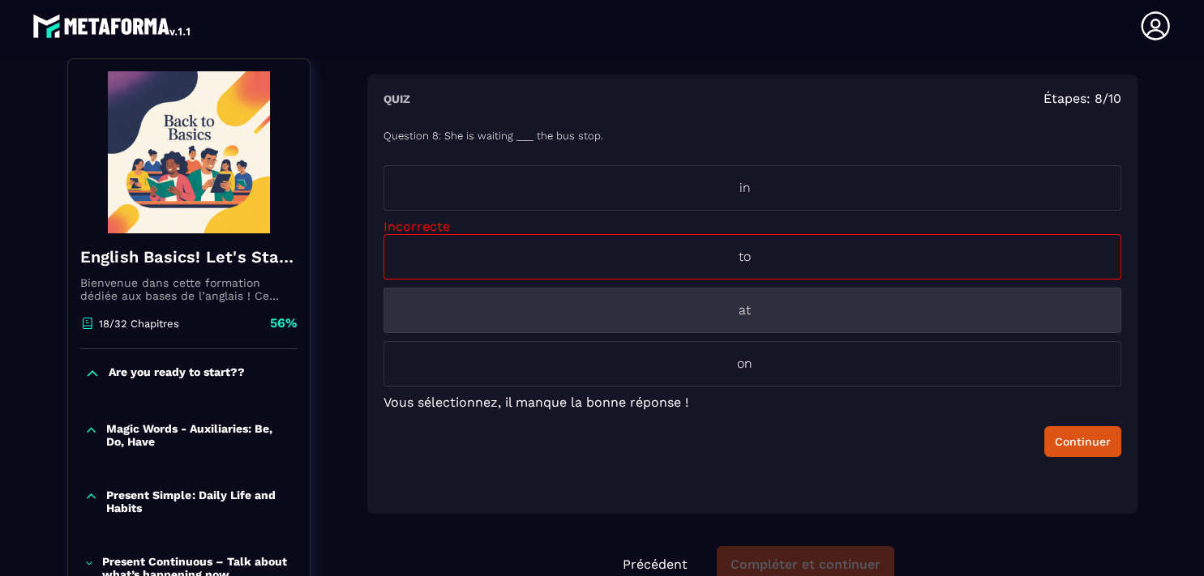
click at [770, 313] on p "at" at bounding box center [744, 310] width 721 height 19
click at [789, 323] on li "at" at bounding box center [752, 310] width 738 height 45
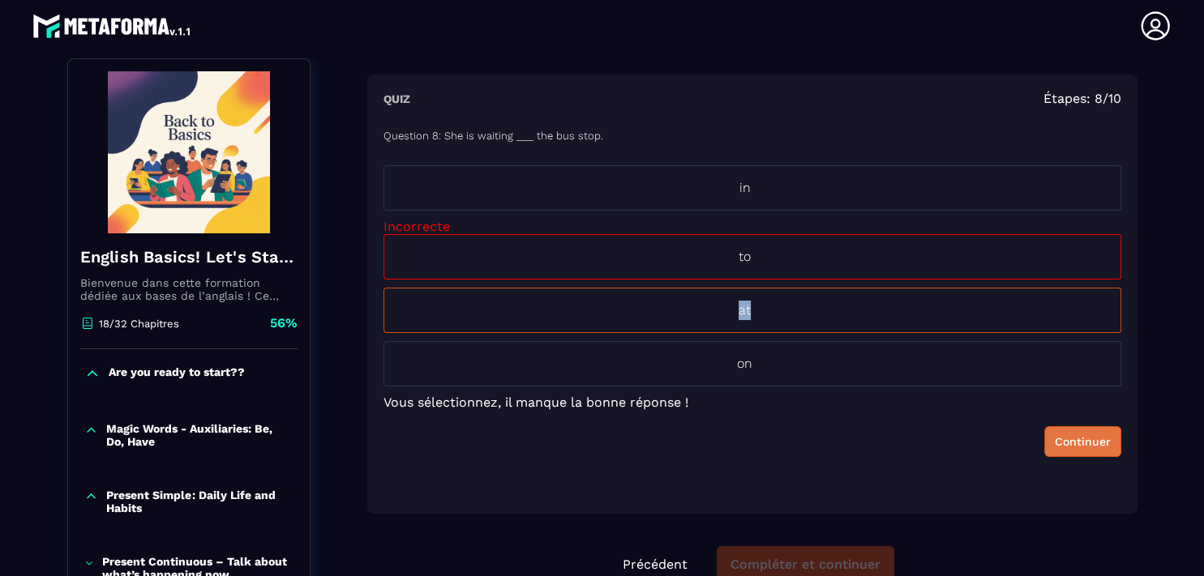
click at [1055, 443] on div "Continuer" at bounding box center [1083, 442] width 56 height 16
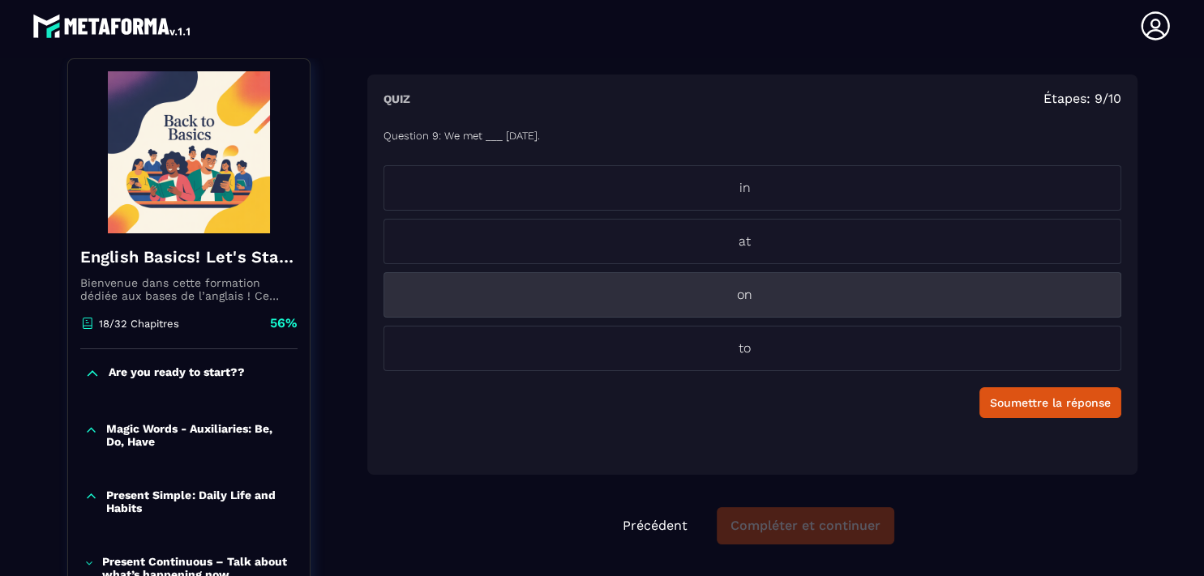
click at [755, 295] on p "on" at bounding box center [744, 294] width 721 height 19
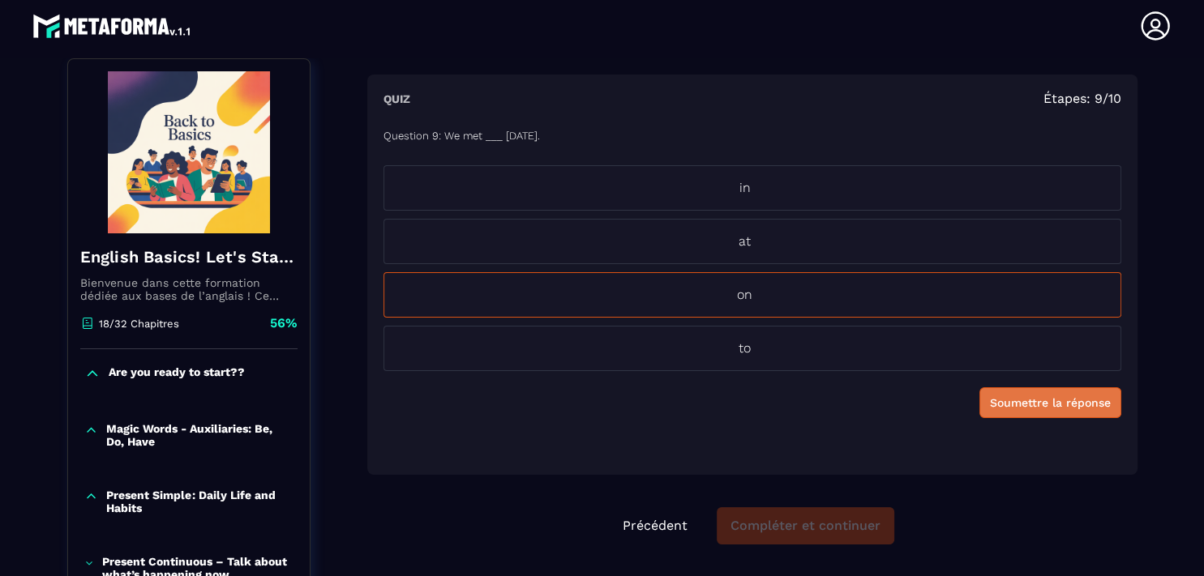
click at [1040, 413] on button "Soumettre la réponse" at bounding box center [1050, 402] width 142 height 31
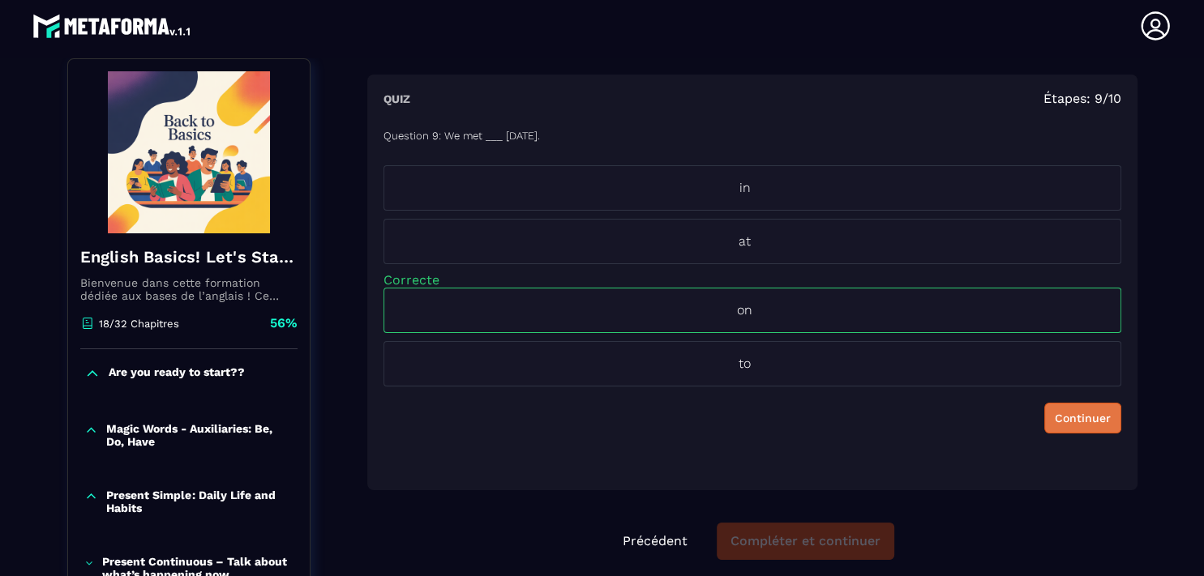
click at [1055, 414] on div "Continuer" at bounding box center [1083, 418] width 56 height 16
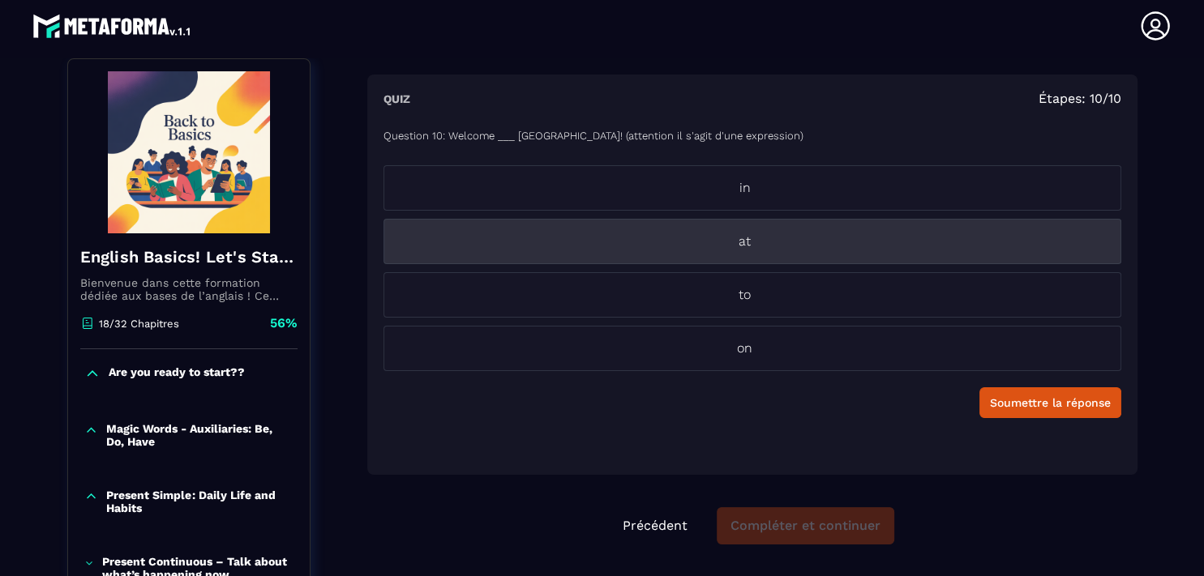
click at [783, 241] on p "at" at bounding box center [744, 241] width 721 height 19
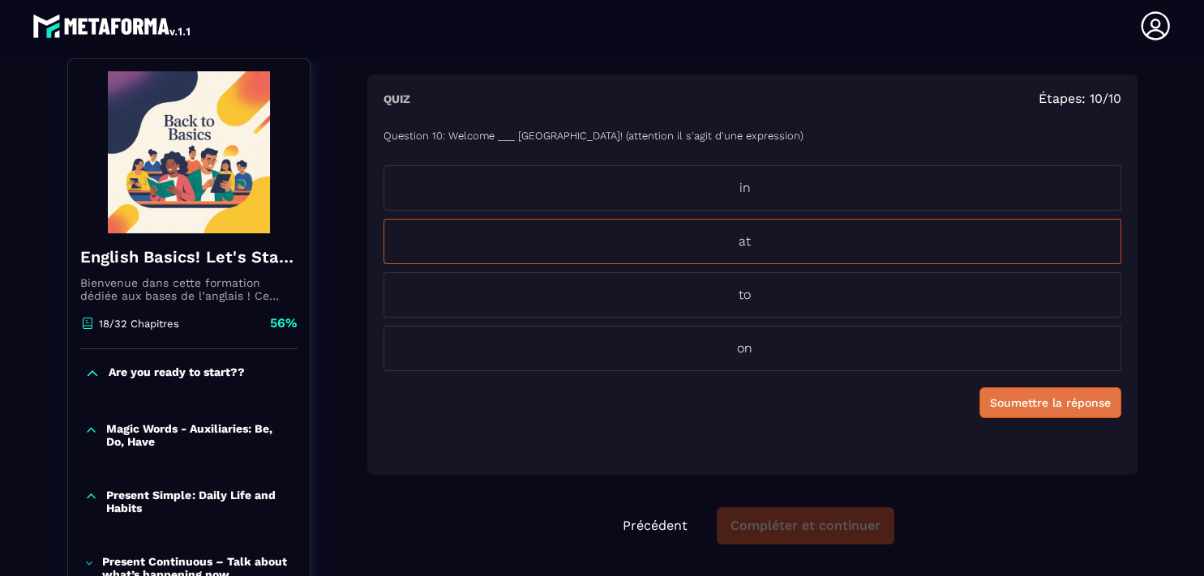
click at [993, 406] on div "Soumettre la réponse" at bounding box center [1050, 403] width 121 height 16
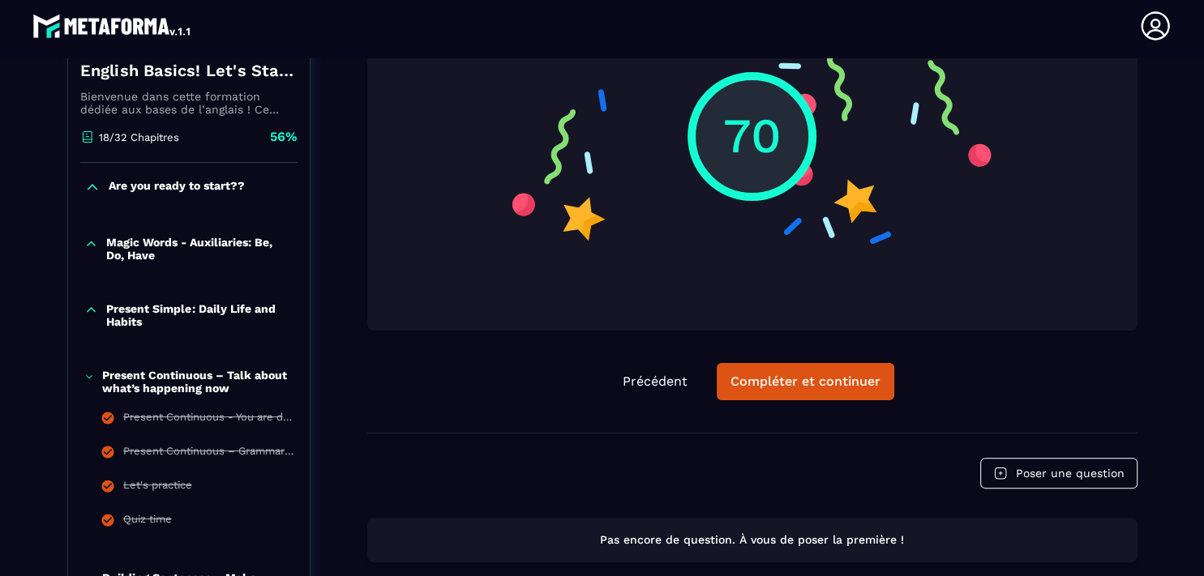
scroll to position [372, 0]
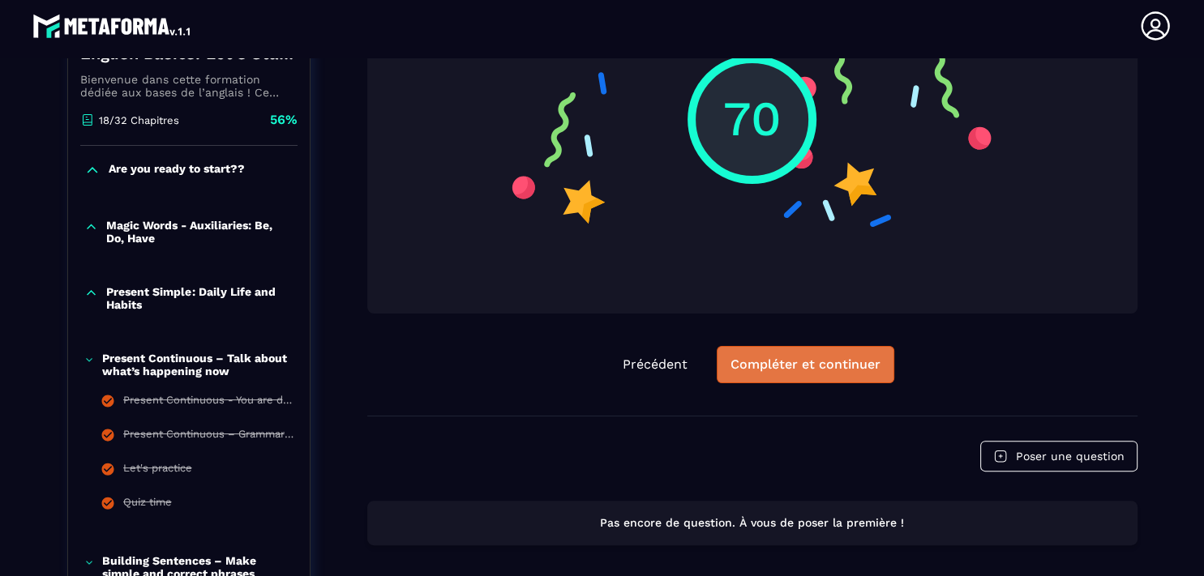
click at [780, 363] on div "Compléter et continuer" at bounding box center [805, 365] width 150 height 16
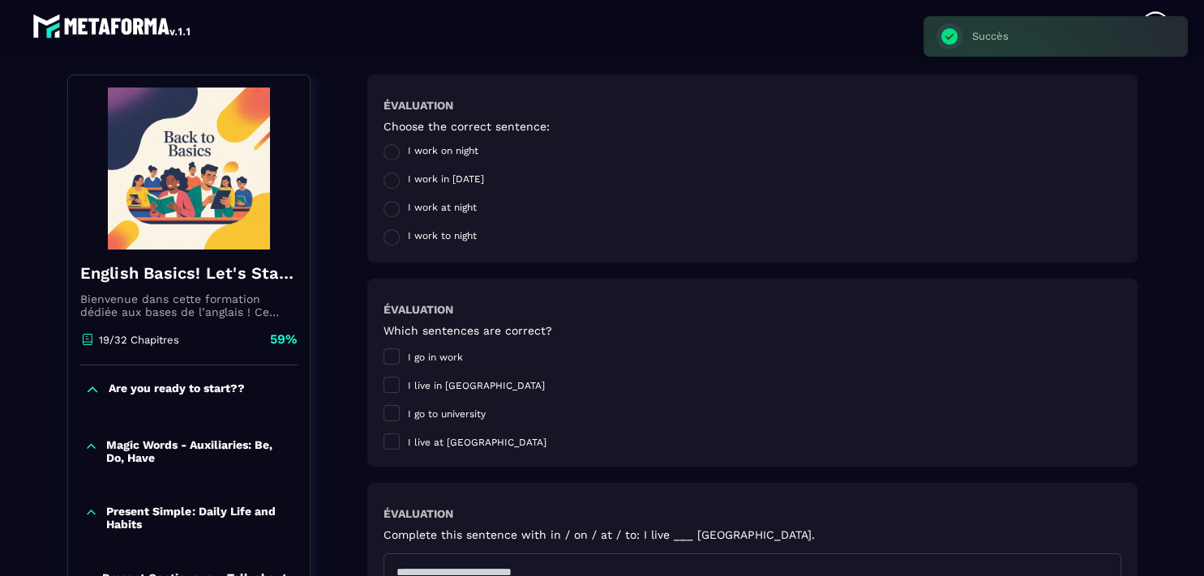
scroll to position [169, 0]
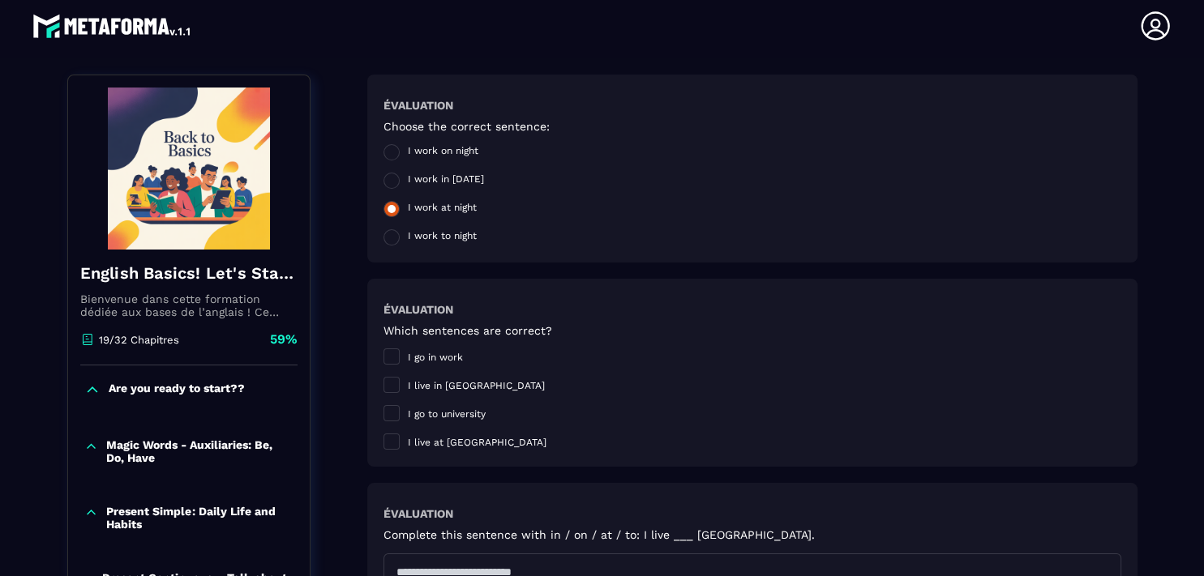
click at [383, 211] on span at bounding box center [391, 209] width 16 height 16
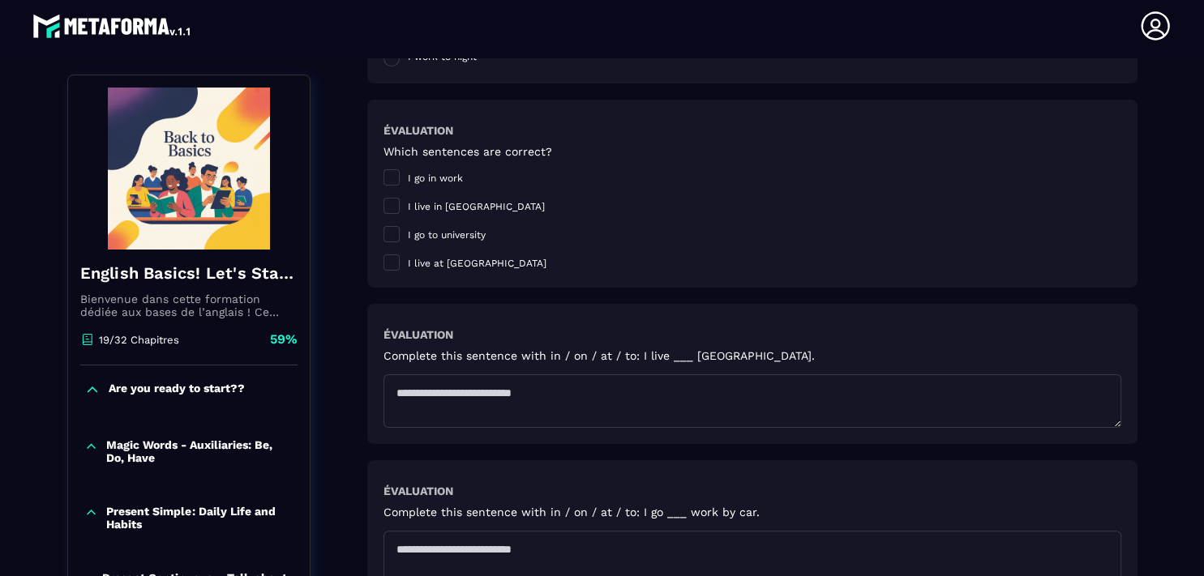
scroll to position [357, 0]
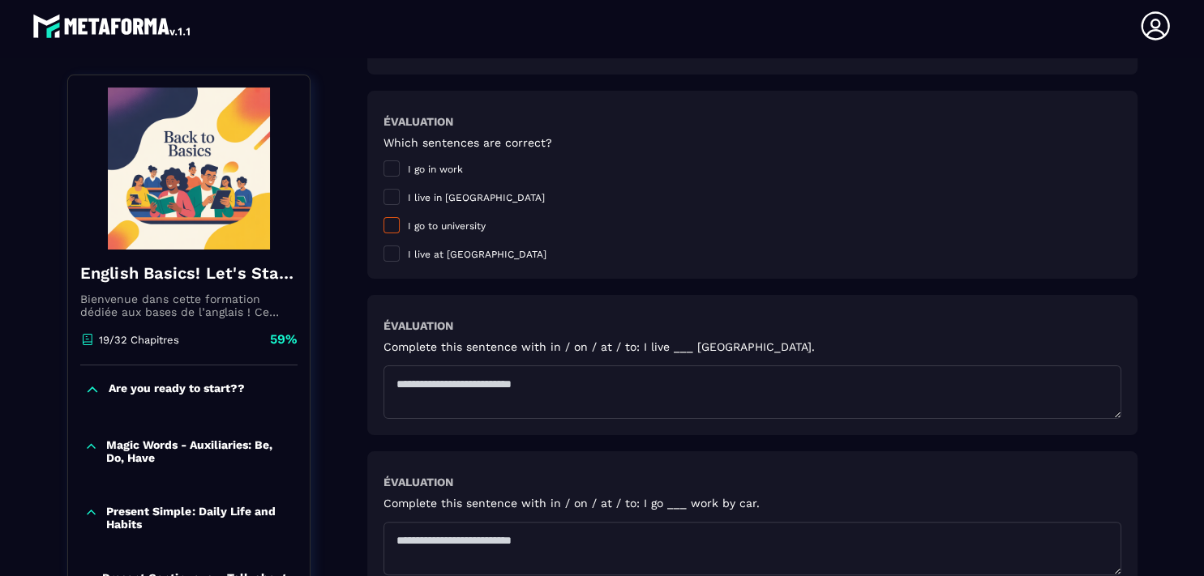
click at [386, 231] on span at bounding box center [391, 225] width 16 height 16
click at [383, 253] on span at bounding box center [391, 254] width 16 height 16
click at [383, 255] on span at bounding box center [391, 254] width 16 height 16
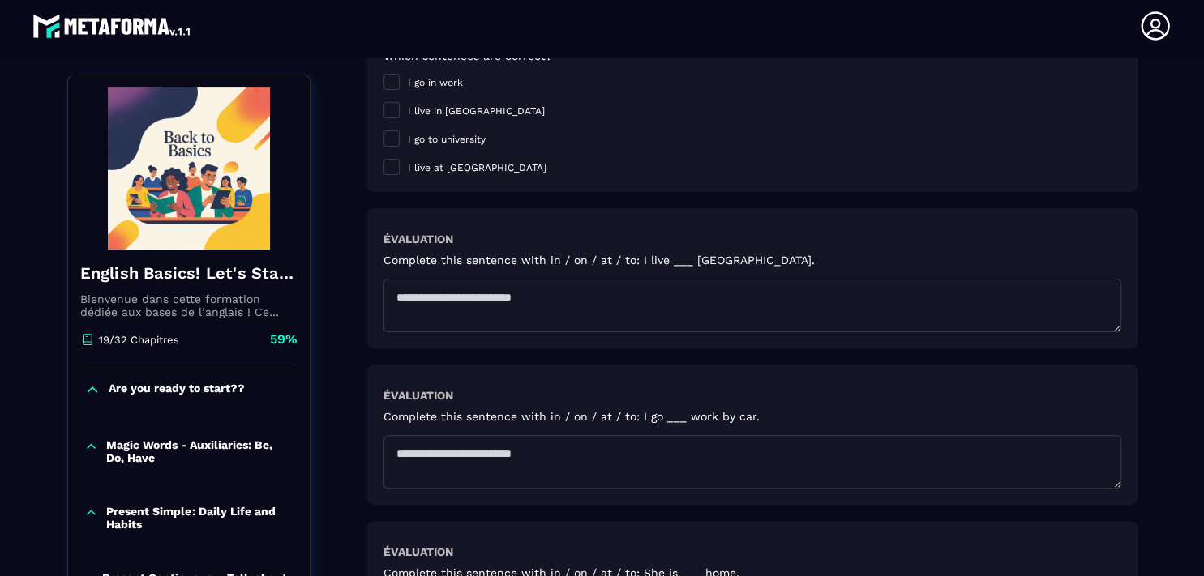
scroll to position [474, 0]
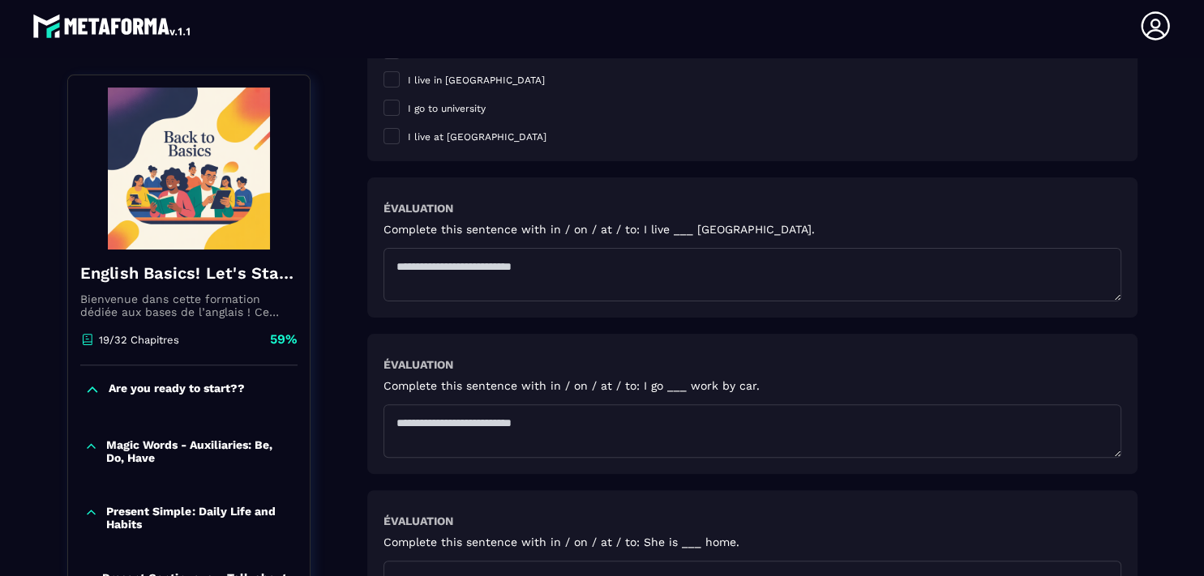
click at [438, 256] on textarea at bounding box center [752, 274] width 738 height 53
type textarea "**********"
click at [456, 427] on textarea at bounding box center [752, 430] width 738 height 53
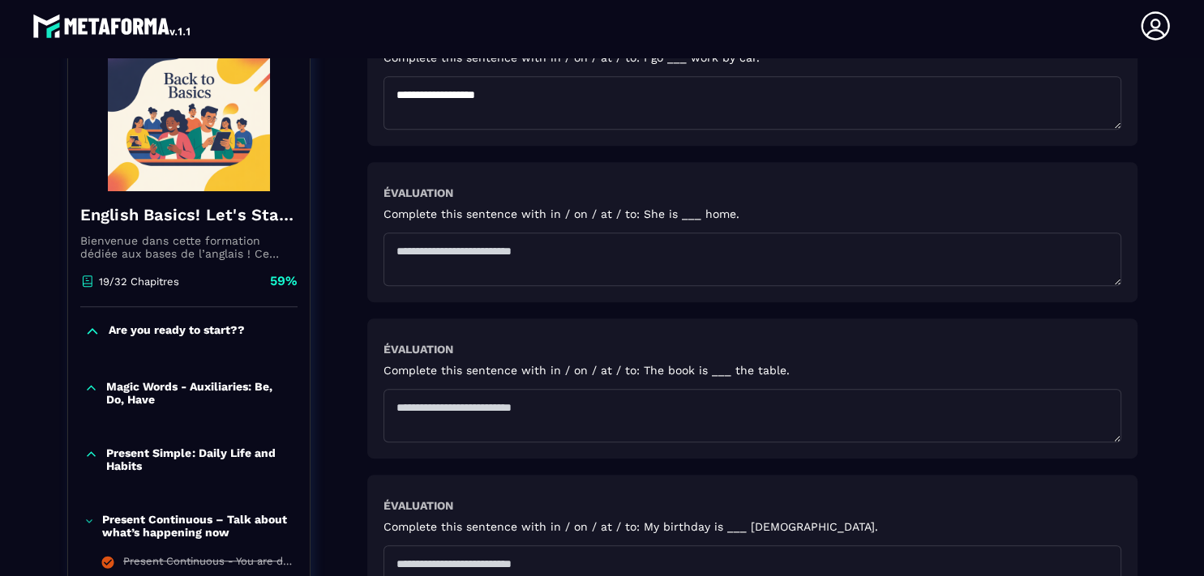
scroll to position [828, 0]
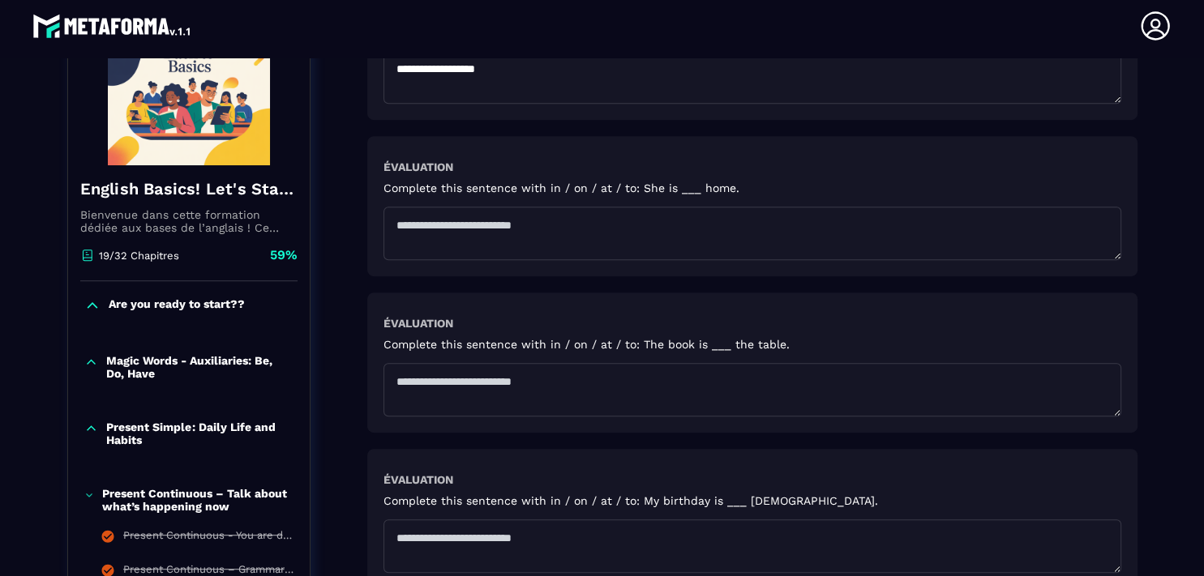
type textarea "**********"
click at [457, 214] on textarea at bounding box center [752, 233] width 738 height 53
type textarea "**********"
click at [418, 380] on textarea at bounding box center [752, 389] width 738 height 53
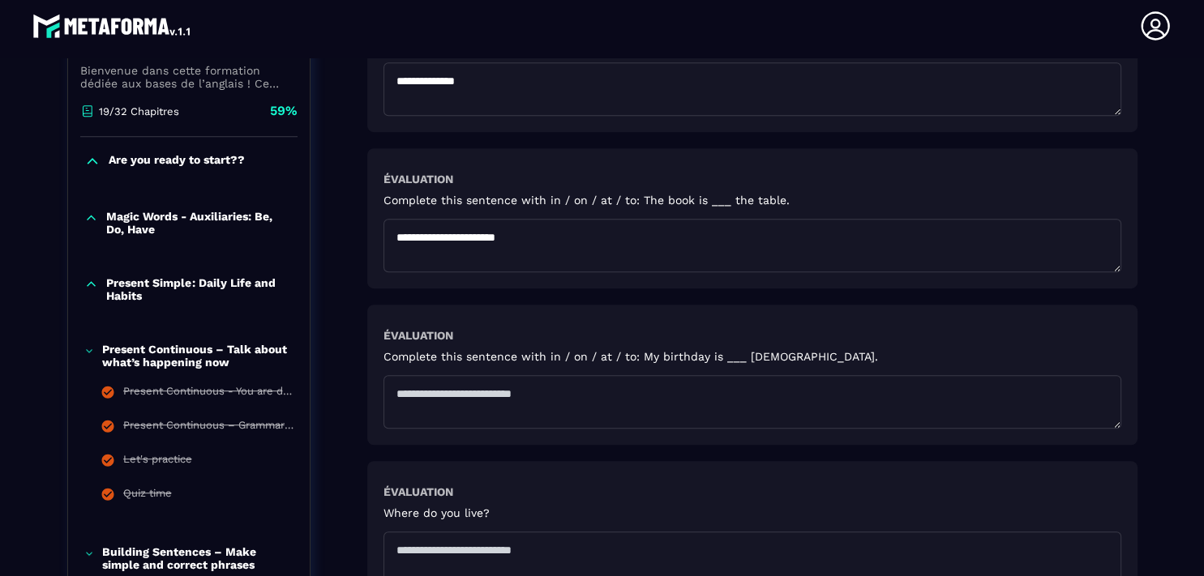
scroll to position [1007, 0]
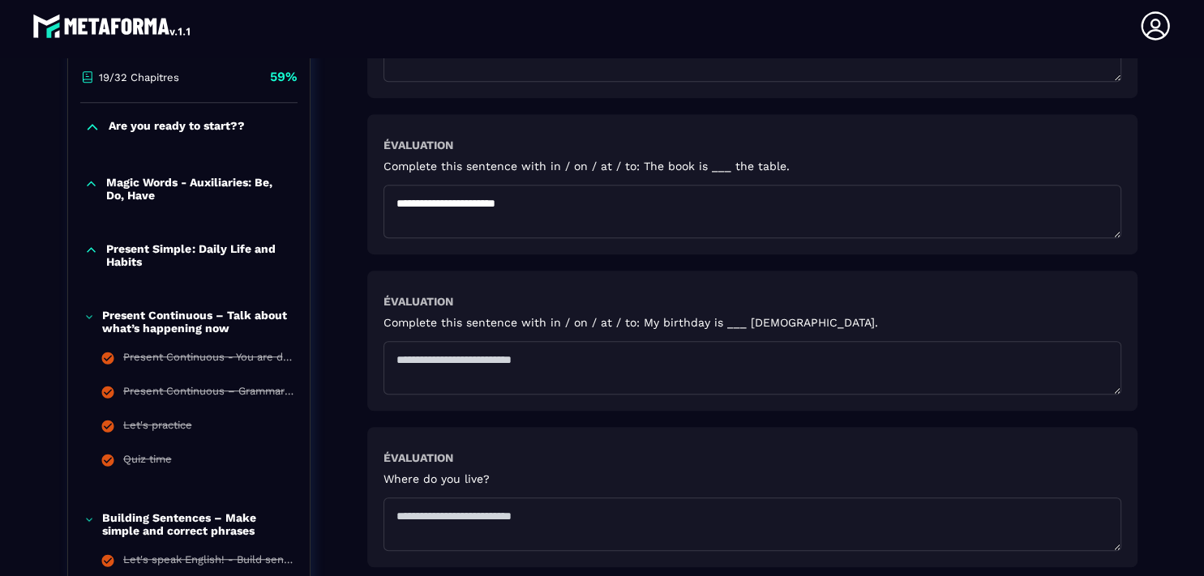
type textarea "**********"
click at [421, 354] on textarea at bounding box center [752, 367] width 738 height 53
type textarea "**********"
click at [400, 518] on textarea at bounding box center [752, 524] width 738 height 53
type textarea "*"
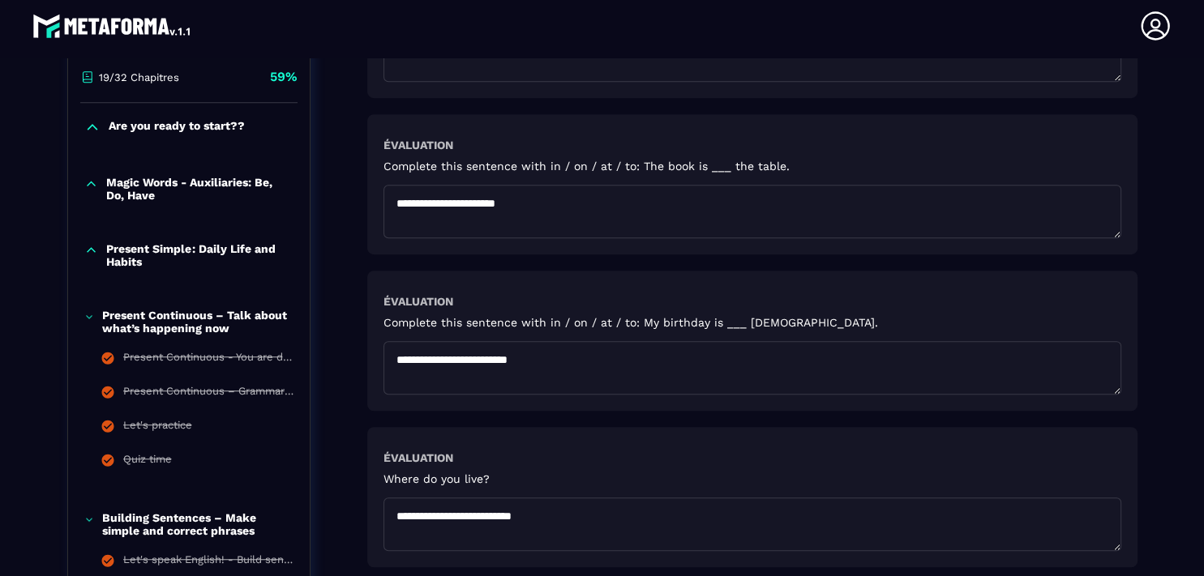
click at [575, 535] on textarea "**********" at bounding box center [752, 524] width 738 height 53
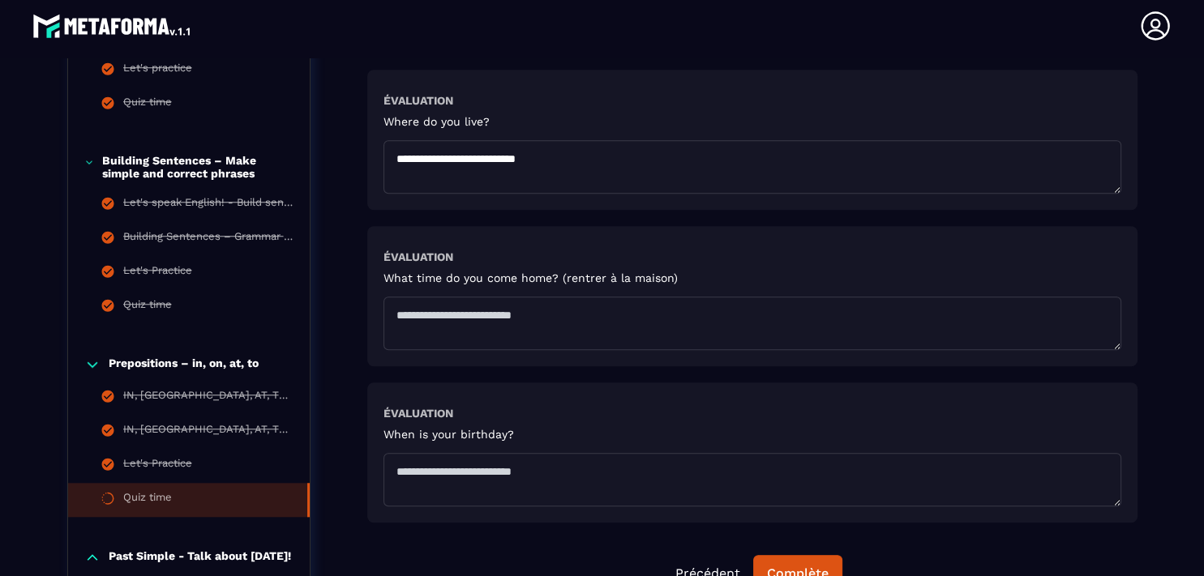
scroll to position [1439, 0]
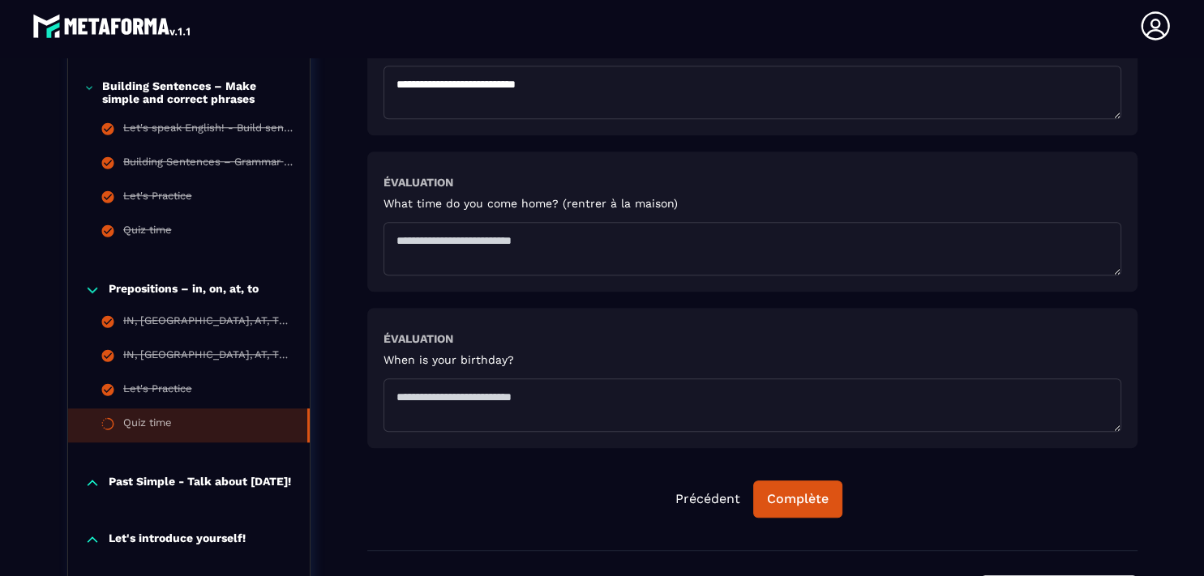
type textarea "**********"
click at [439, 242] on textarea at bounding box center [752, 248] width 738 height 53
click at [391, 240] on textarea "*******" at bounding box center [752, 248] width 738 height 53
click at [436, 244] on textarea "*******" at bounding box center [752, 248] width 738 height 53
type textarea "**********"
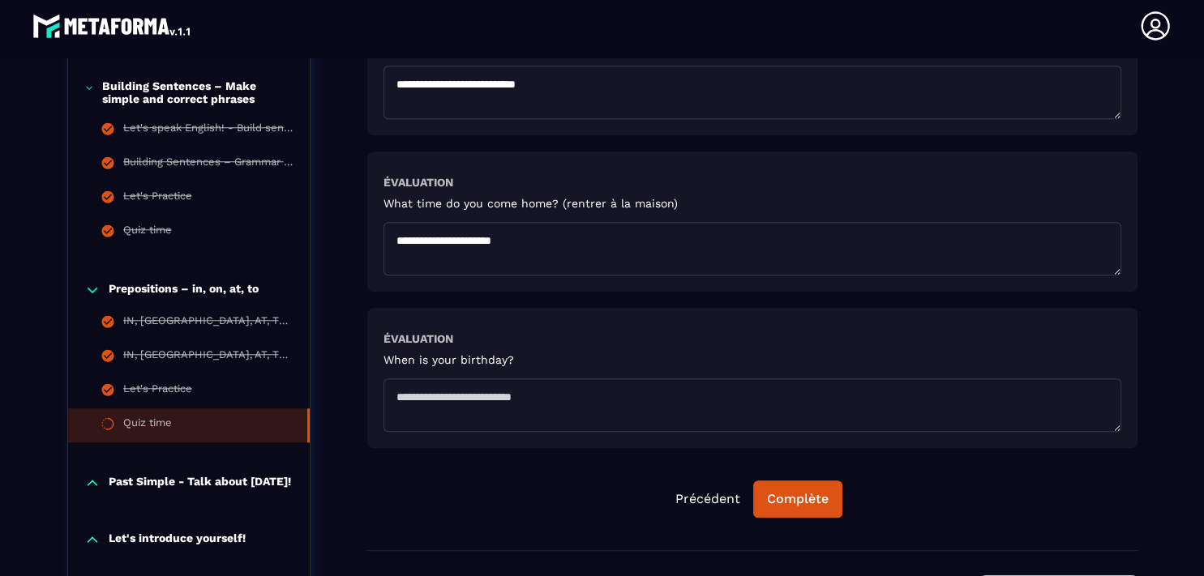
click at [411, 396] on textarea at bounding box center [752, 405] width 738 height 53
type textarea "**********"
click at [798, 499] on div "Complète" at bounding box center [798, 499] width 62 height 16
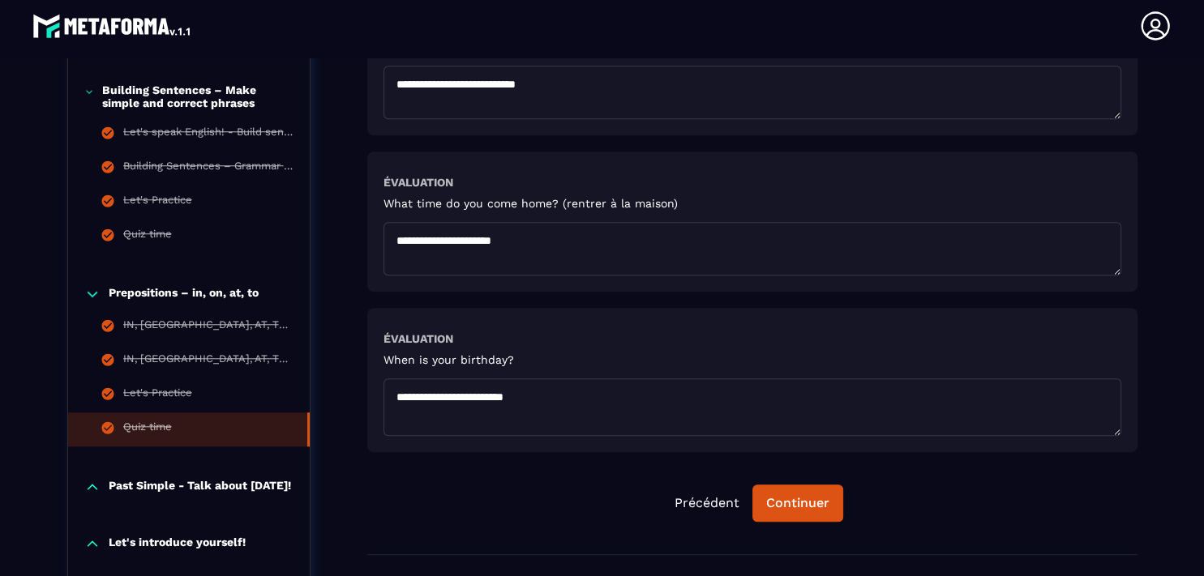
click at [1110, 430] on textarea "**********" at bounding box center [752, 408] width 738 height 58
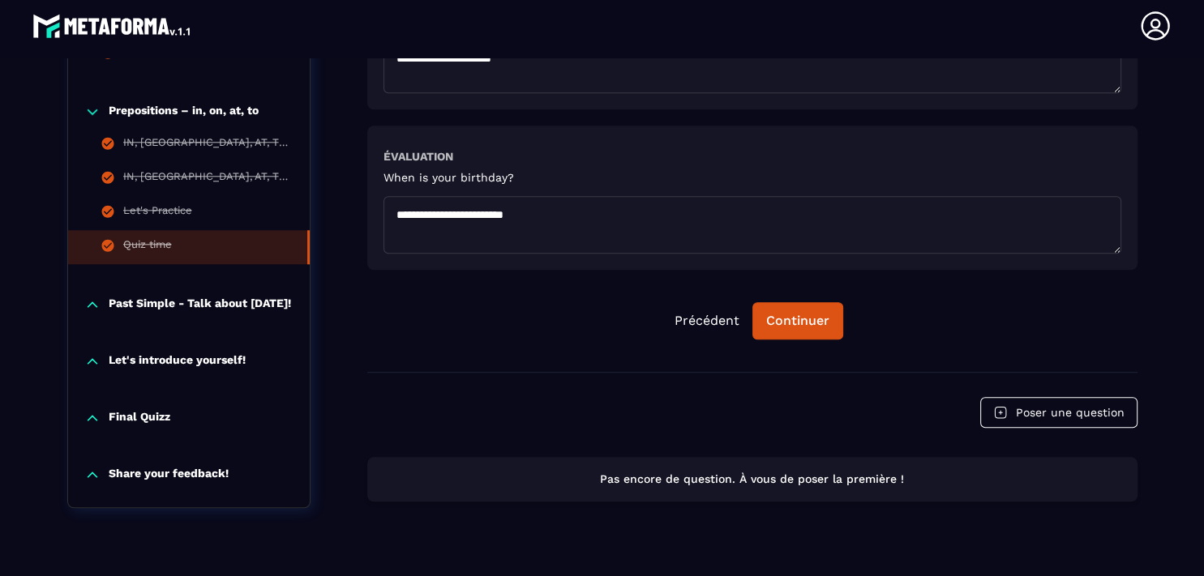
scroll to position [1664, 0]
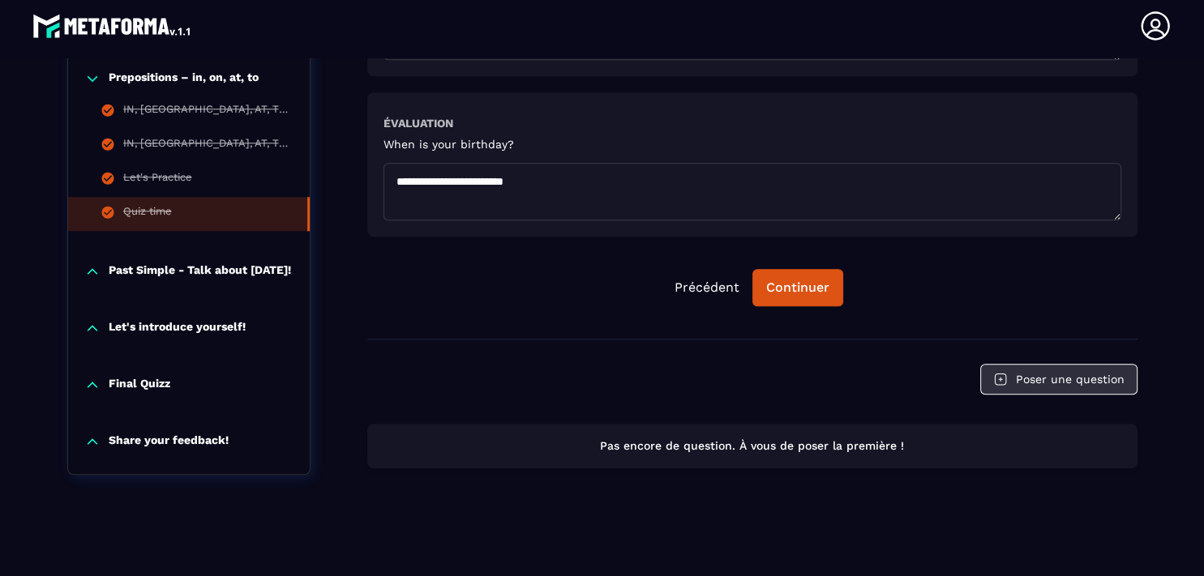
click at [1029, 366] on button "Poser une question" at bounding box center [1058, 379] width 157 height 31
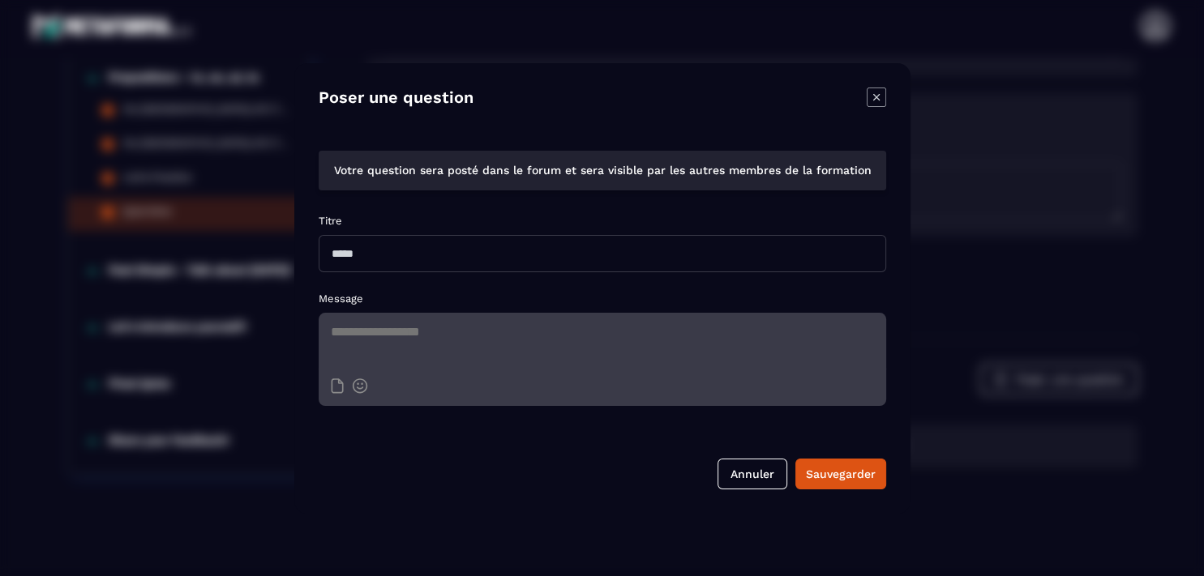
click at [866, 95] on icon "Modal window" at bounding box center [875, 97] width 19 height 19
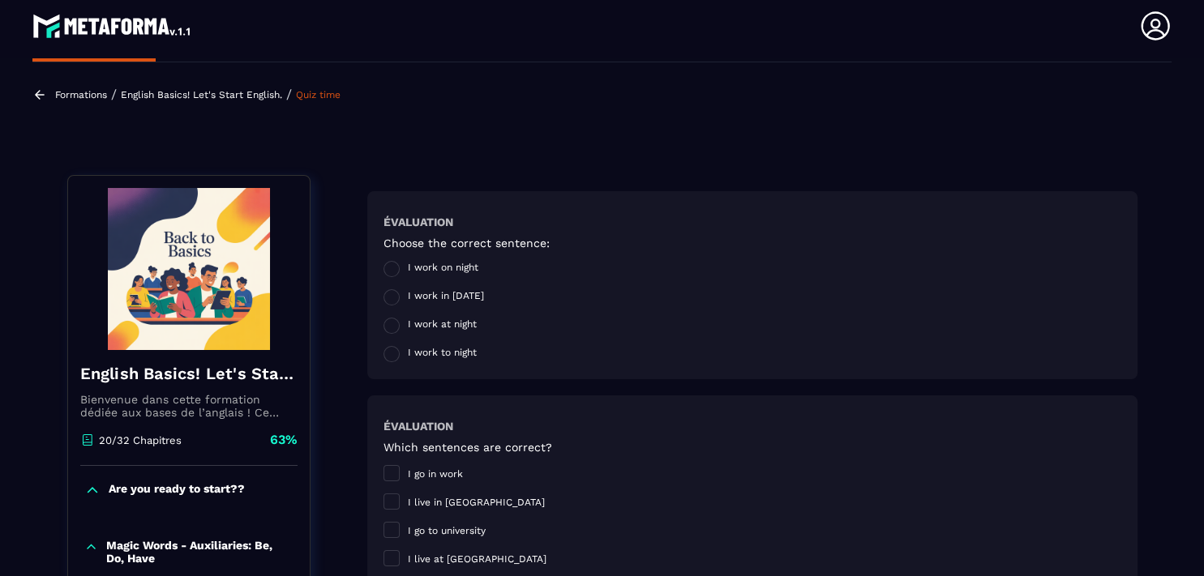
scroll to position [0, 0]
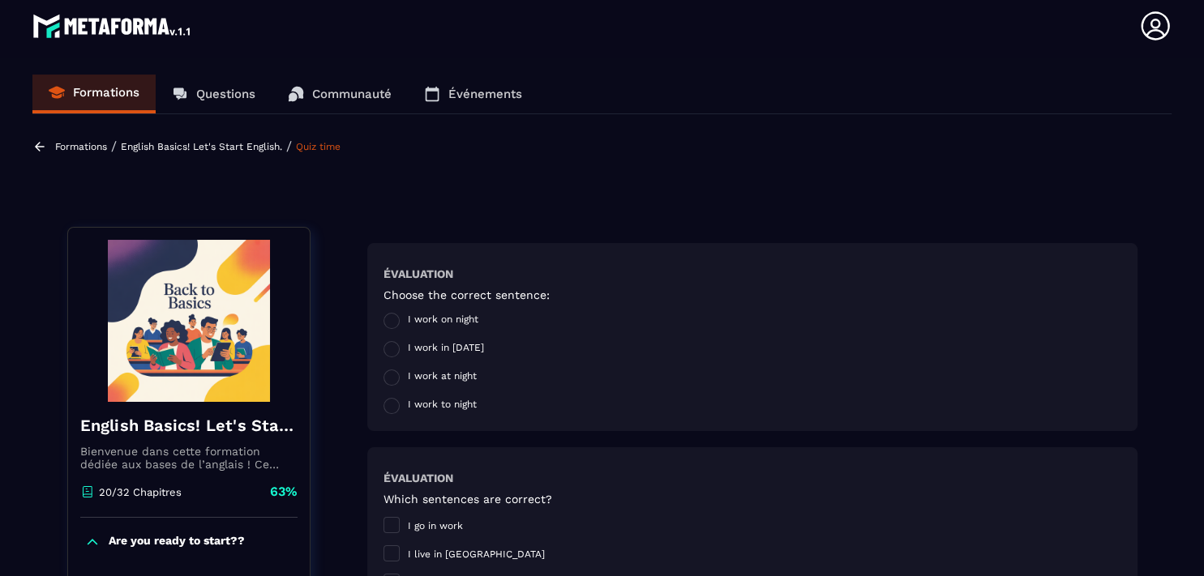
click at [212, 92] on p "Questions" at bounding box center [225, 94] width 59 height 15
click at [226, 96] on p "Questions" at bounding box center [225, 94] width 59 height 15
click at [343, 91] on p "Communauté" at bounding box center [351, 94] width 79 height 15
click at [440, 101] on icon at bounding box center [432, 94] width 16 height 16
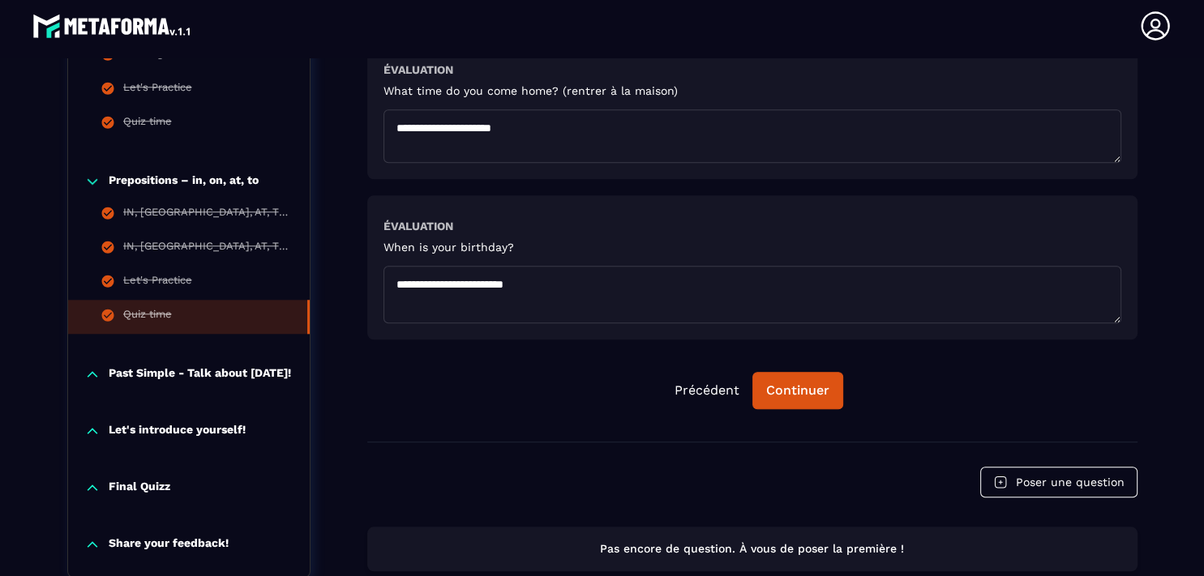
scroll to position [1547, 0]
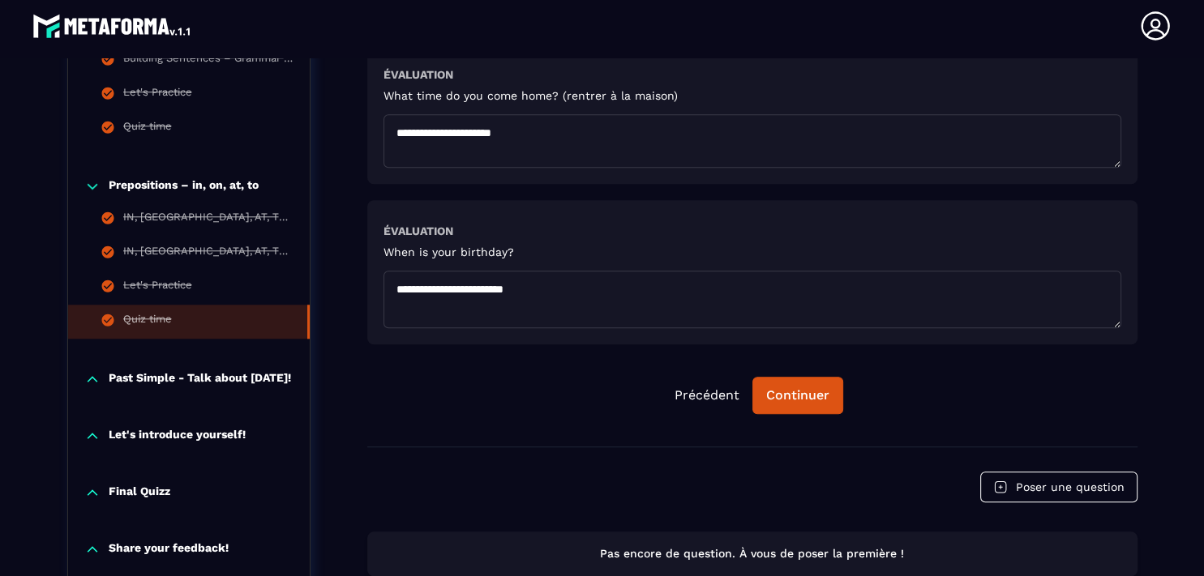
click at [94, 371] on div "Past Simple - Talk about [DATE]!" at bounding box center [189, 379] width 242 height 16
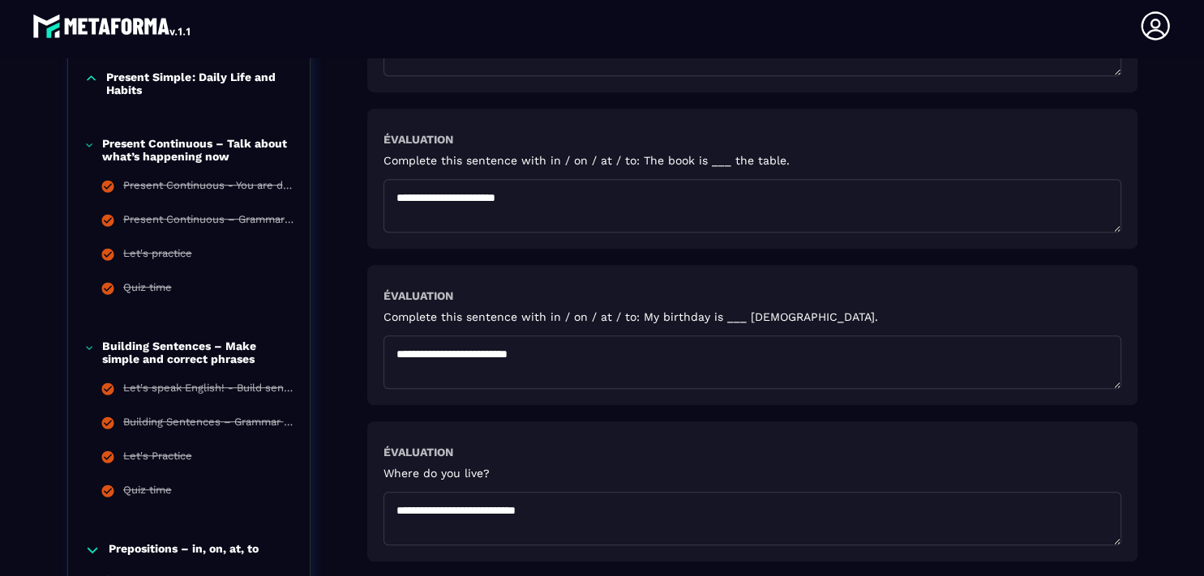
scroll to position [1041, 0]
